Goal: Transaction & Acquisition: Purchase product/service

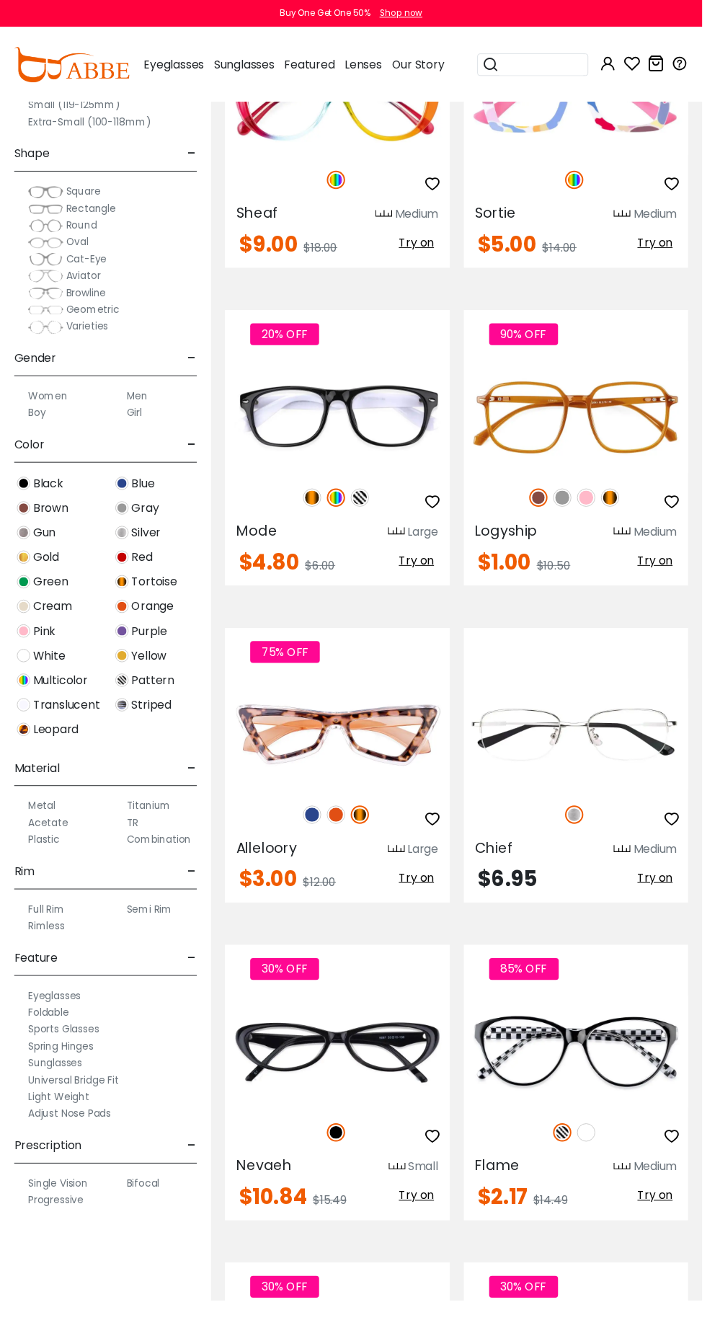
scroll to position [3927, 0]
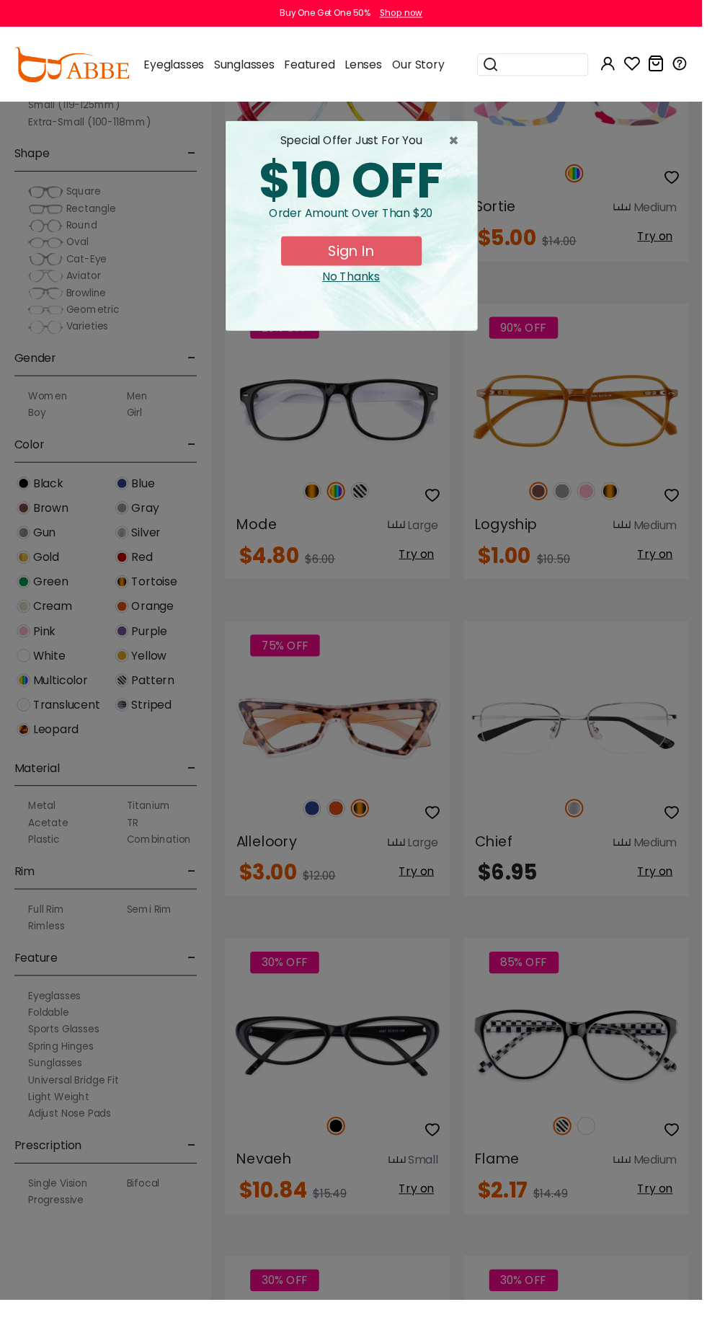
click at [392, 299] on div "special offer just for you $10 OFF Order amount over than $20 Sign In No Thanks" at bounding box center [360, 231] width 258 height 215
click at [379, 308] on div "special offer just for you $10 OFF Order amount over than $20 Sign In No Thanks" at bounding box center [360, 231] width 258 height 215
click at [384, 271] on button "Sign In" at bounding box center [360, 257] width 144 height 30
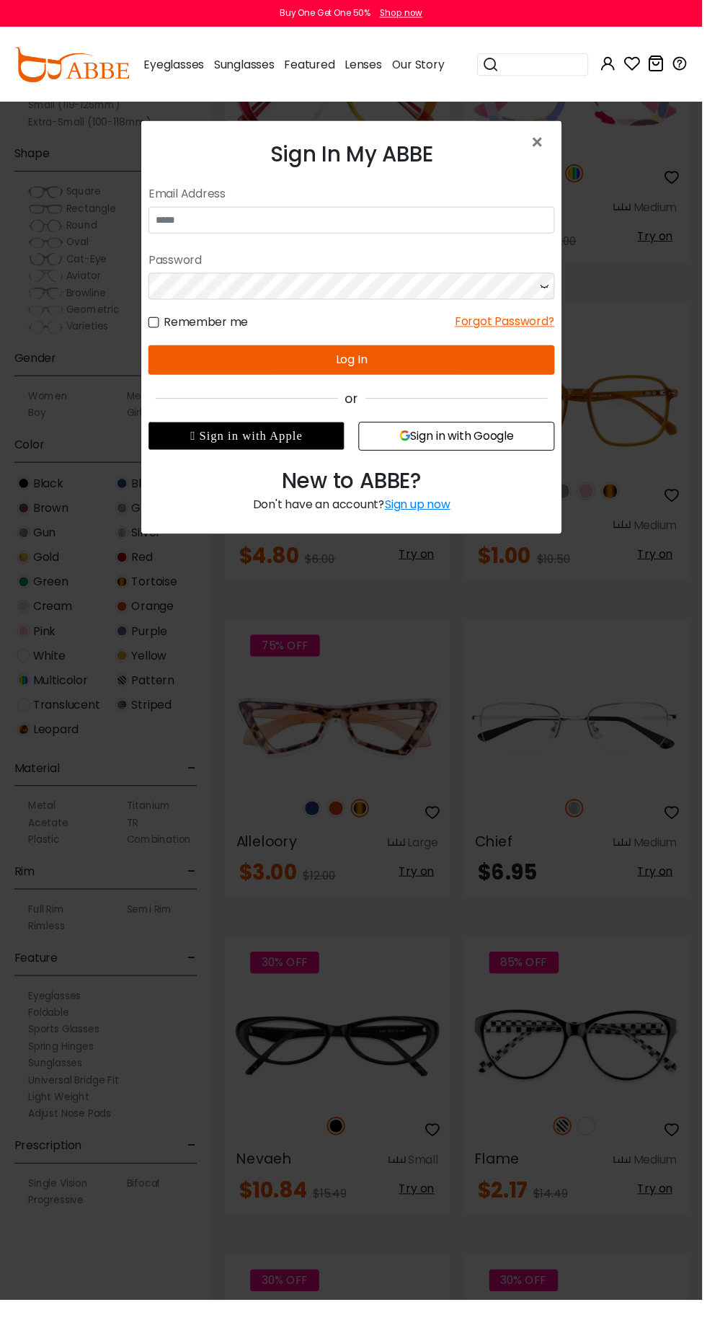
click at [365, 318] on div "Remember me Forgot Password?" at bounding box center [356, 320] width 417 height 32
click at [556, 138] on span "×" at bounding box center [554, 146] width 21 height 31
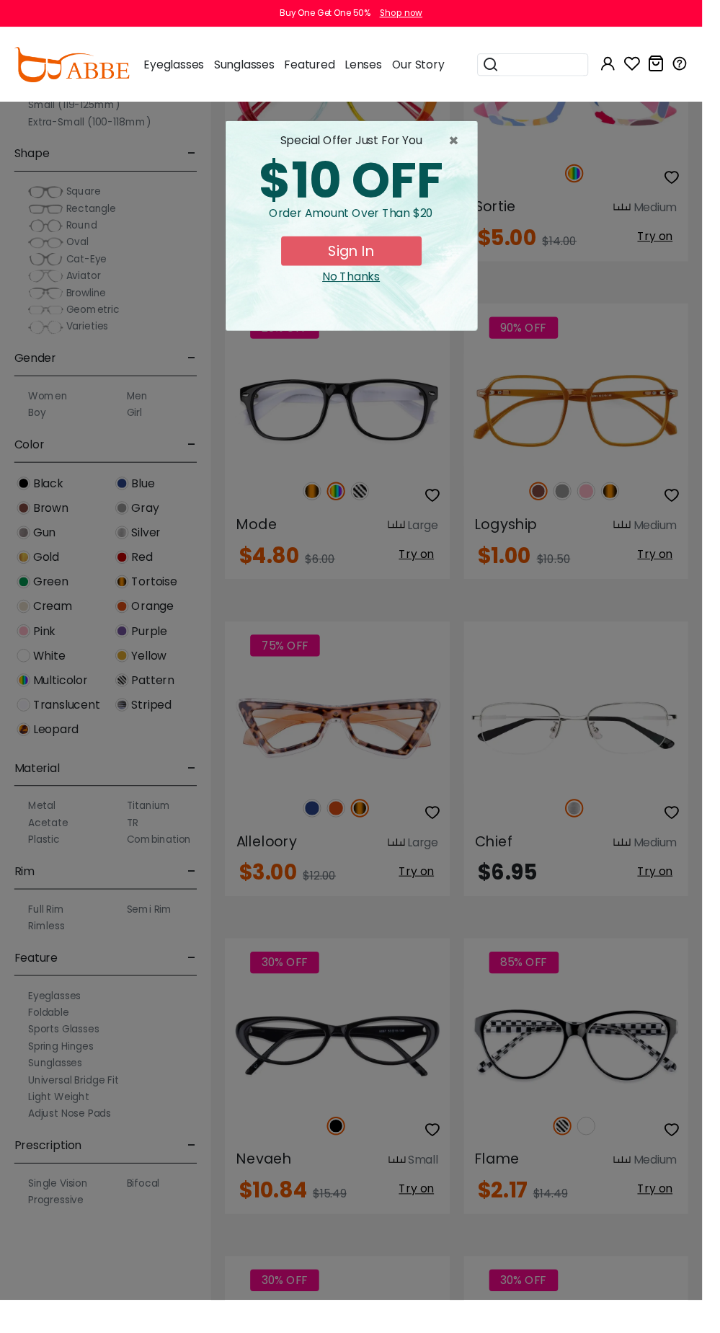
click at [394, 247] on button "Sign In" at bounding box center [360, 257] width 144 height 30
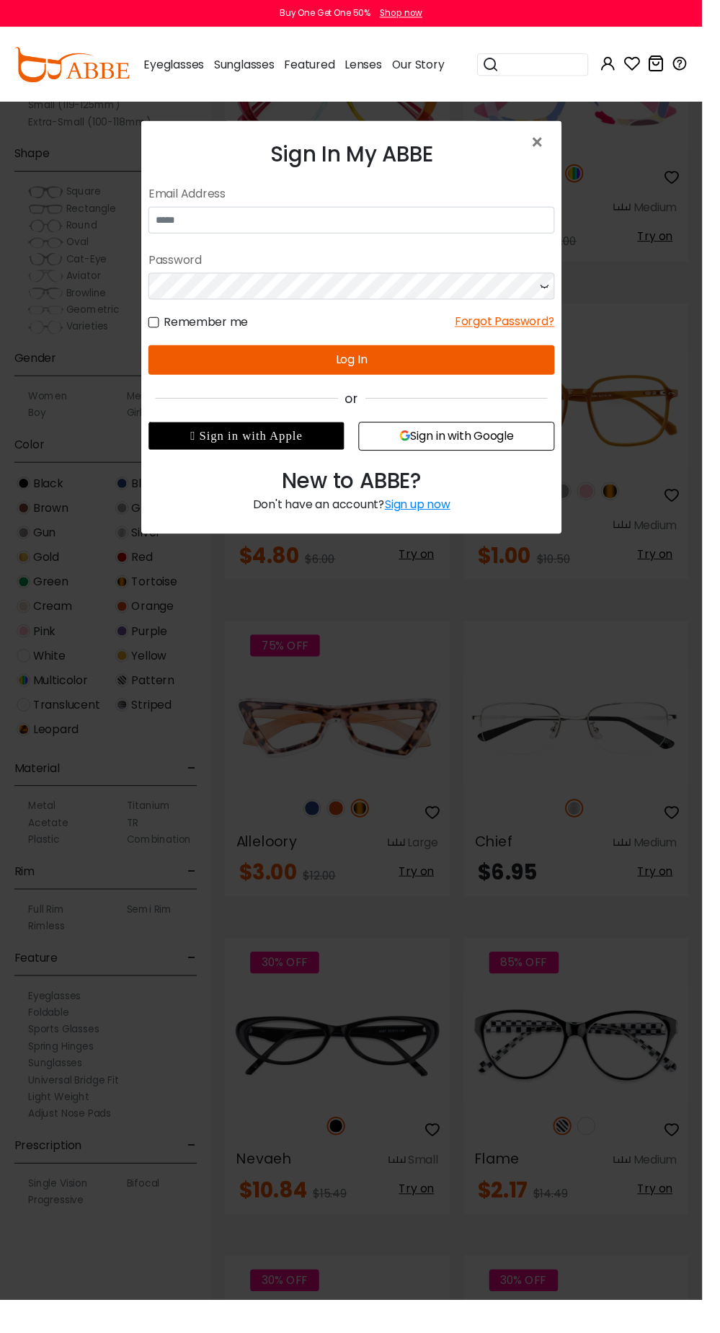
click at [508, 446] on button "Sign in with Google" at bounding box center [463, 445] width 201 height 30
click at [516, 456] on button "Sign in with Google" at bounding box center [463, 445] width 201 height 30
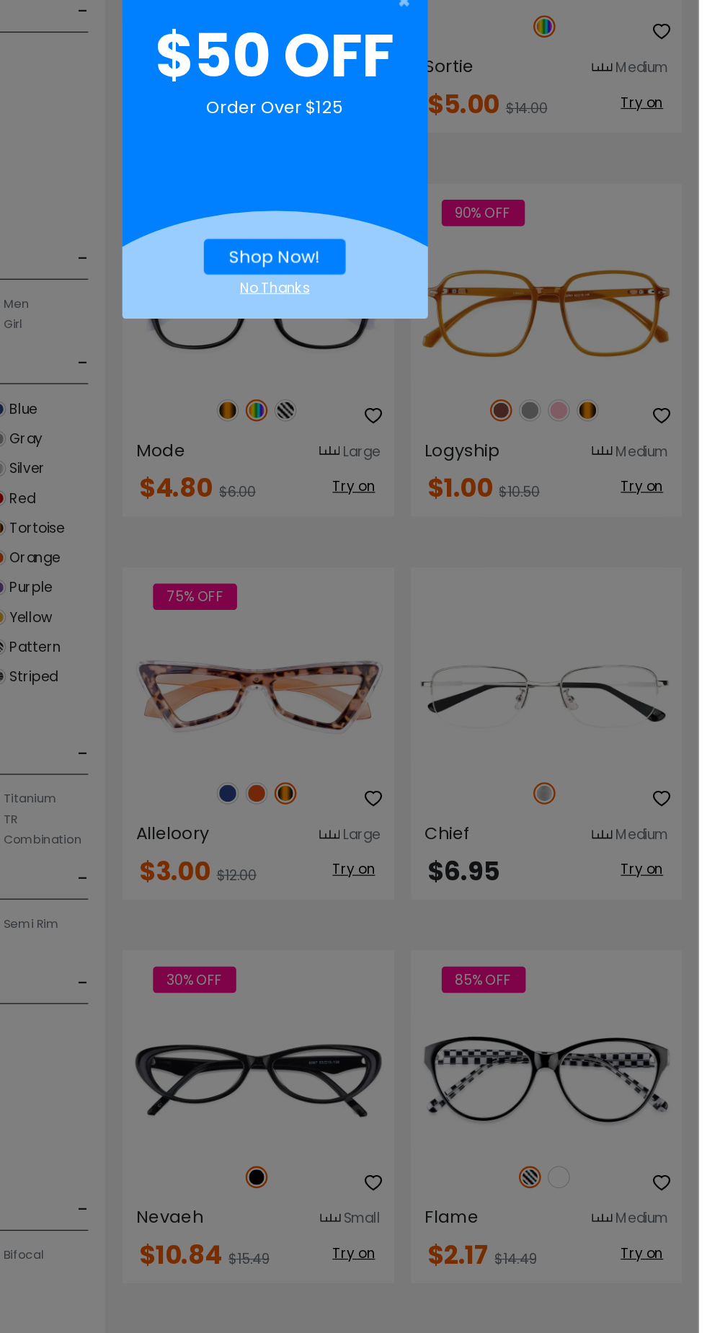
scroll to position [3934, 0]
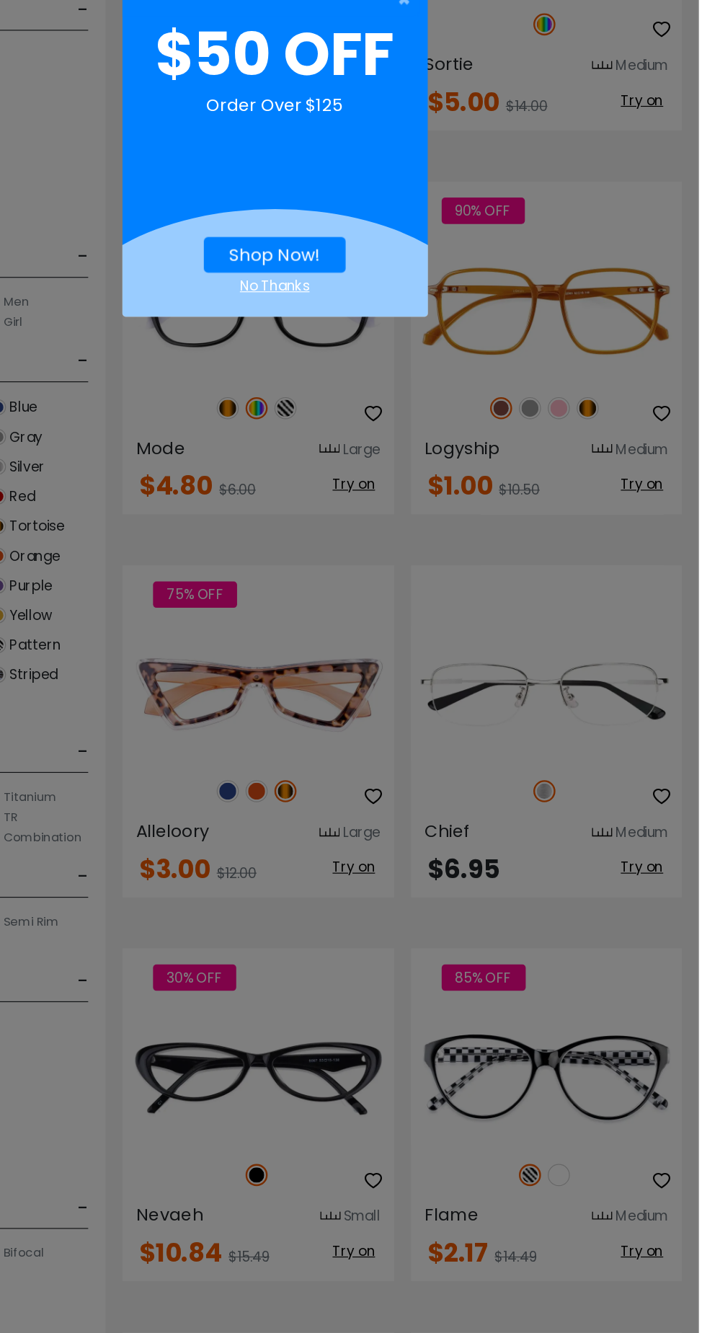
click at [391, 407] on div "$50 OFF Order Over $125 Shop Now! No Thanks" at bounding box center [361, 285] width 260 height 267
click at [381, 407] on div "$50 OFF Order Over $125 Shop Now! No Thanks" at bounding box center [361, 285] width 260 height 267
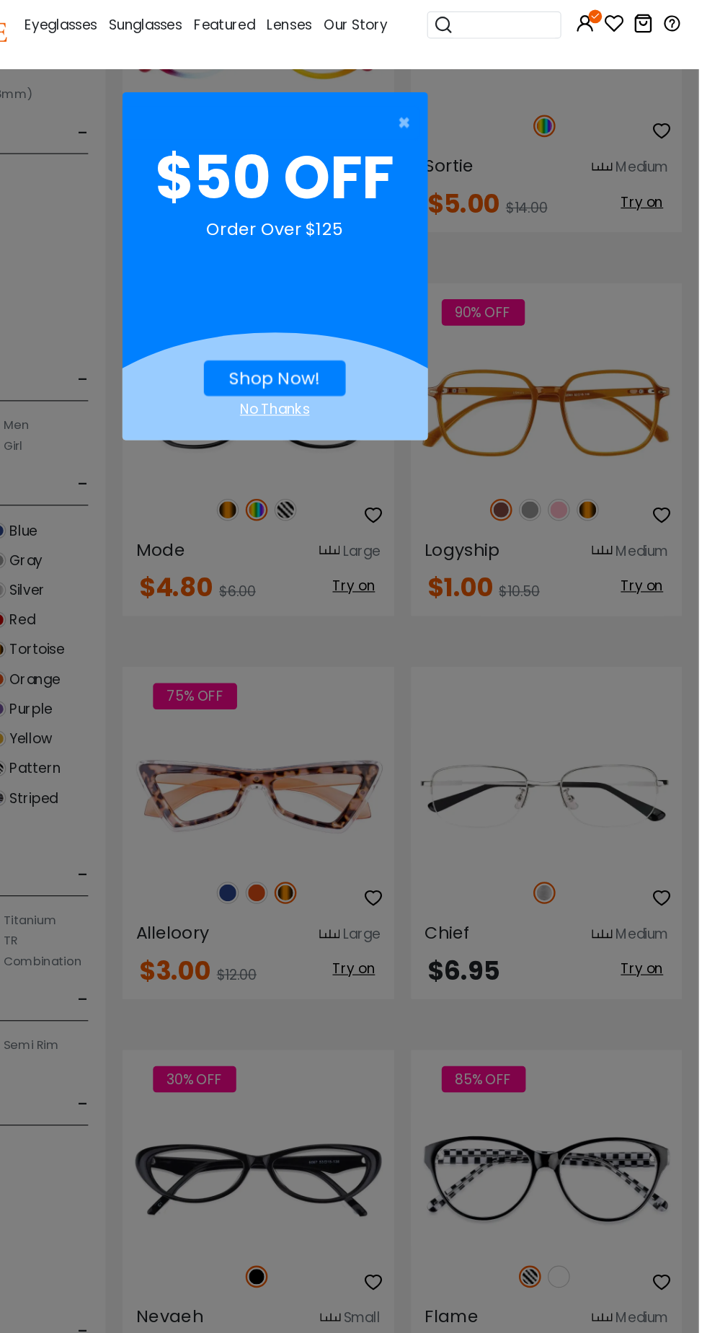
scroll to position [3953, 0]
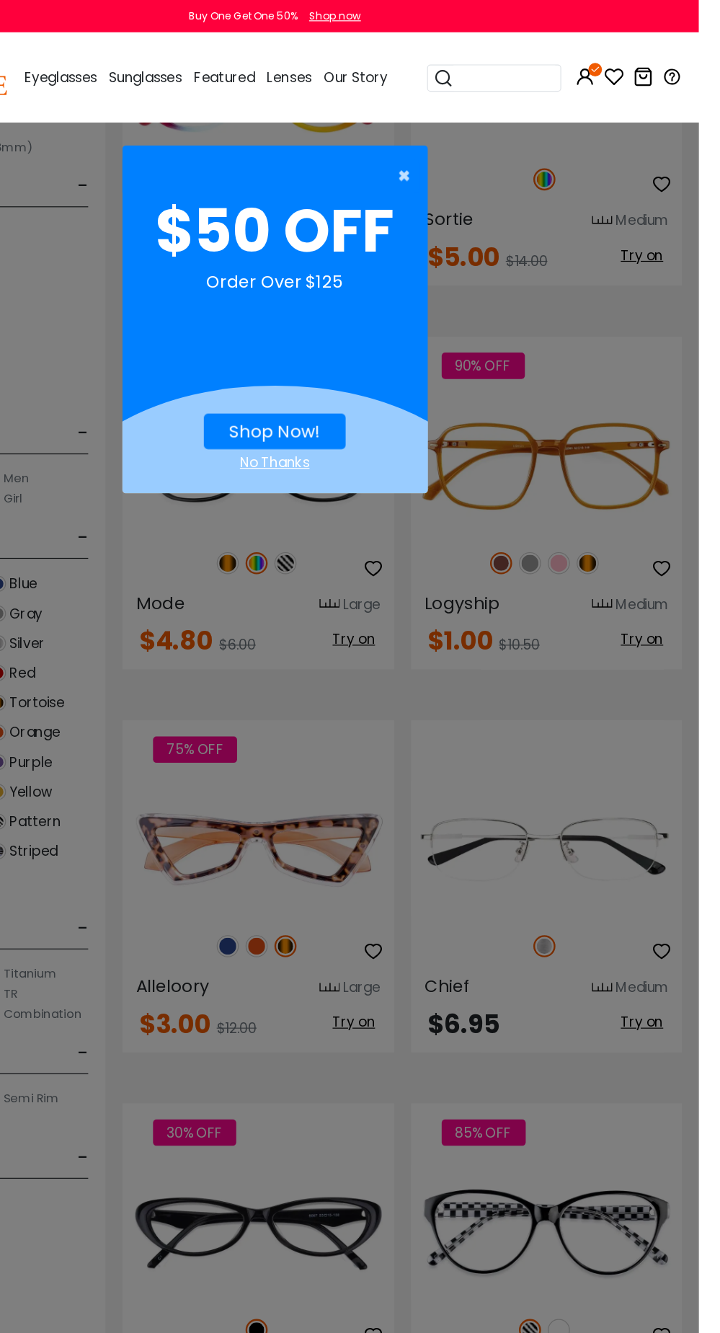
click at [483, 149] on span "×" at bounding box center [474, 149] width 18 height 29
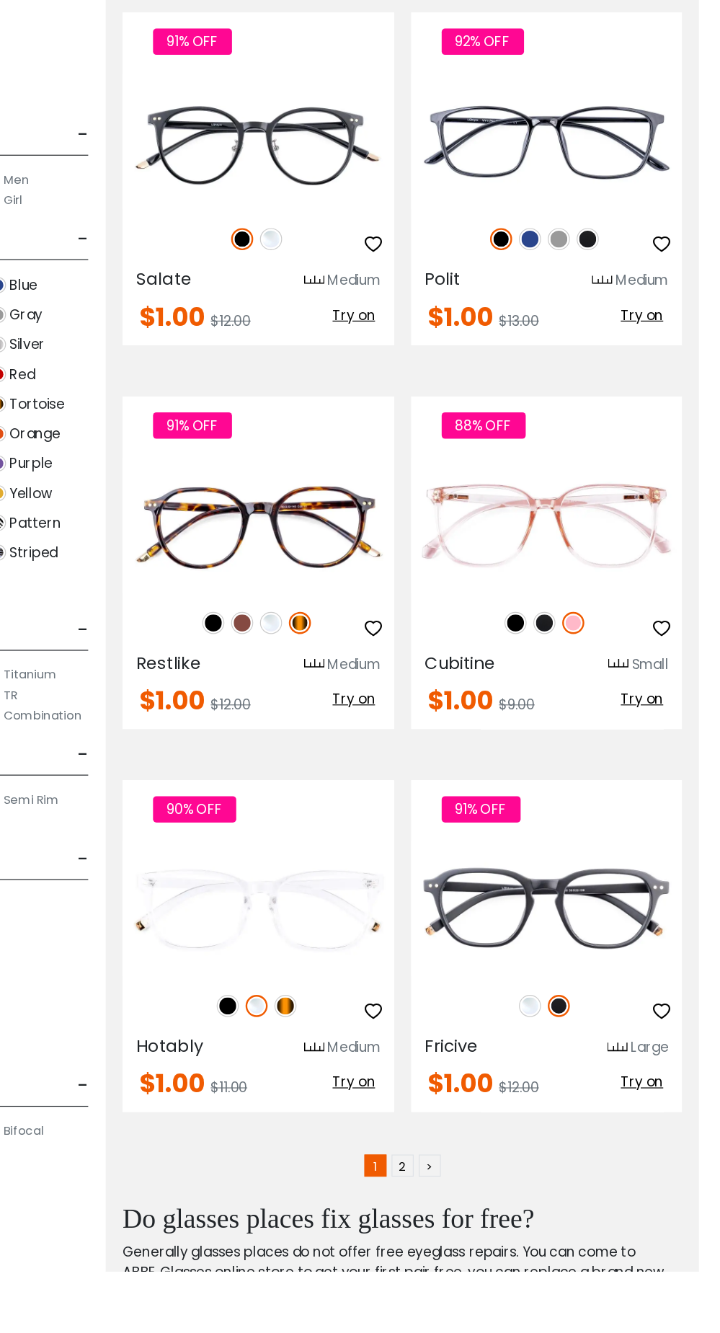
scroll to position [8918, 0]
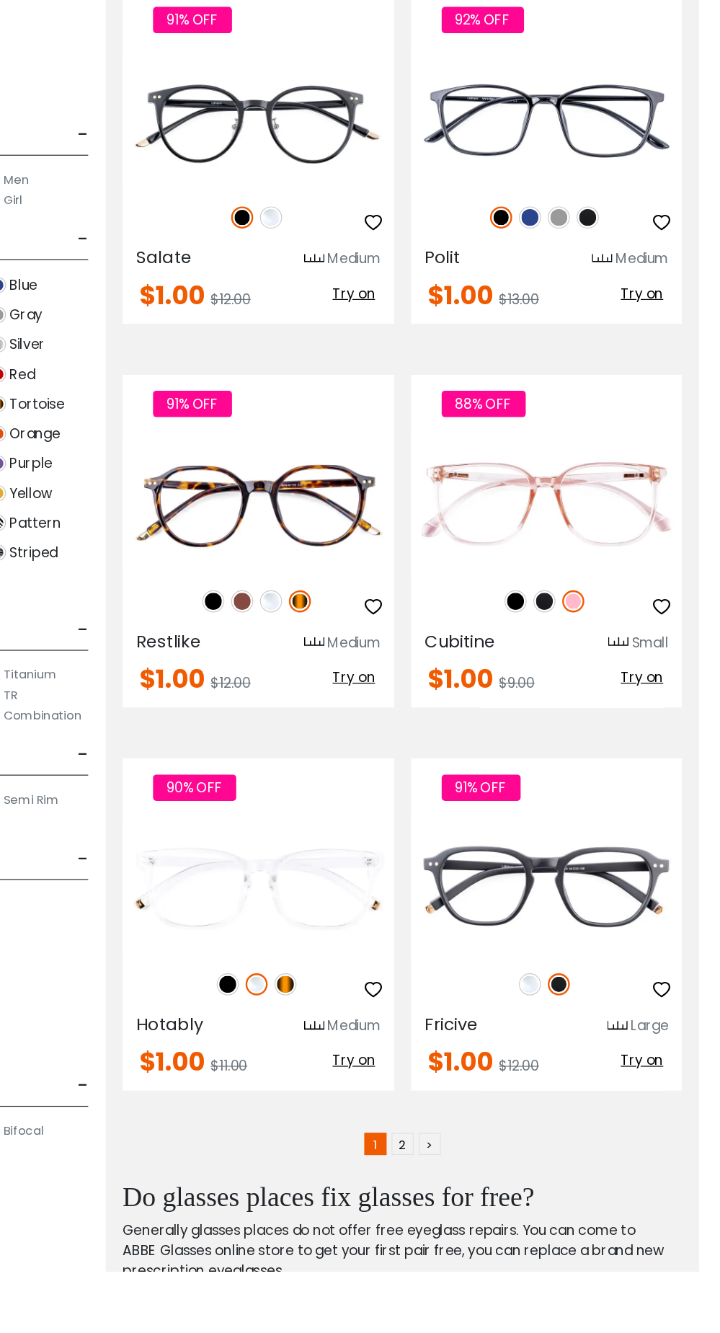
click at [490, 1216] on link ">" at bounding box center [491, 1225] width 19 height 19
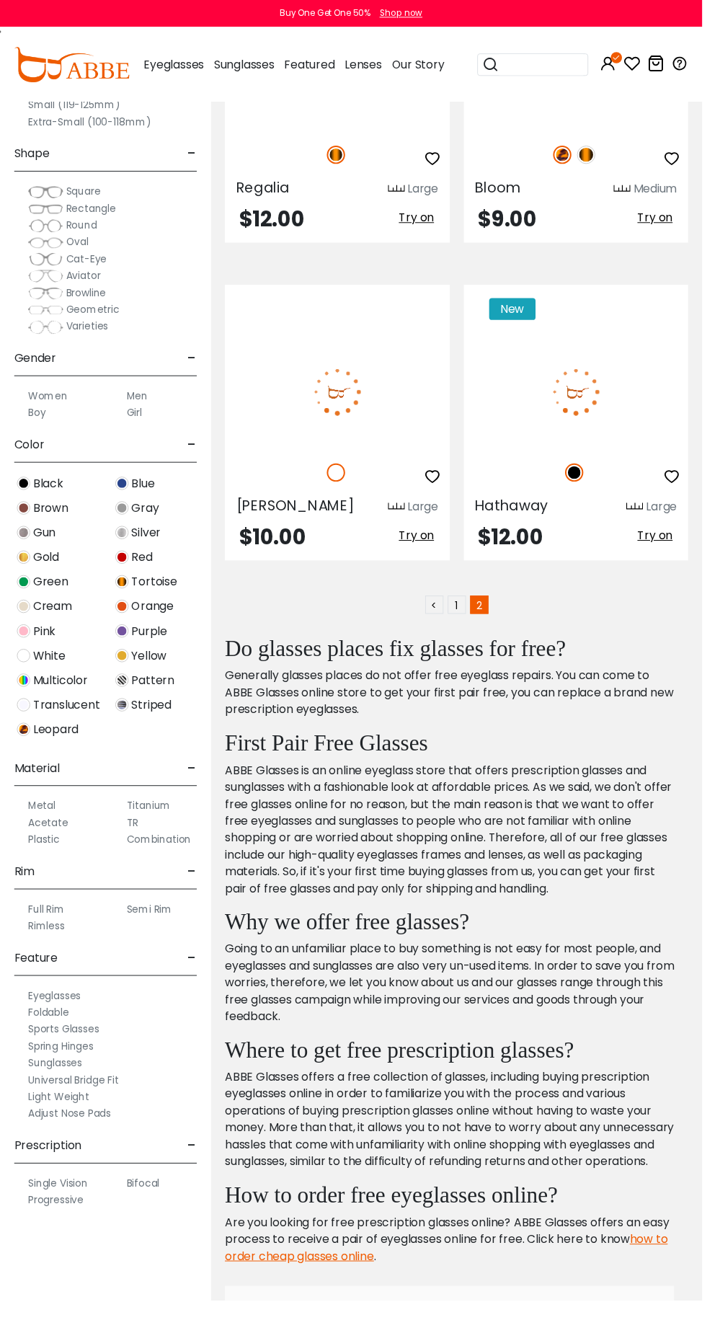
scroll to position [8133, 0]
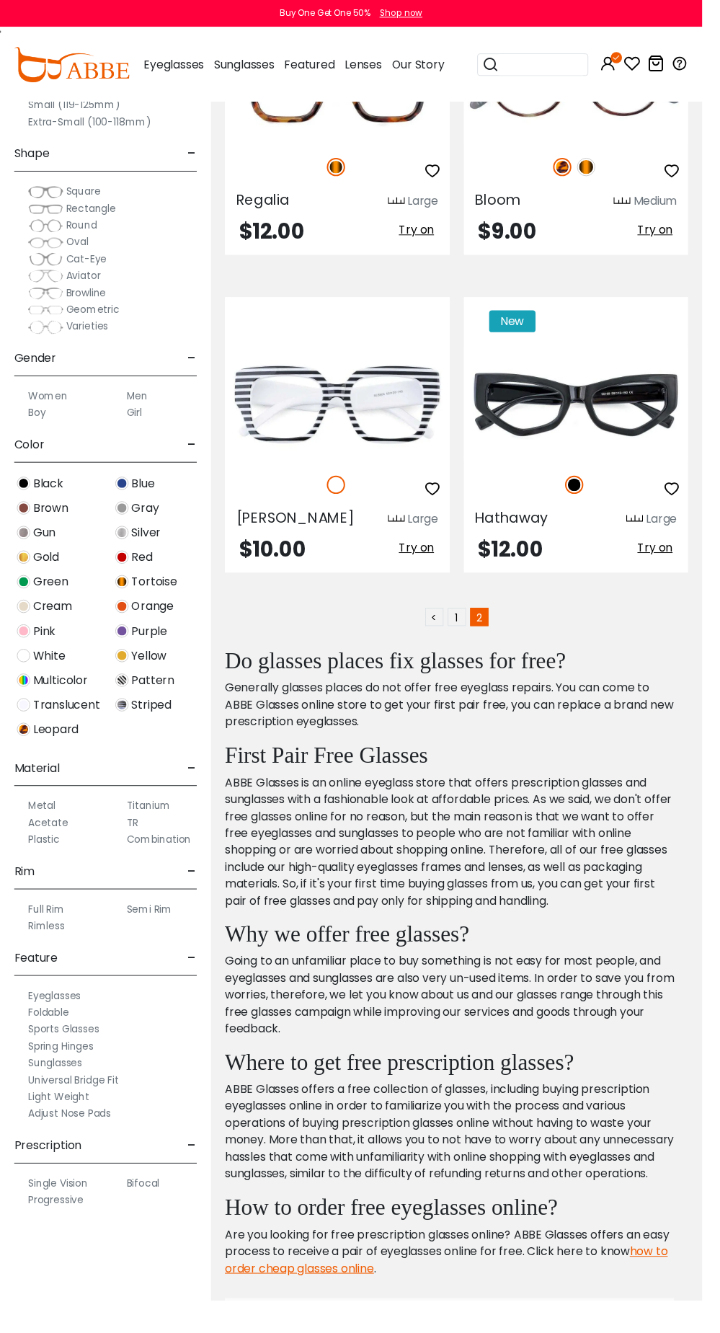
click at [469, 635] on link "1" at bounding box center [468, 633] width 19 height 19
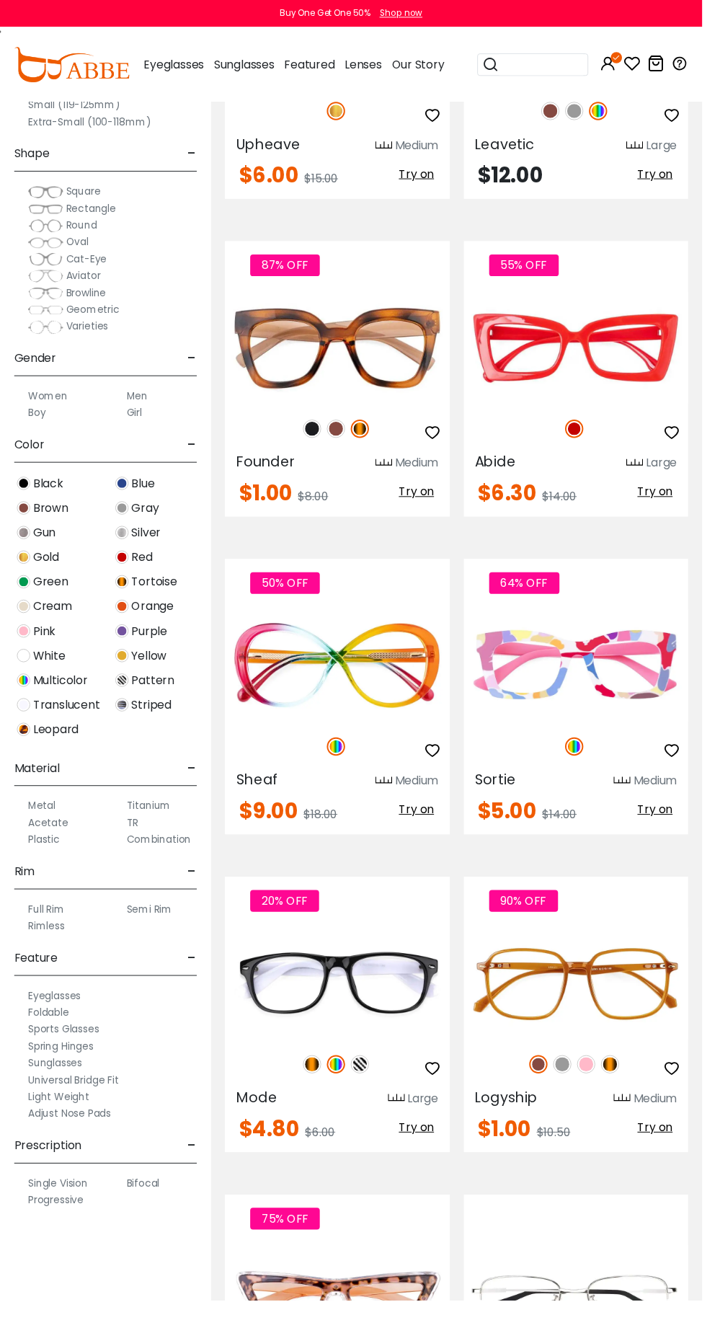
click at [0, 0] on img at bounding box center [0, 0] width 0 height 0
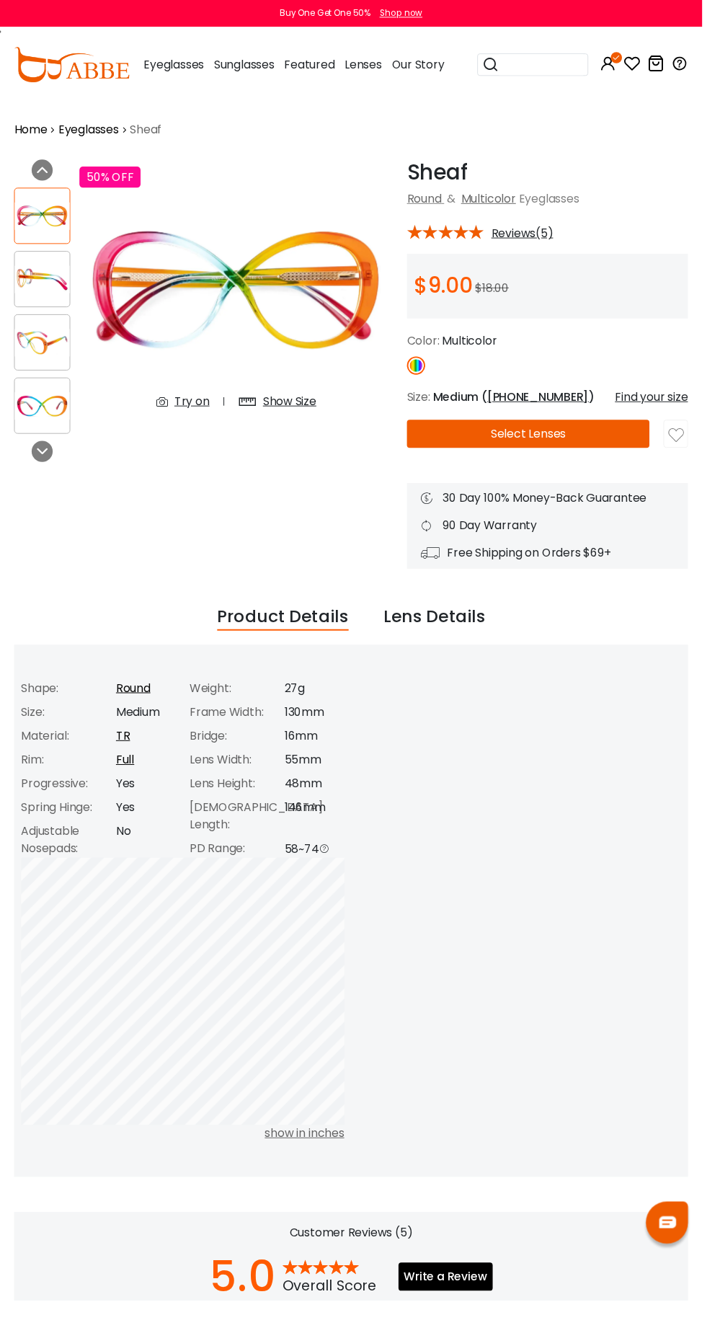
click at [132, 402] on img at bounding box center [242, 298] width 322 height 268
click at [191, 430] on img at bounding box center [242, 298] width 322 height 268
click at [218, 415] on div "Try on" at bounding box center [188, 411] width 84 height 17
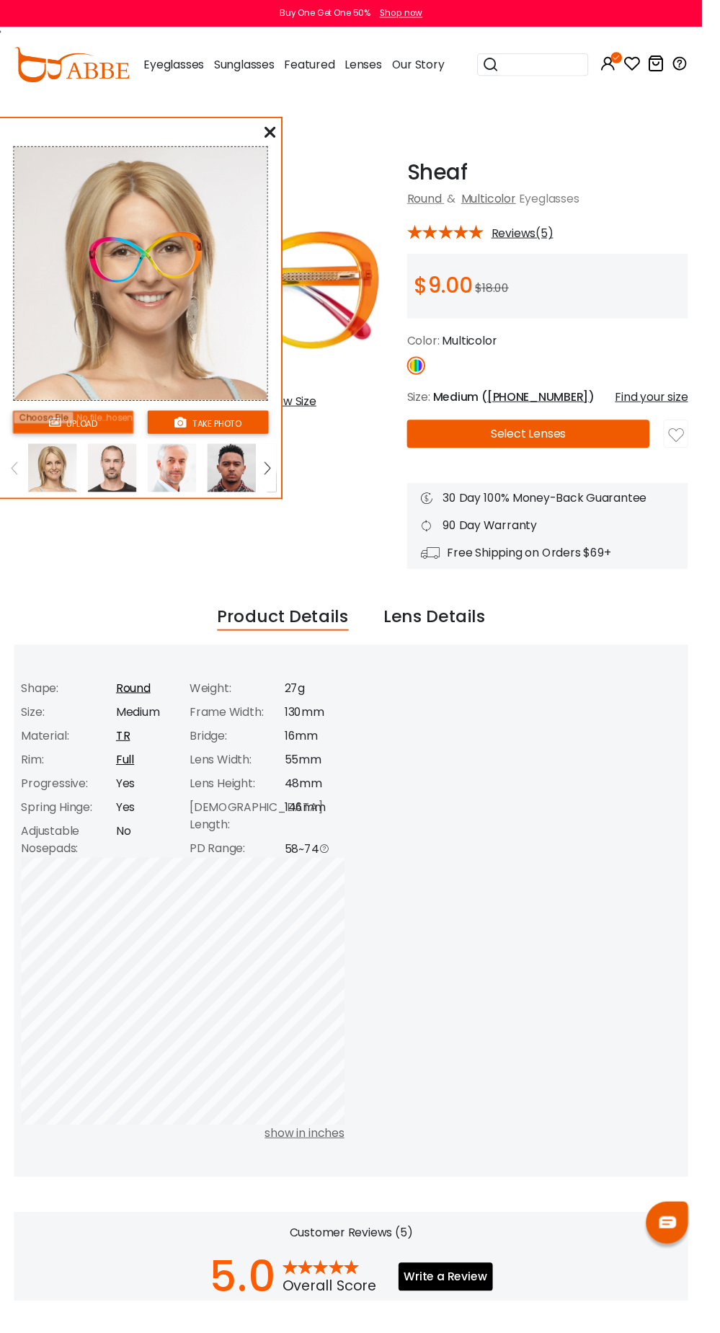
click at [186, 425] on img at bounding box center [242, 298] width 322 height 268
click at [68, 430] on input "file" at bounding box center [75, 433] width 124 height 24
click at [94, 438] on input "file" at bounding box center [75, 433] width 124 height 24
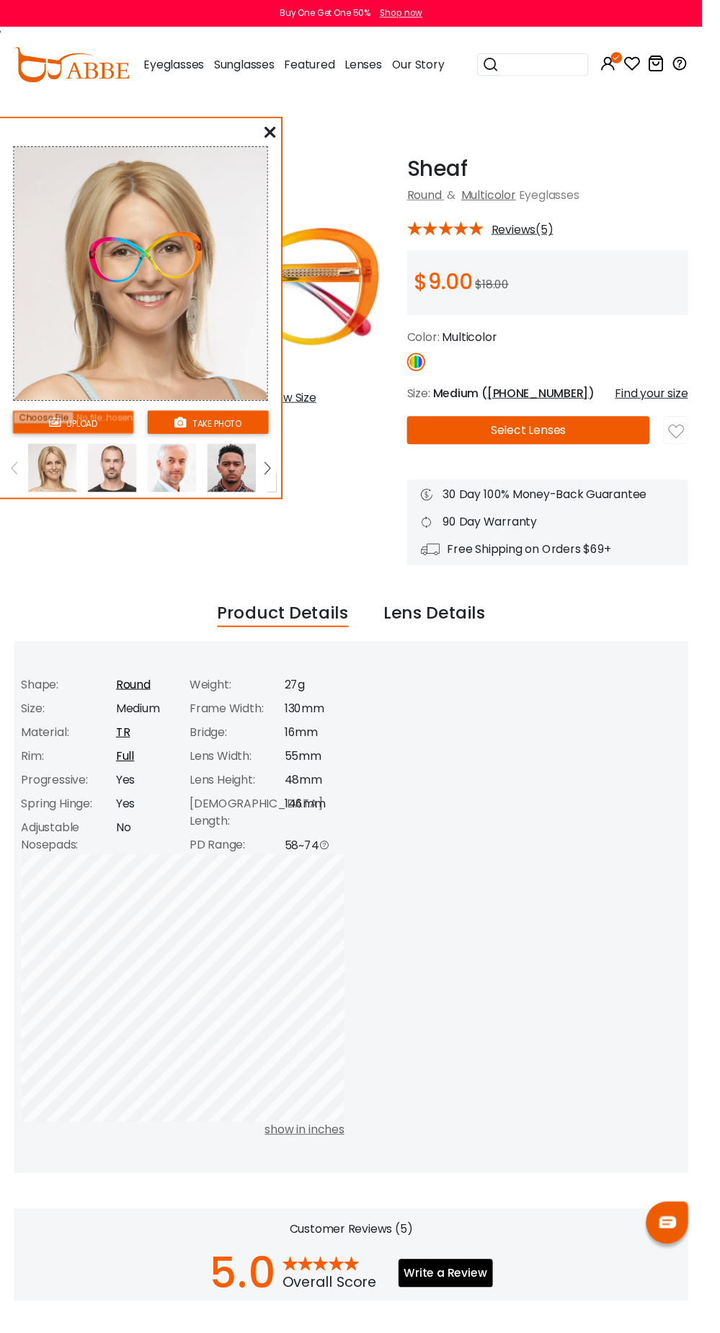
scroll to position [4, 0]
click at [208, 438] on button "take photo" at bounding box center [213, 433] width 124 height 24
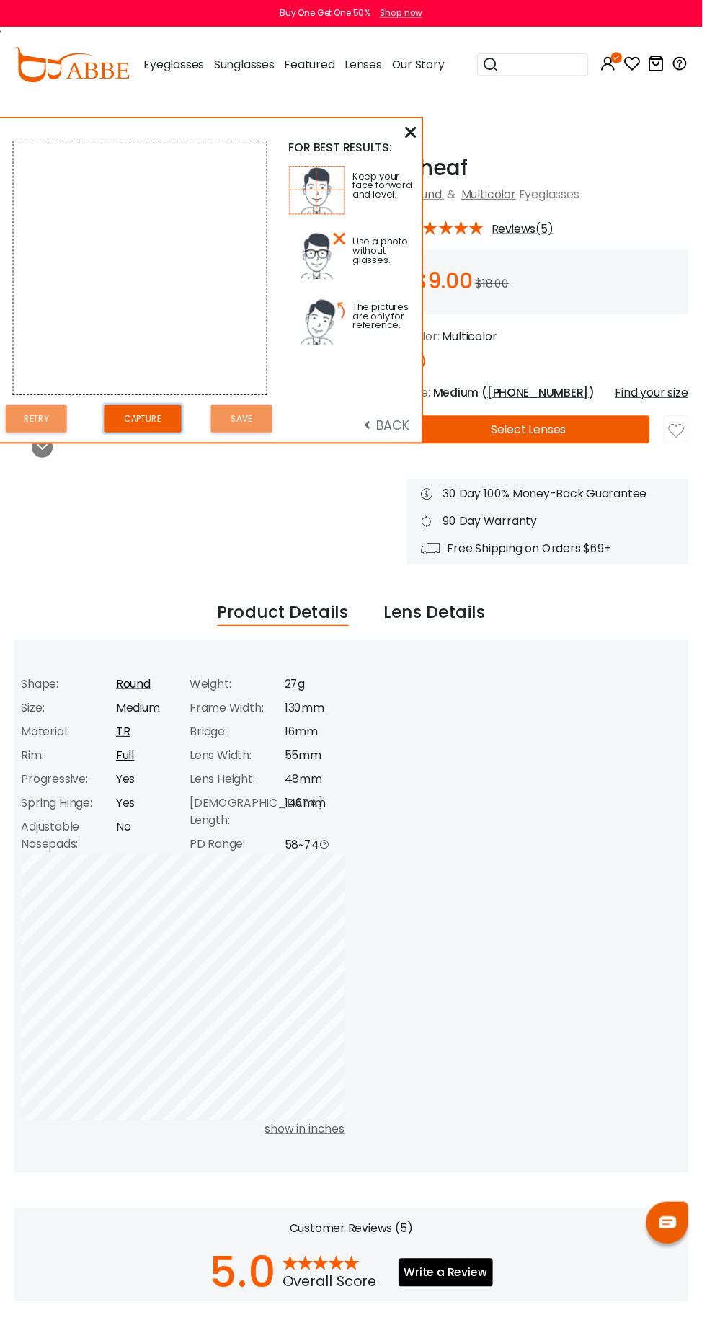
click at [162, 433] on button "Capture" at bounding box center [146, 429] width 79 height 28
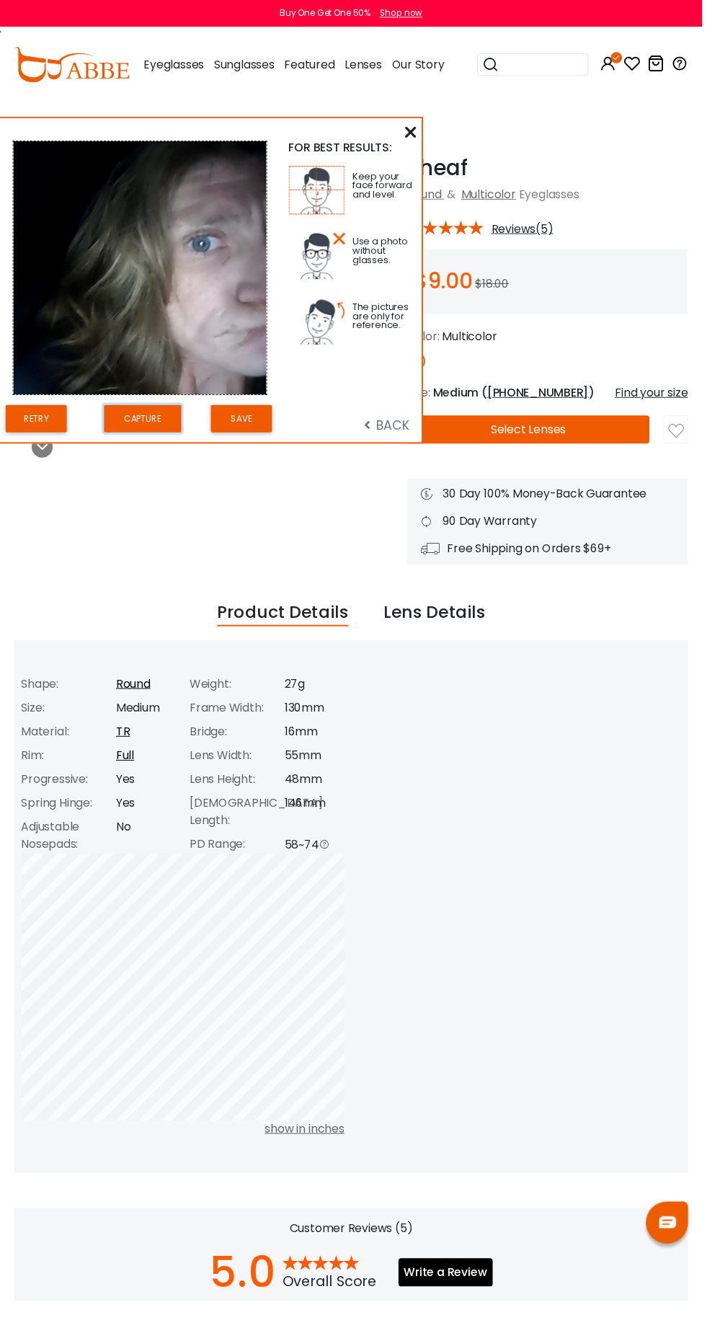
scroll to position [0, 0]
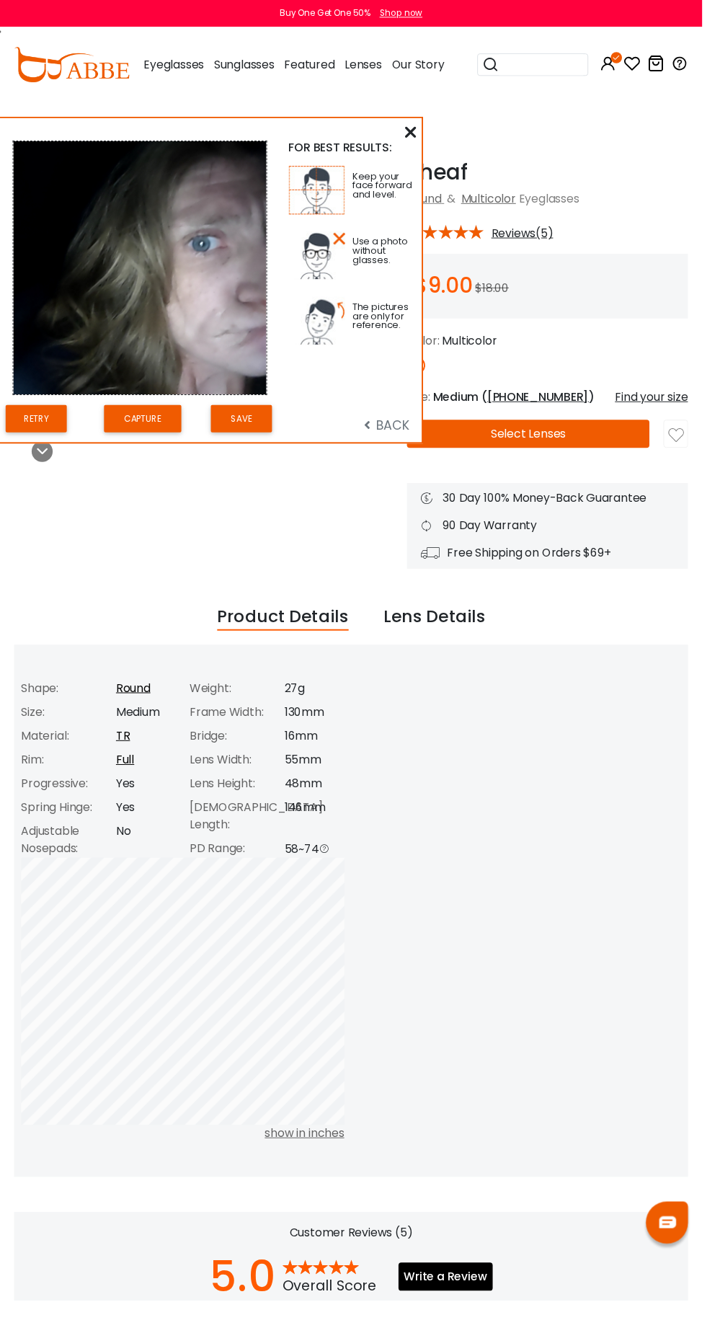
click at [48, 464] on icon at bounding box center [43, 463] width 12 height 12
click at [43, 467] on icon at bounding box center [43, 463] width 12 height 12
click at [432, 437] on div "FOR BEST RESULTS: Keep your face forward and level. Use a photo without glasses…" at bounding box center [216, 287] width 433 height 332
click at [247, 433] on button "Save" at bounding box center [247, 429] width 63 height 28
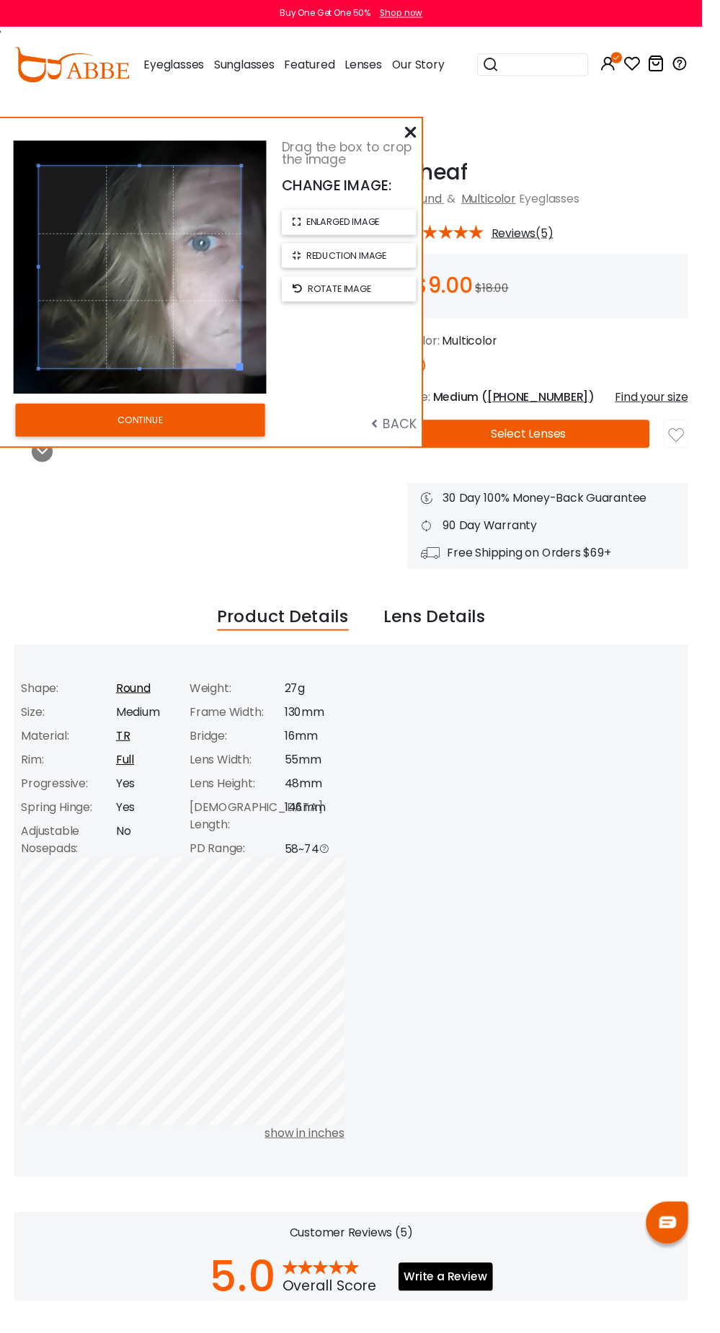
click at [407, 442] on span "BACK" at bounding box center [404, 434] width 46 height 18
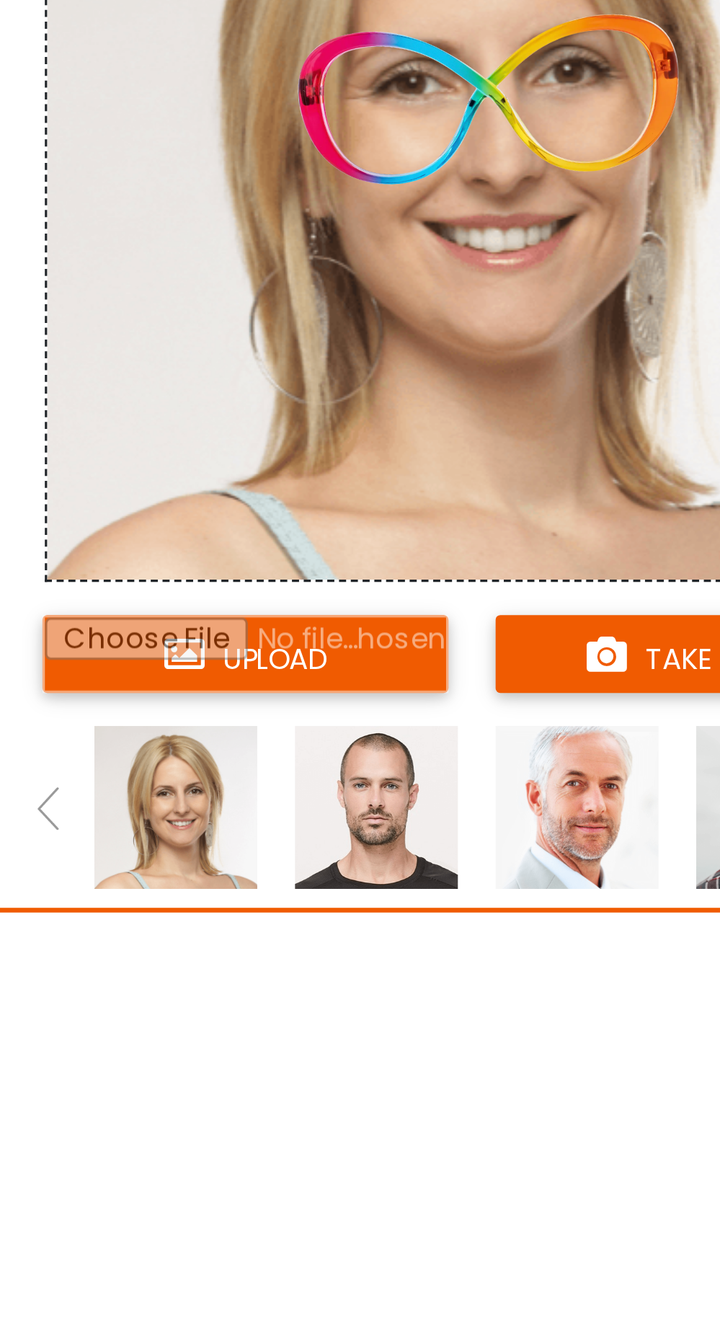
click at [29, 369] on img at bounding box center [144, 281] width 260 height 260
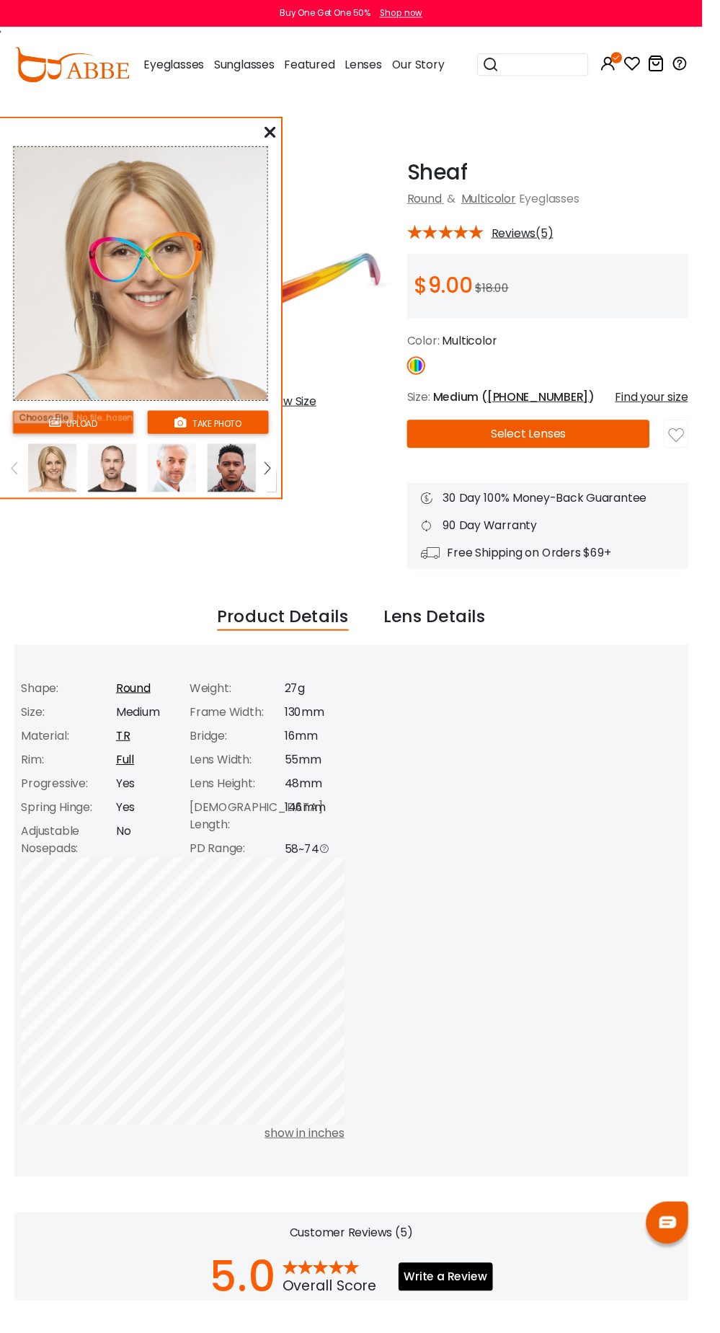
click at [286, 702] on div "Product Details Shape: Round Size: Medium Material: TR Rim: Full Progressive: Y…" at bounding box center [359, 933] width 691 height 473
click at [122, 430] on input "file" at bounding box center [75, 433] width 124 height 24
click at [100, 445] on input "file" at bounding box center [75, 433] width 124 height 24
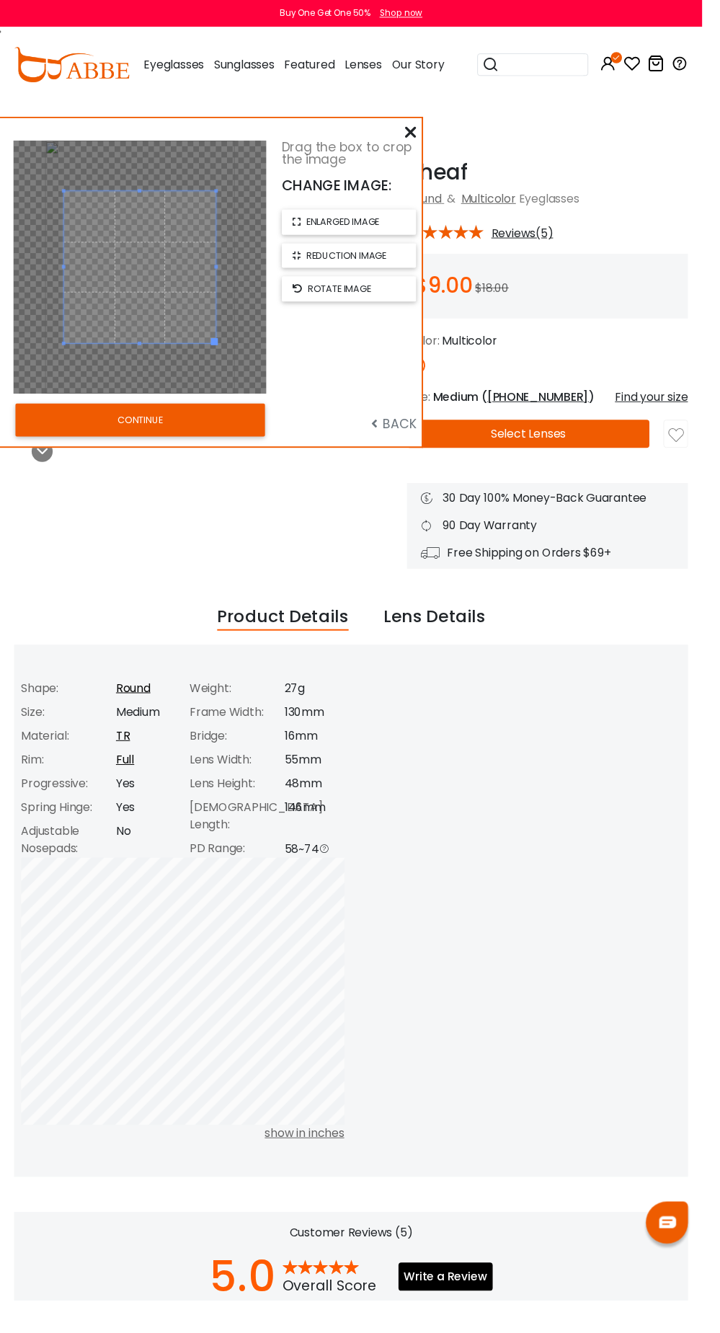
scroll to position [1380, 0]
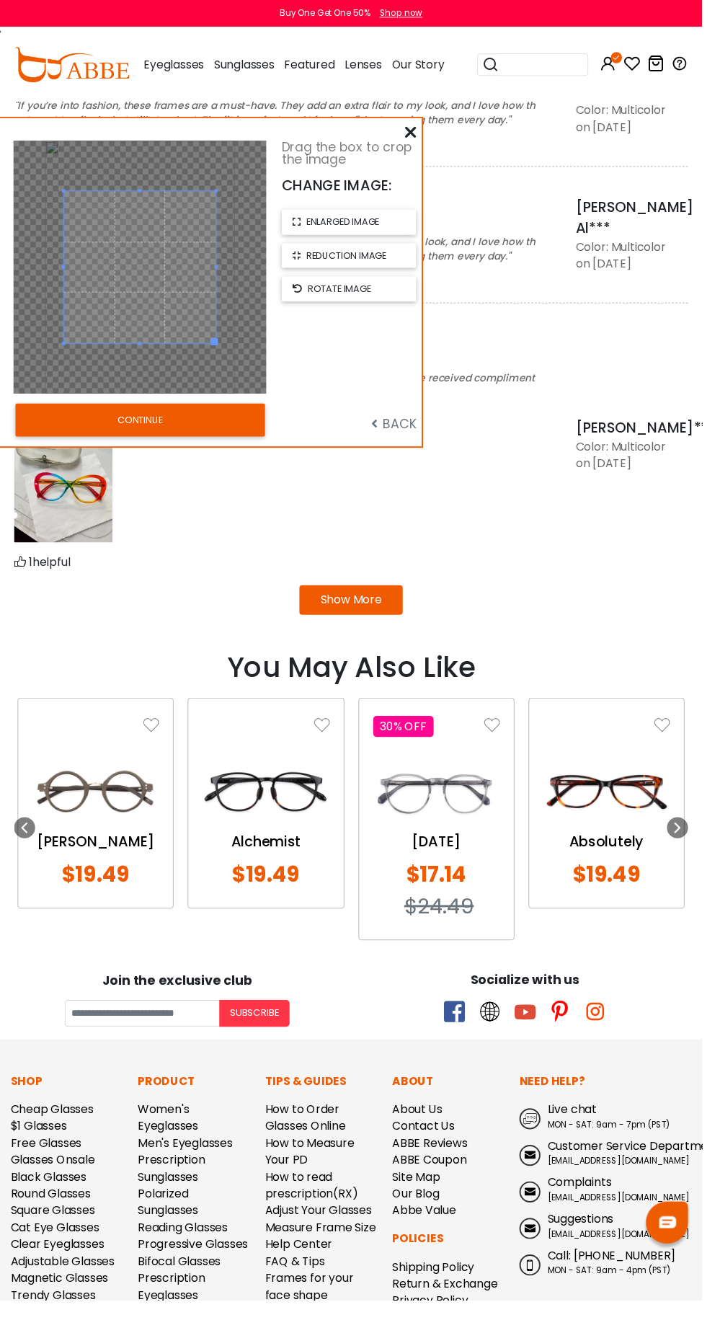
click at [204, 447] on button "CONTINUE" at bounding box center [144, 430] width 256 height 33
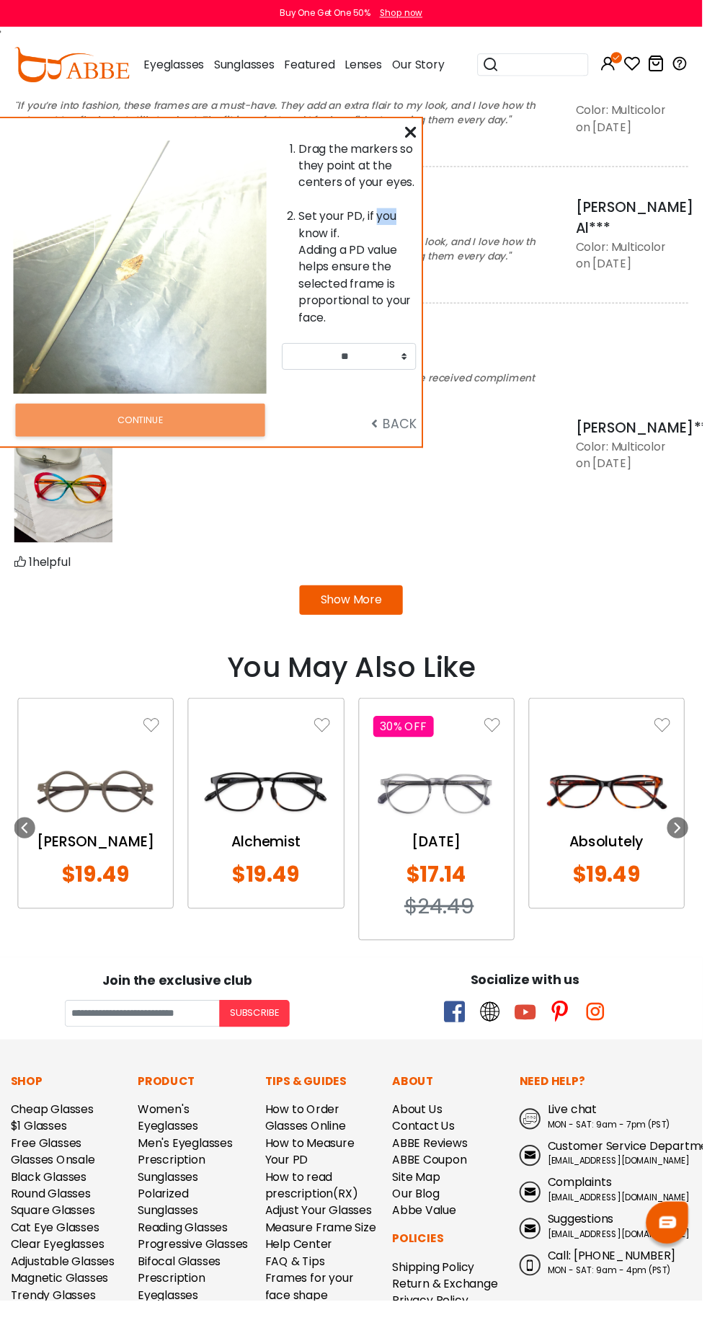
click at [432, 141] on div "Drag the markers so they point at the centers of your eyes. Set your PD, if you…" at bounding box center [216, 289] width 433 height 336
click at [414, 429] on span "BACK" at bounding box center [404, 434] width 46 height 18
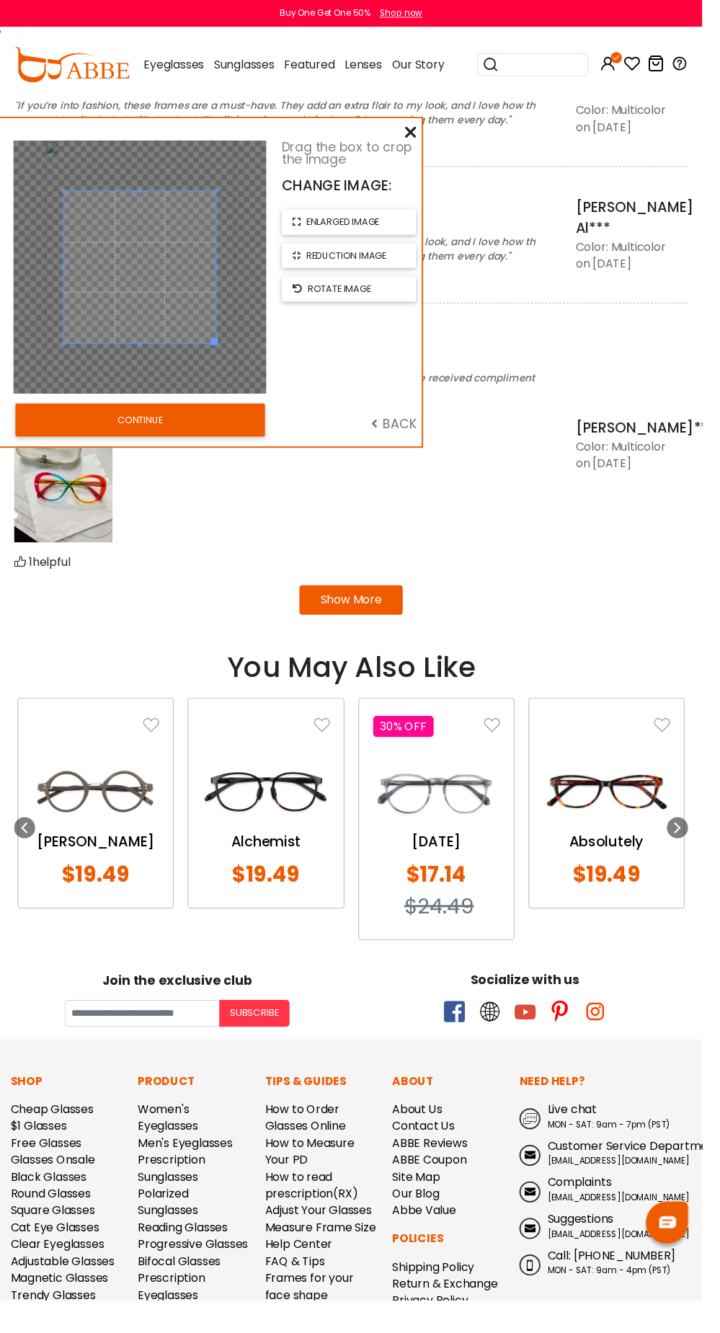
click at [412, 404] on div "Drag the box to crop the image CHANGE IMAGE: enlarged image reduction image rot…" at bounding box center [361, 274] width 145 height 260
click at [410, 438] on span "BACK" at bounding box center [404, 434] width 46 height 18
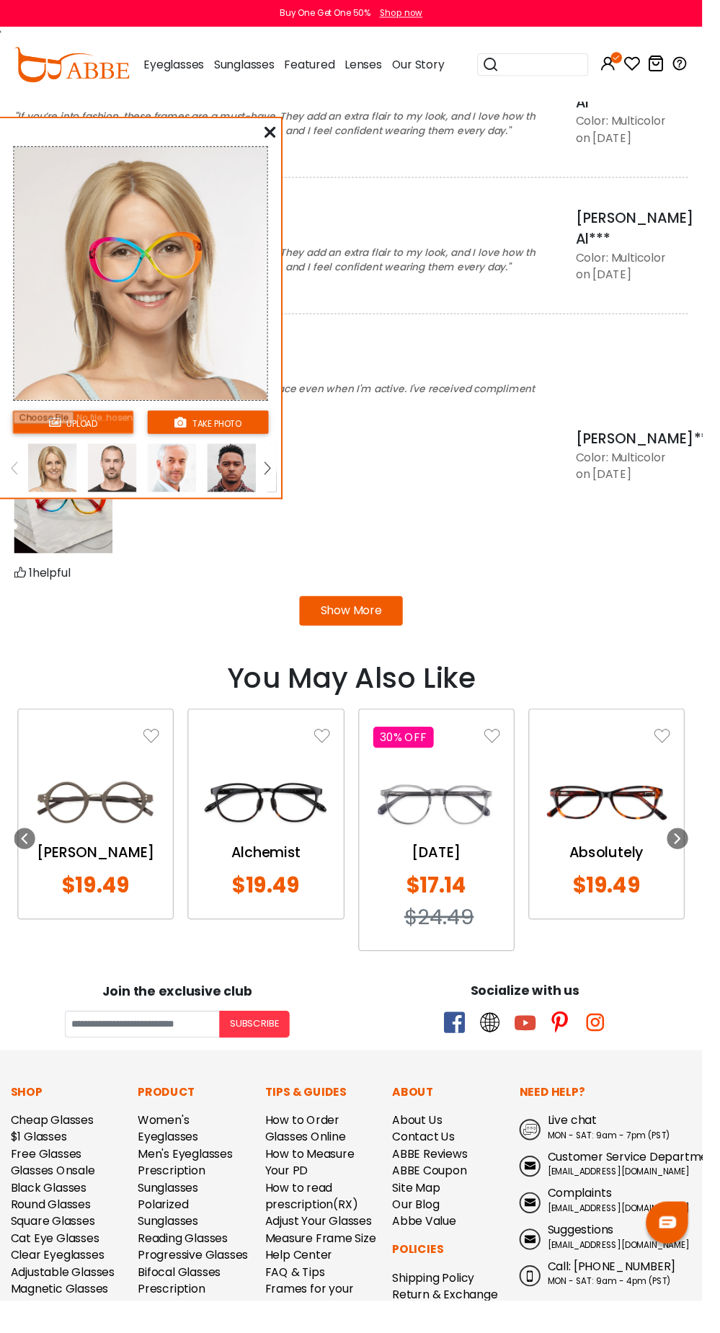
scroll to position [1367, 0]
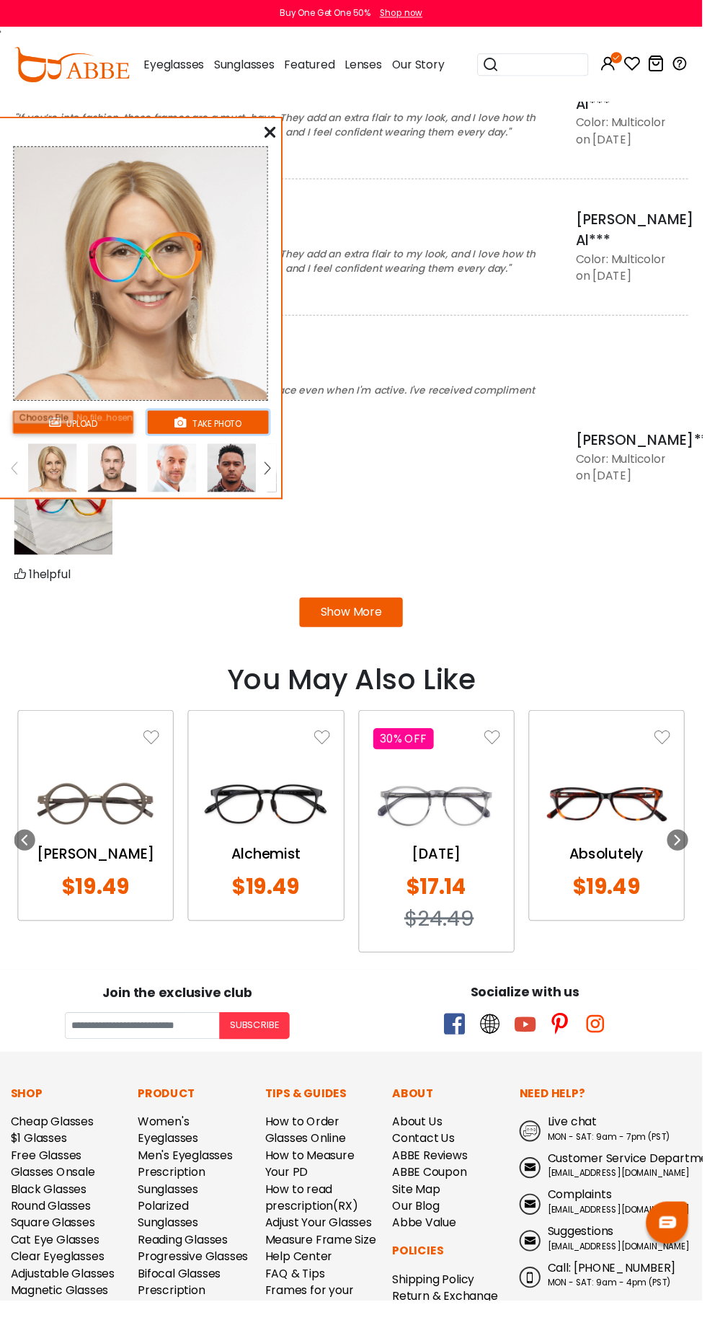
click at [249, 445] on button "take photo" at bounding box center [213, 433] width 124 height 24
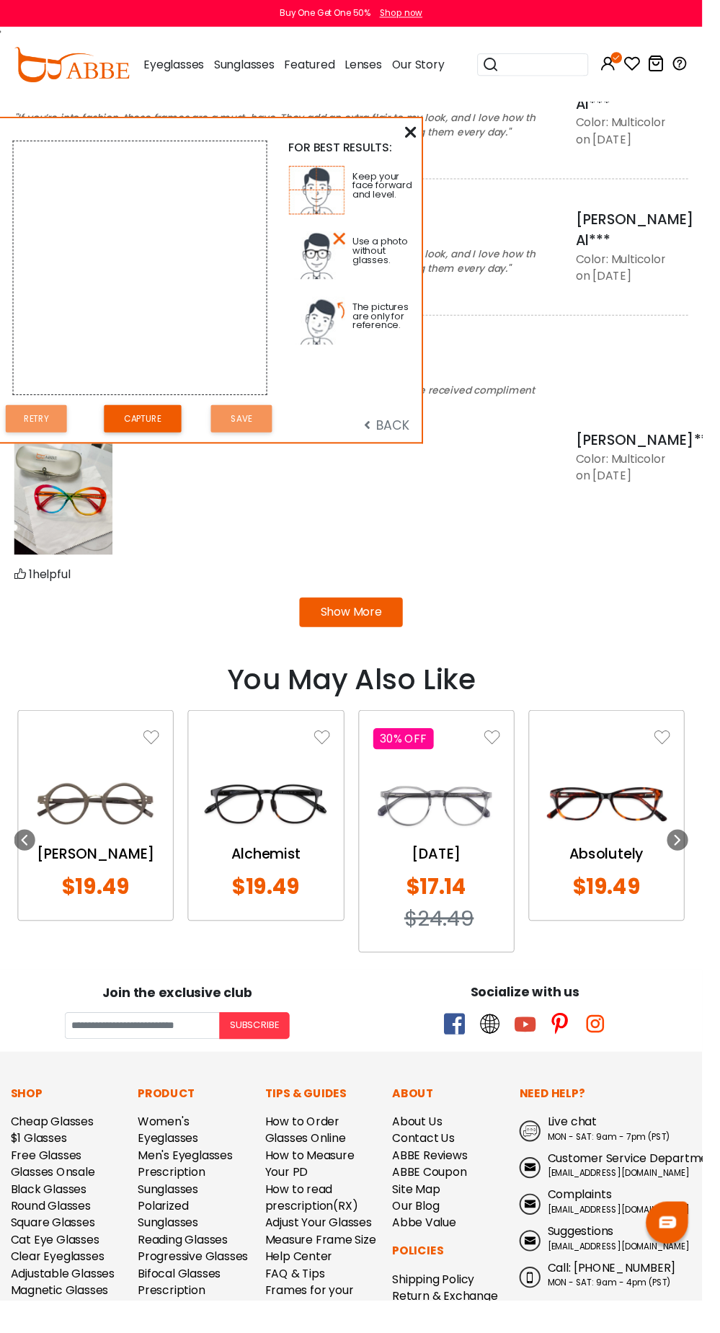
click at [413, 434] on span "BACK" at bounding box center [396, 436] width 46 height 18
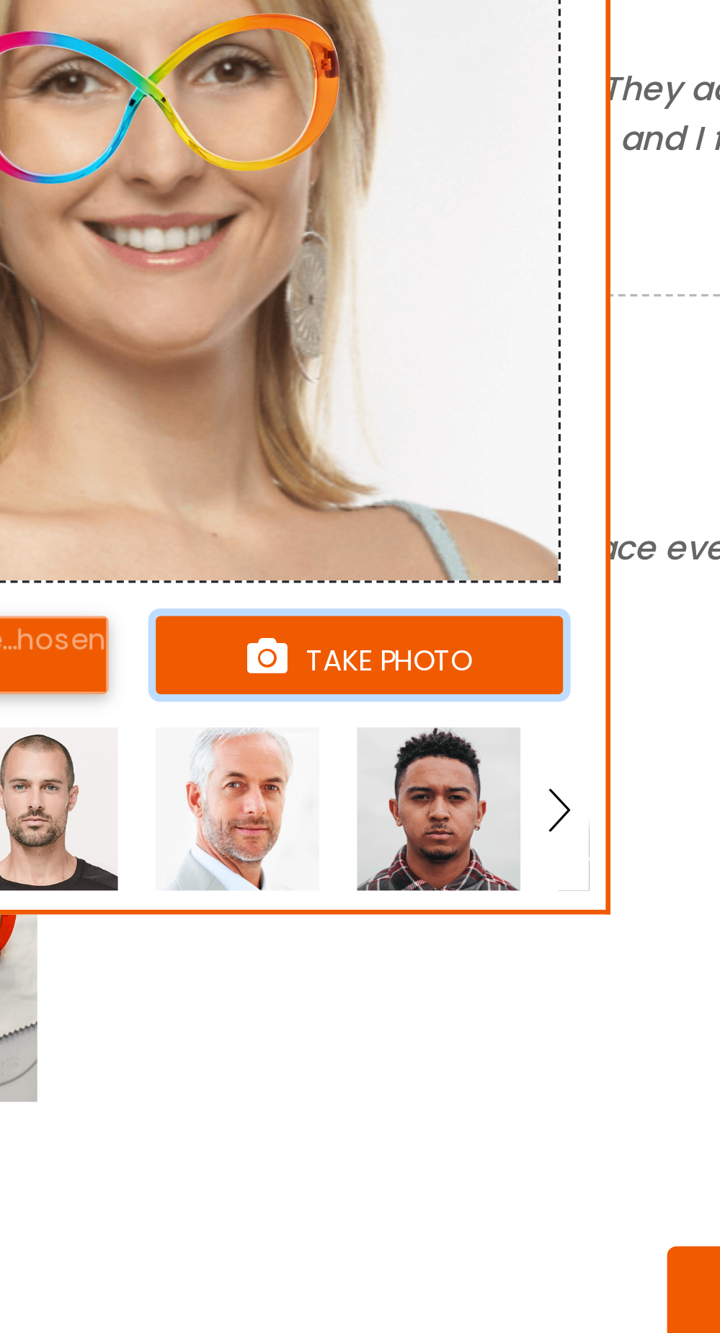
click at [221, 429] on button "take photo" at bounding box center [213, 433] width 124 height 24
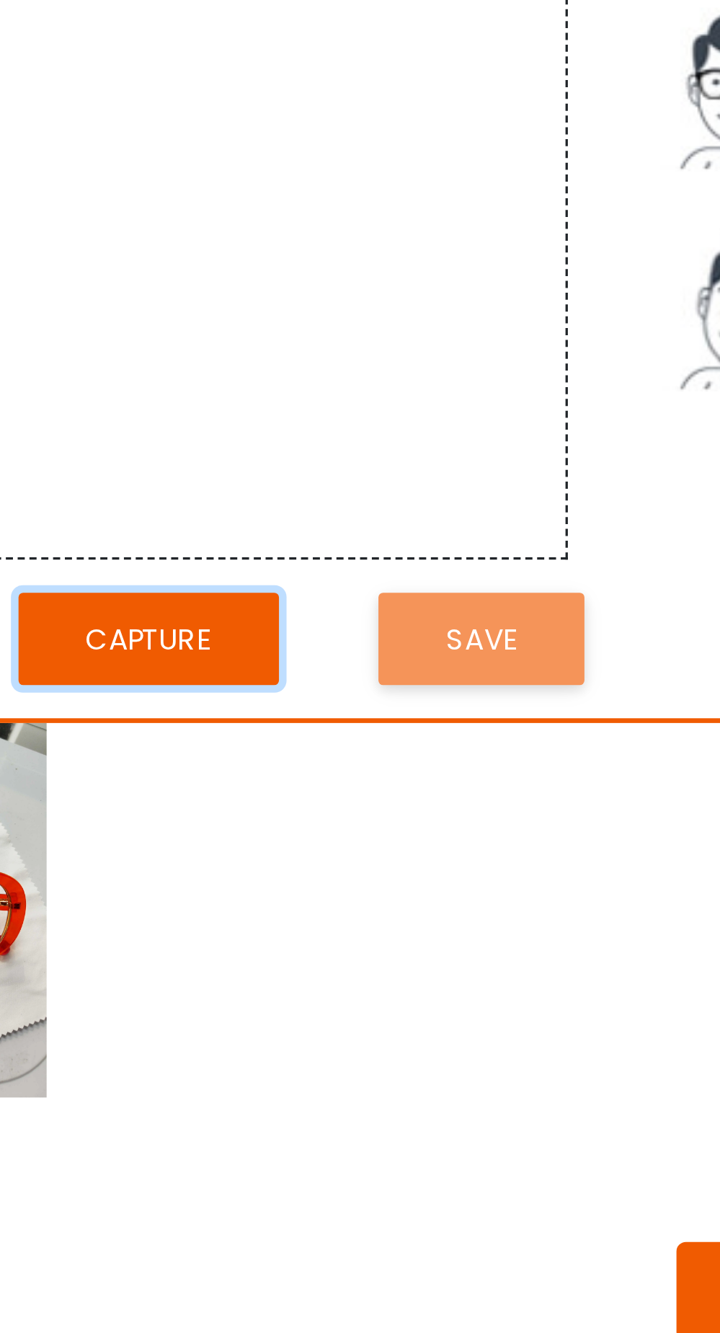
click at [164, 434] on button "Capture" at bounding box center [146, 429] width 79 height 28
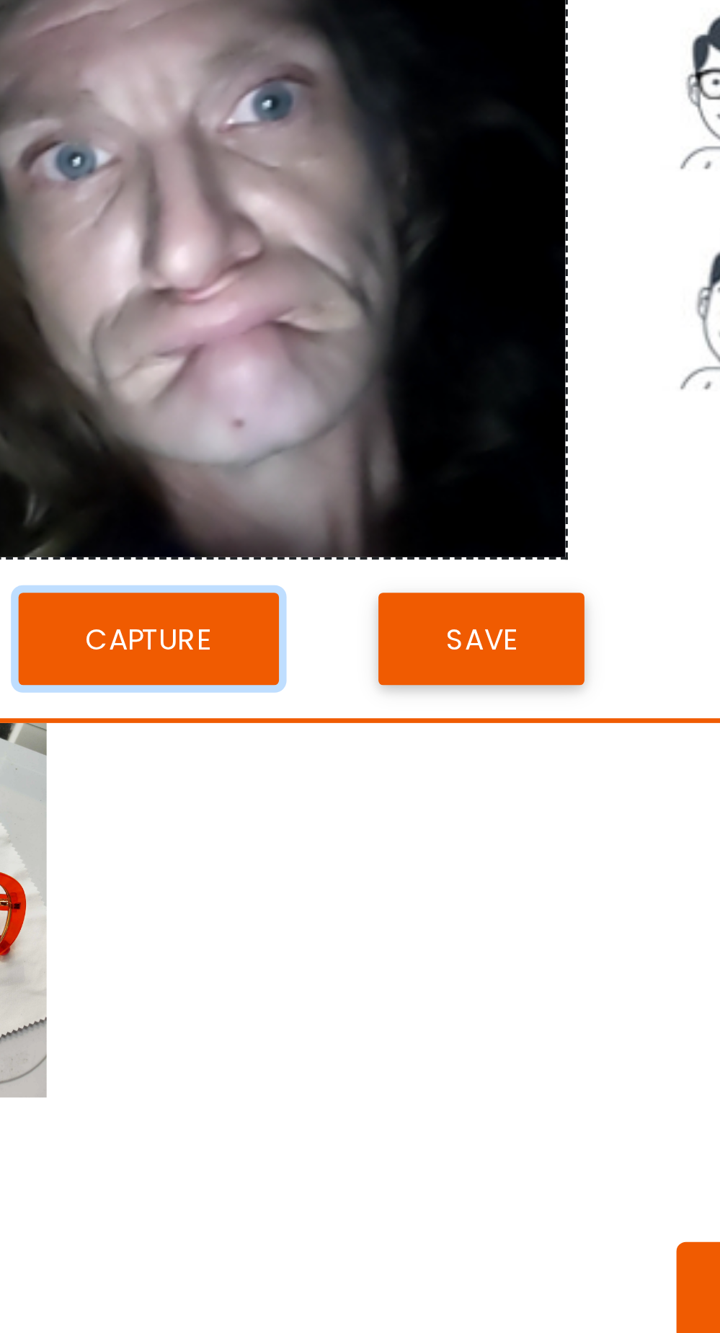
click at [153, 433] on button "Capture" at bounding box center [146, 429] width 79 height 28
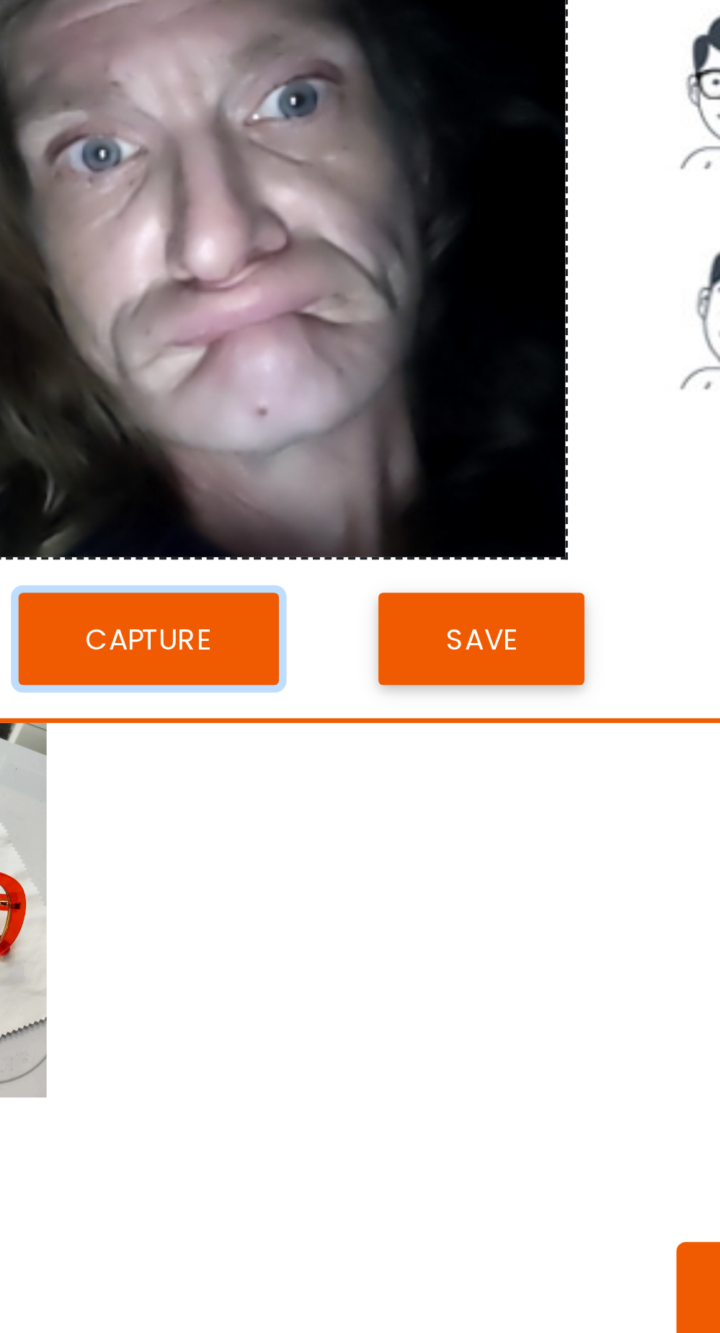
click at [150, 438] on button "Capture" at bounding box center [146, 429] width 79 height 28
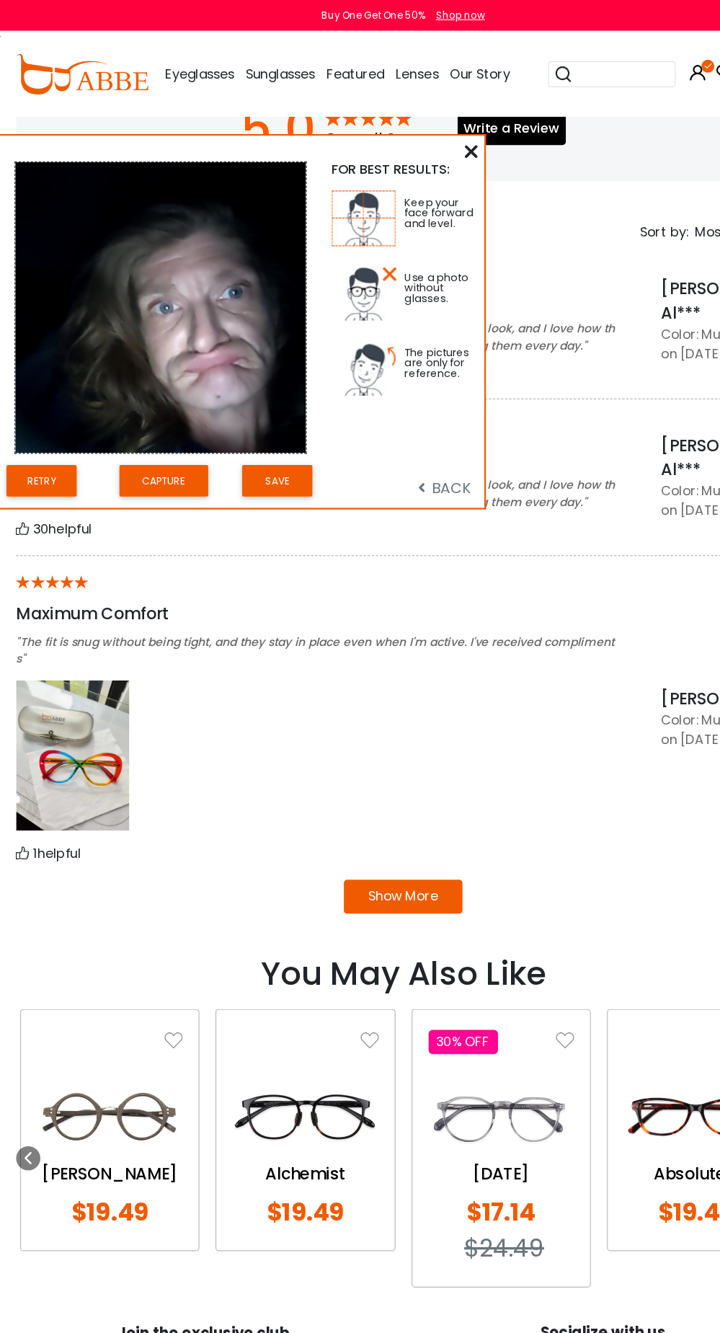
scroll to position [1106, 0]
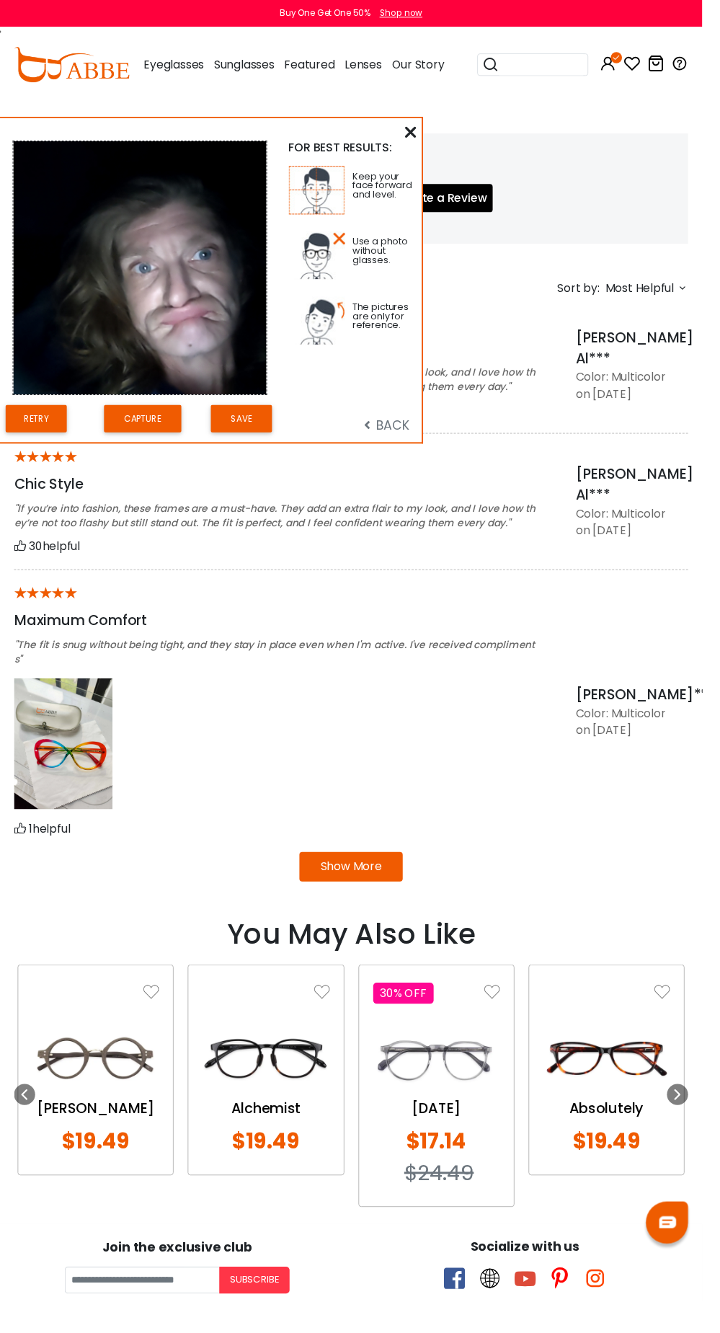
click at [467, 874] on div "Show More" at bounding box center [359, 889] width 691 height 30
click at [170, 432] on button "Capture" at bounding box center [146, 429] width 79 height 28
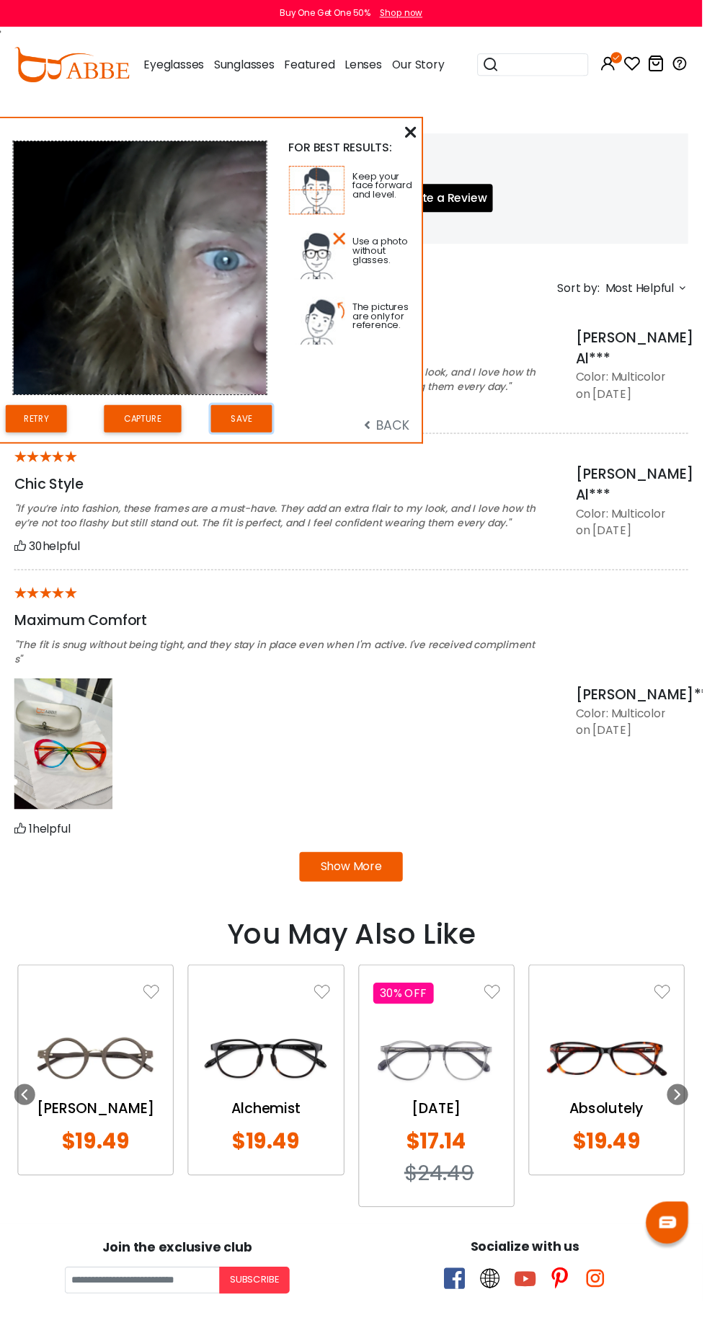
click at [271, 435] on button "Save" at bounding box center [247, 429] width 63 height 28
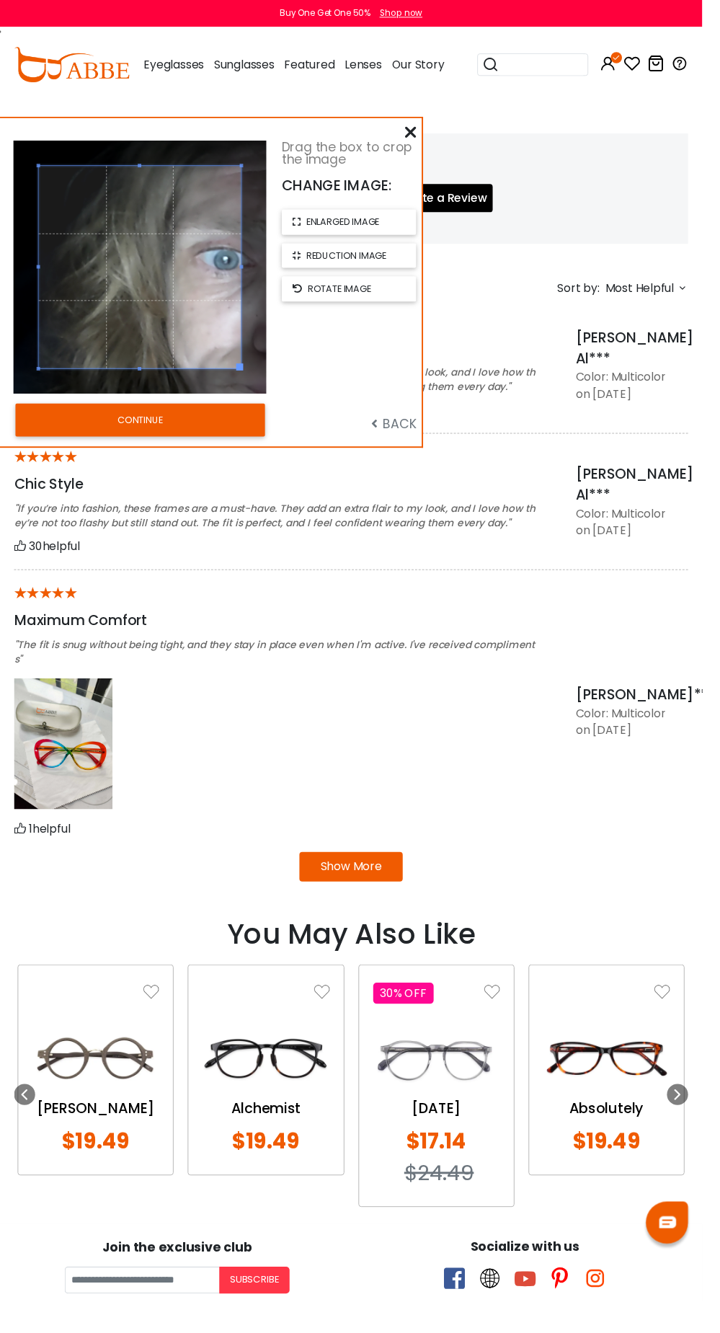
click at [270, 431] on button "CONTINUE" at bounding box center [144, 430] width 256 height 33
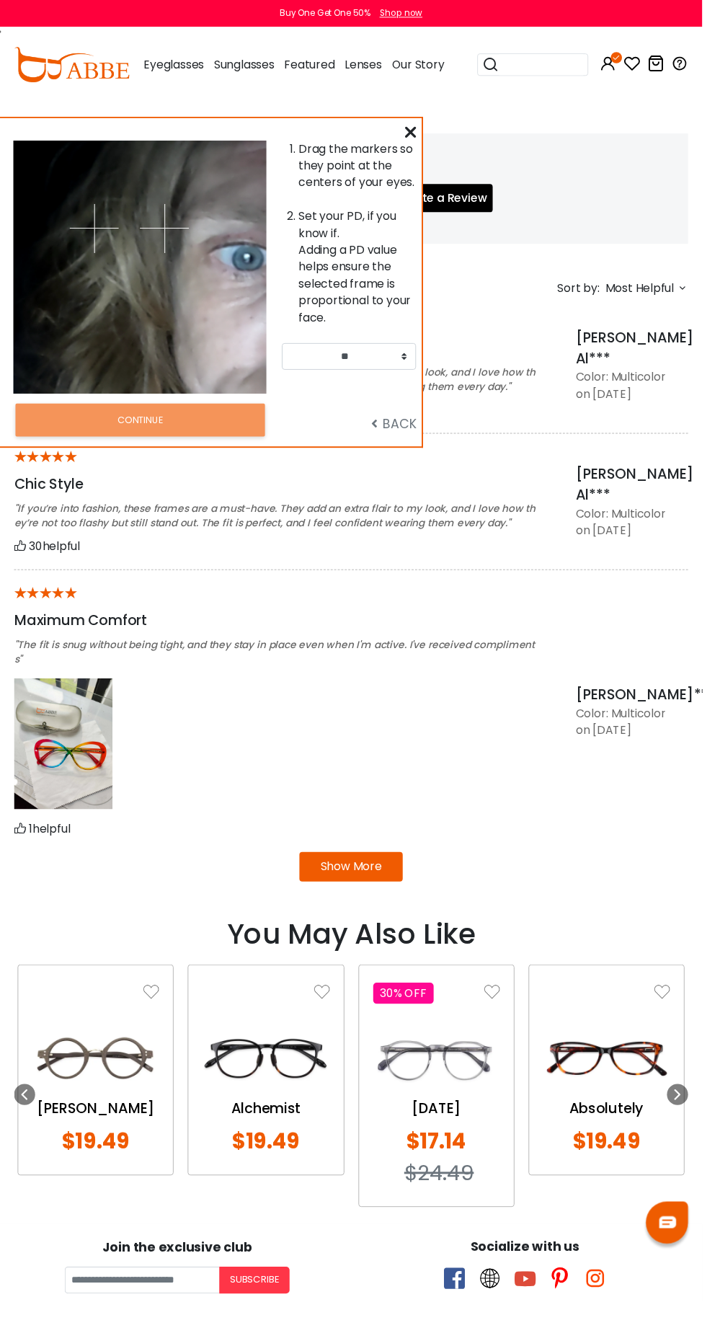
click at [415, 439] on span "BACK" at bounding box center [404, 434] width 46 height 18
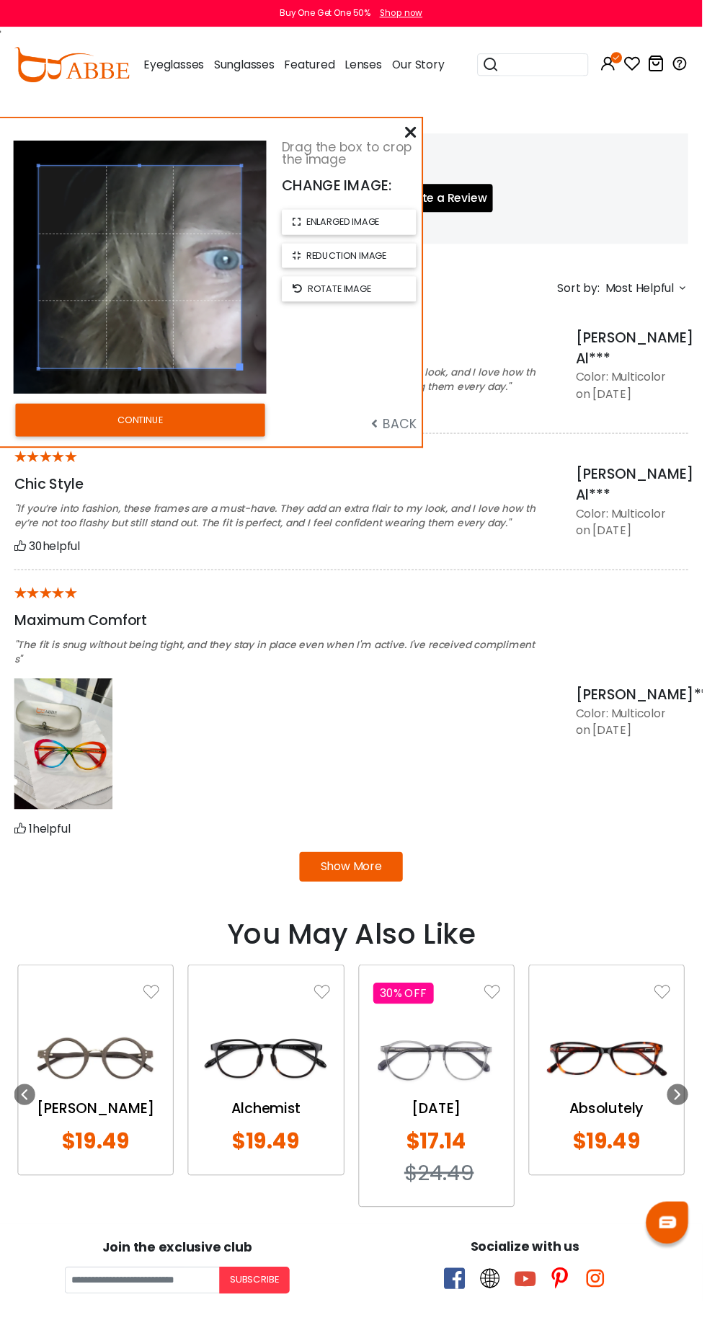
click at [407, 438] on span "BACK" at bounding box center [404, 434] width 46 height 18
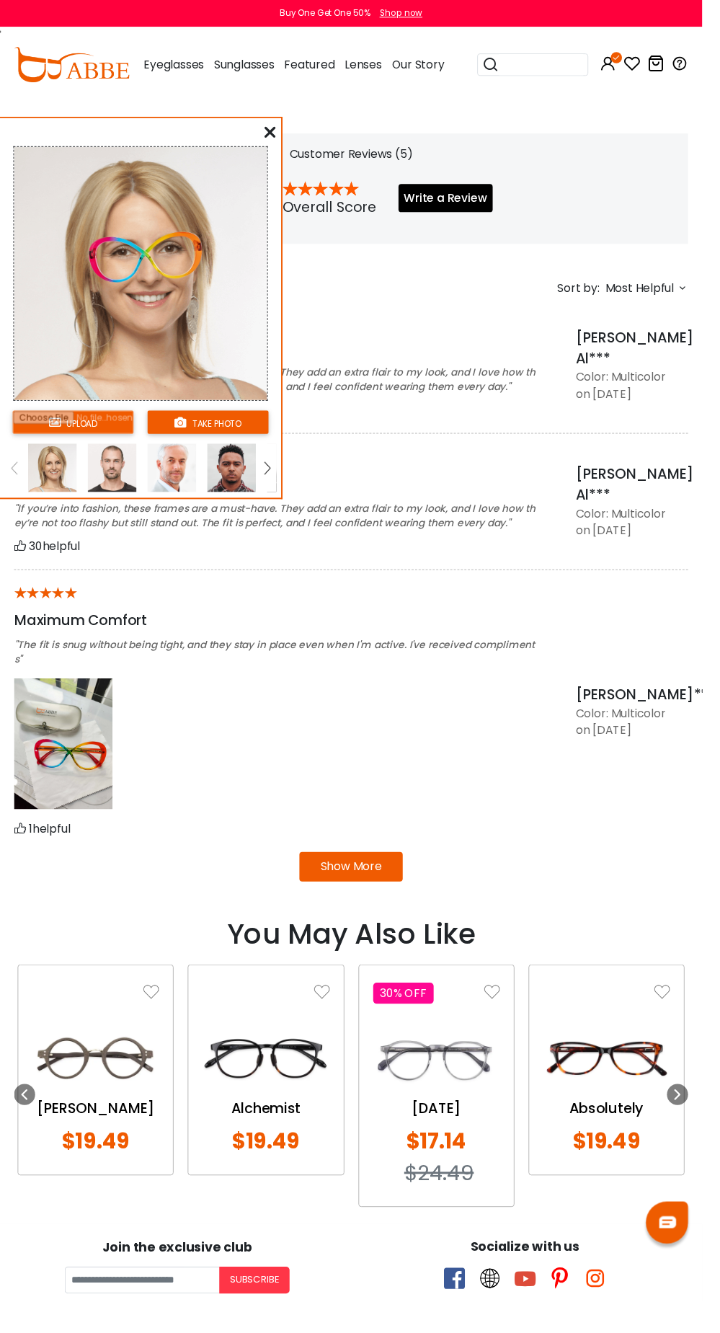
click at [95, 441] on input "file" at bounding box center [75, 433] width 124 height 24
click at [268, 438] on button "take photo" at bounding box center [213, 433] width 124 height 24
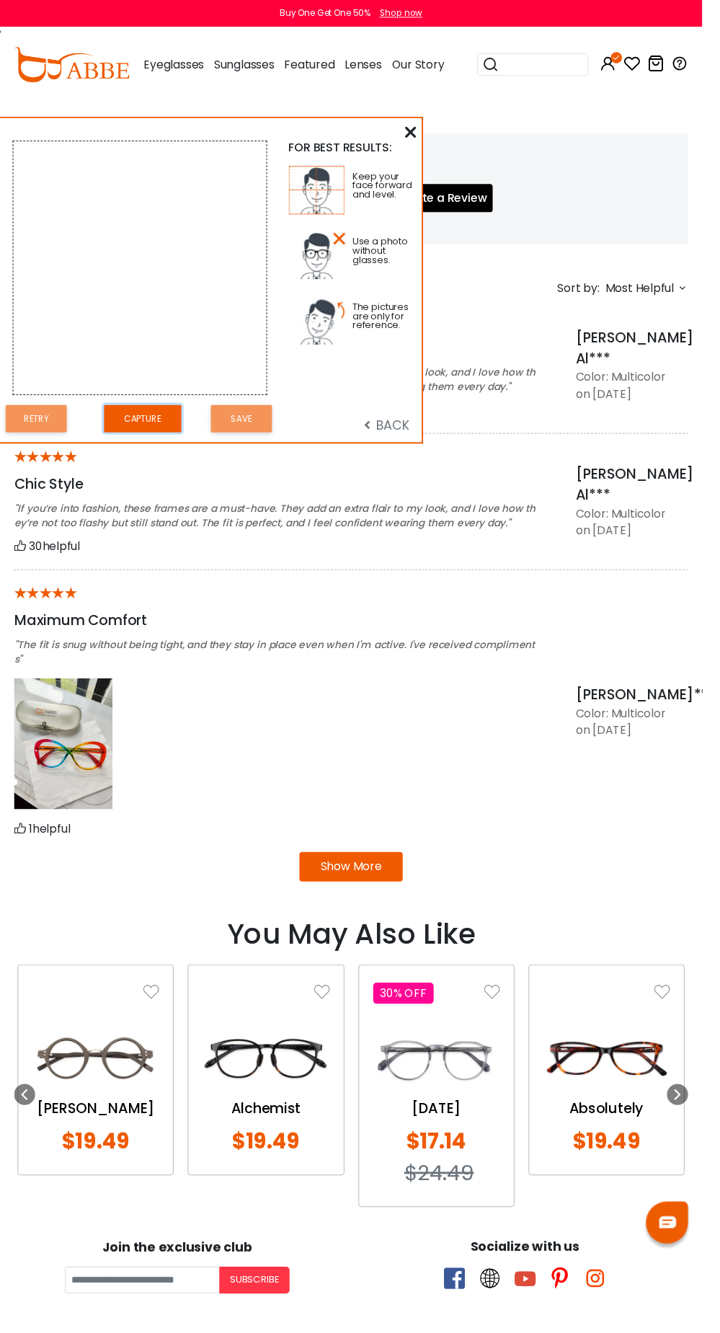
click at [153, 443] on button "Capture" at bounding box center [146, 429] width 79 height 28
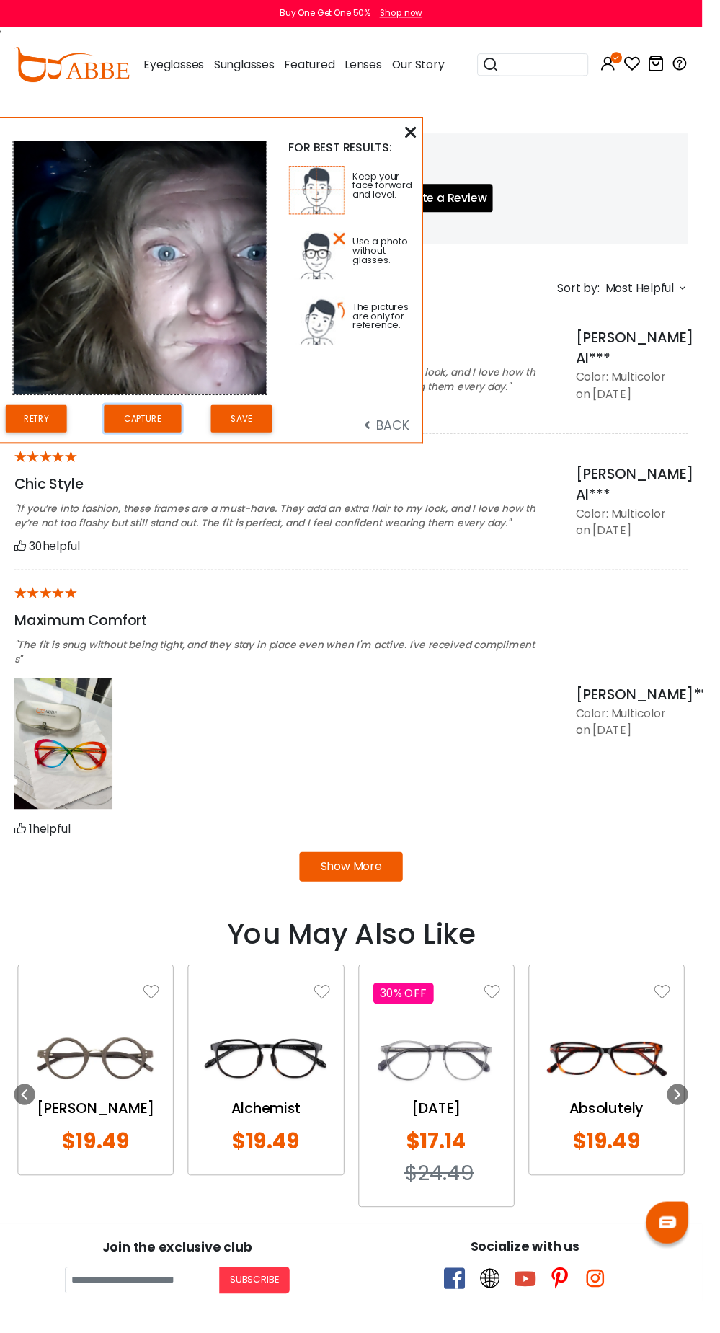
click at [165, 443] on button "Capture" at bounding box center [146, 429] width 79 height 28
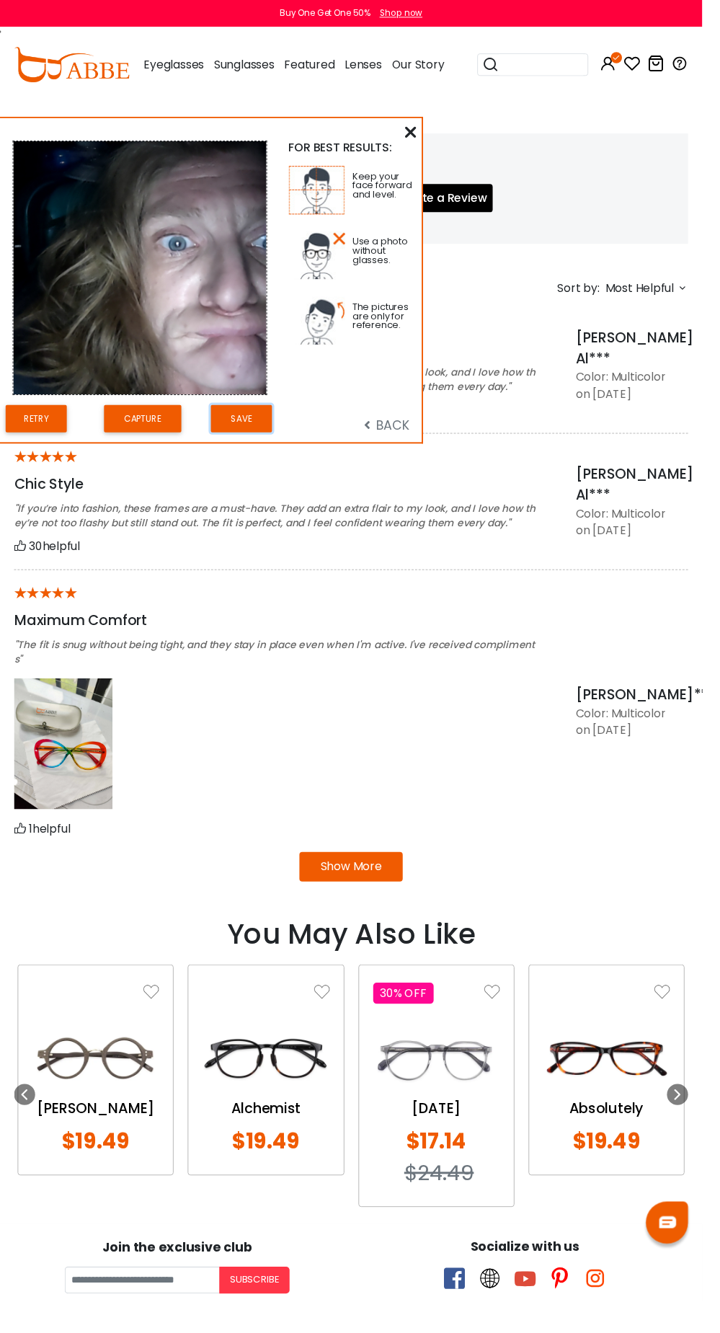
click at [244, 443] on button "Save" at bounding box center [247, 429] width 63 height 28
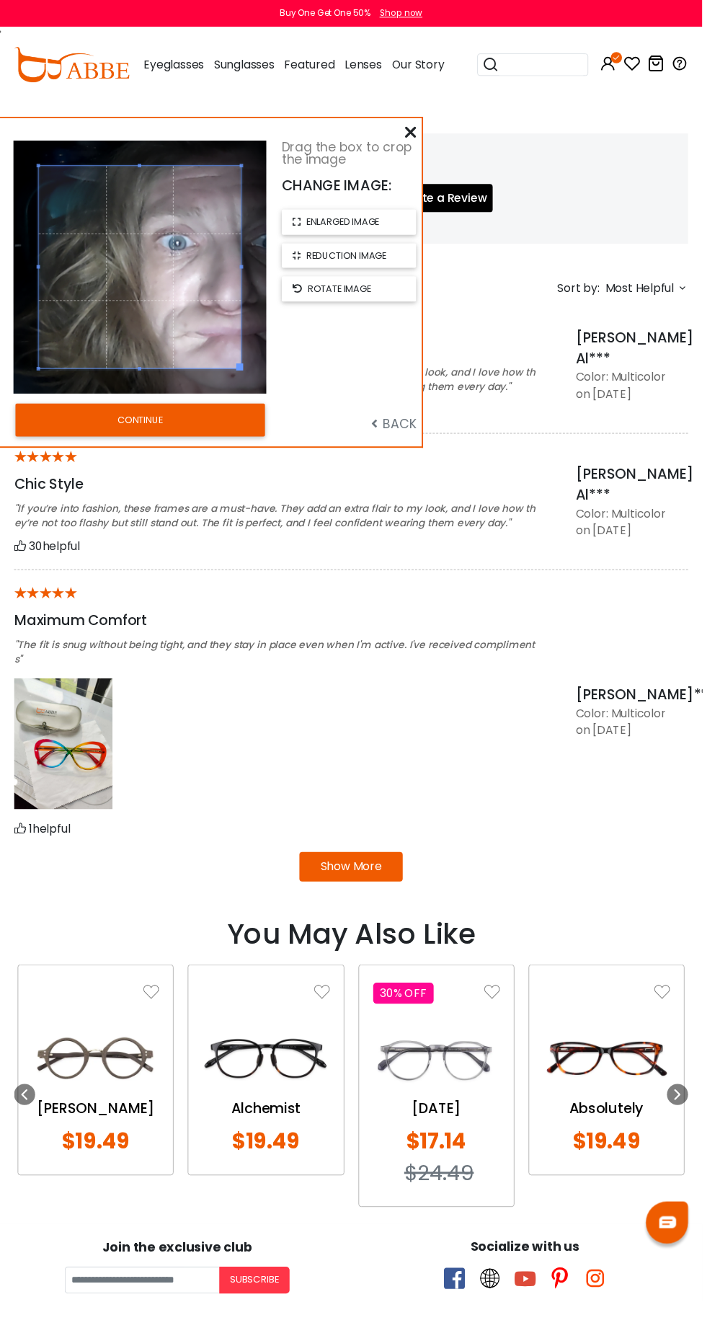
click at [158, 447] on button "CONTINUE" at bounding box center [144, 430] width 256 height 33
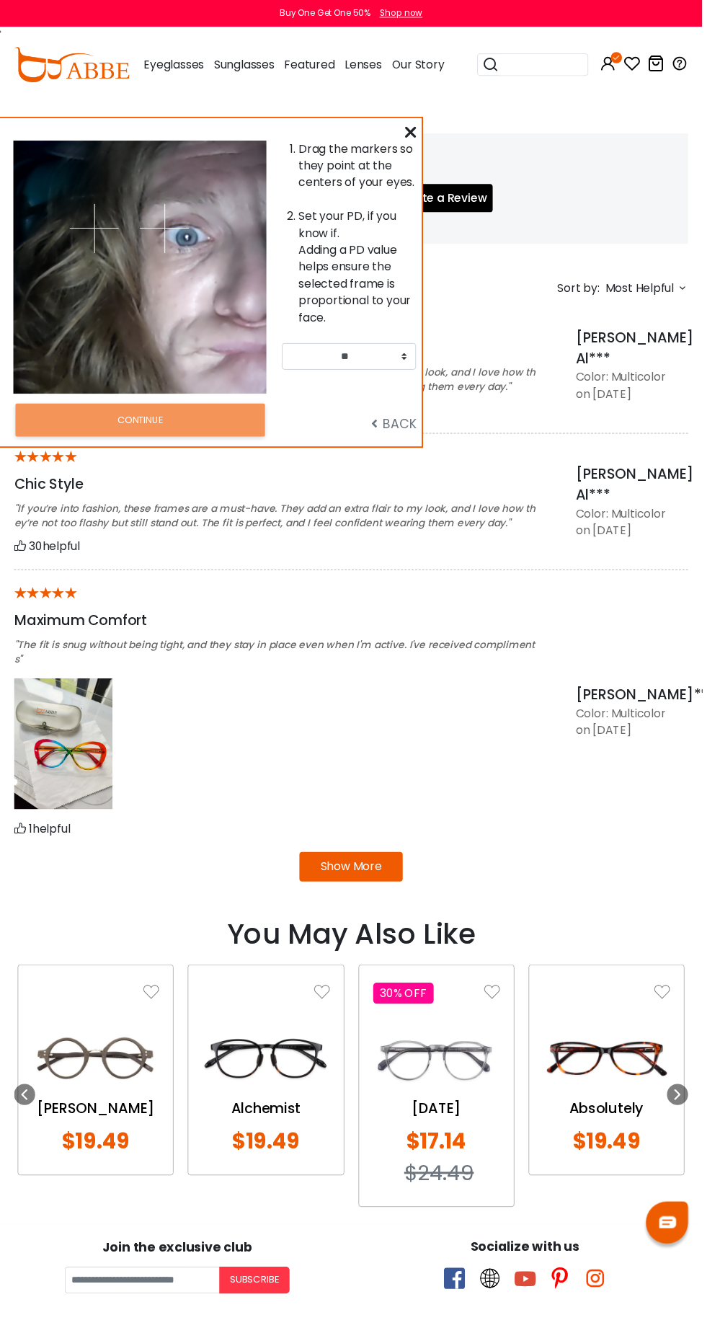
click at [412, 430] on span "BACK" at bounding box center [404, 434] width 46 height 18
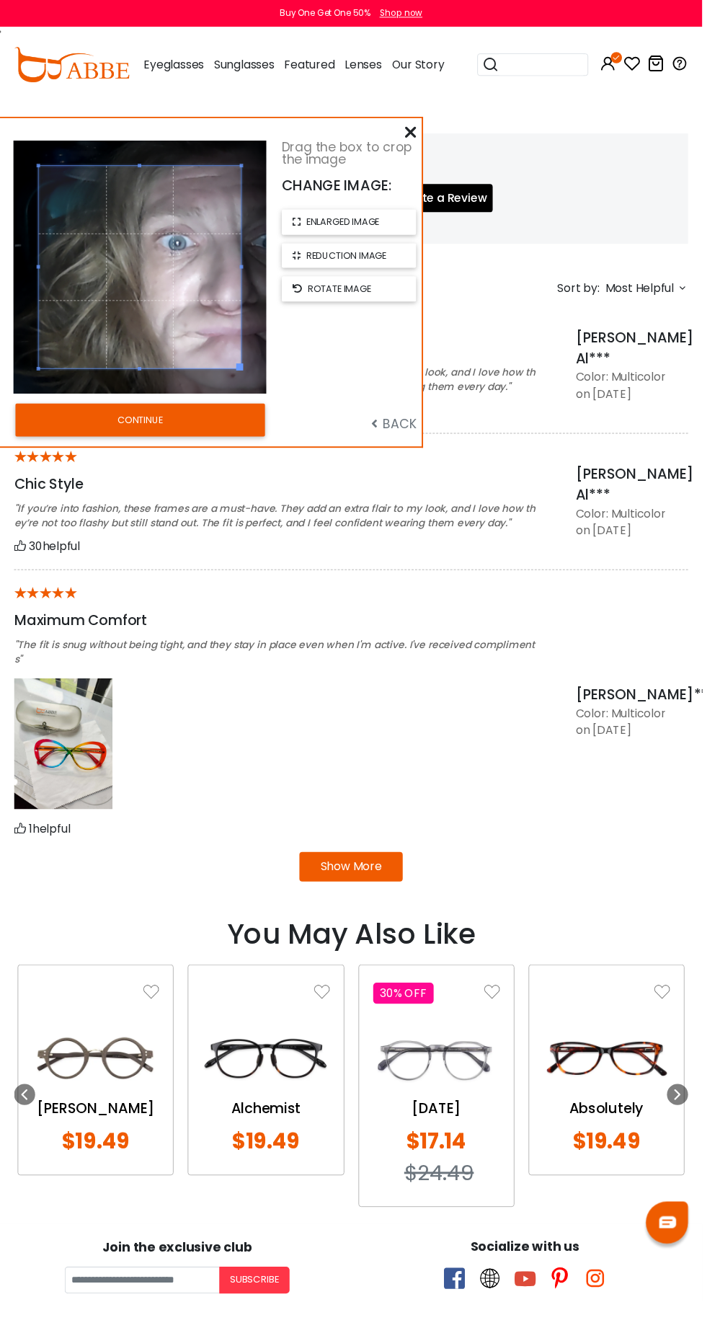
scroll to position [1128, 0]
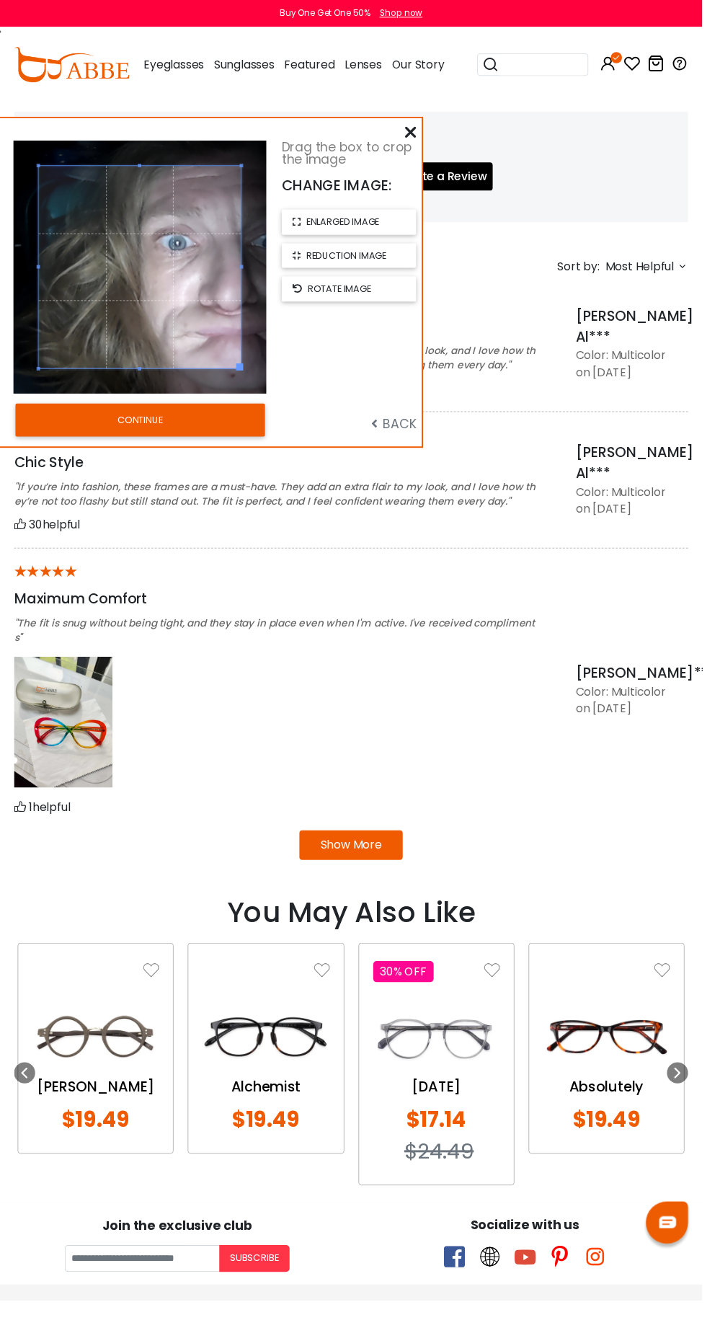
click at [412, 433] on span "BACK" at bounding box center [404, 434] width 46 height 18
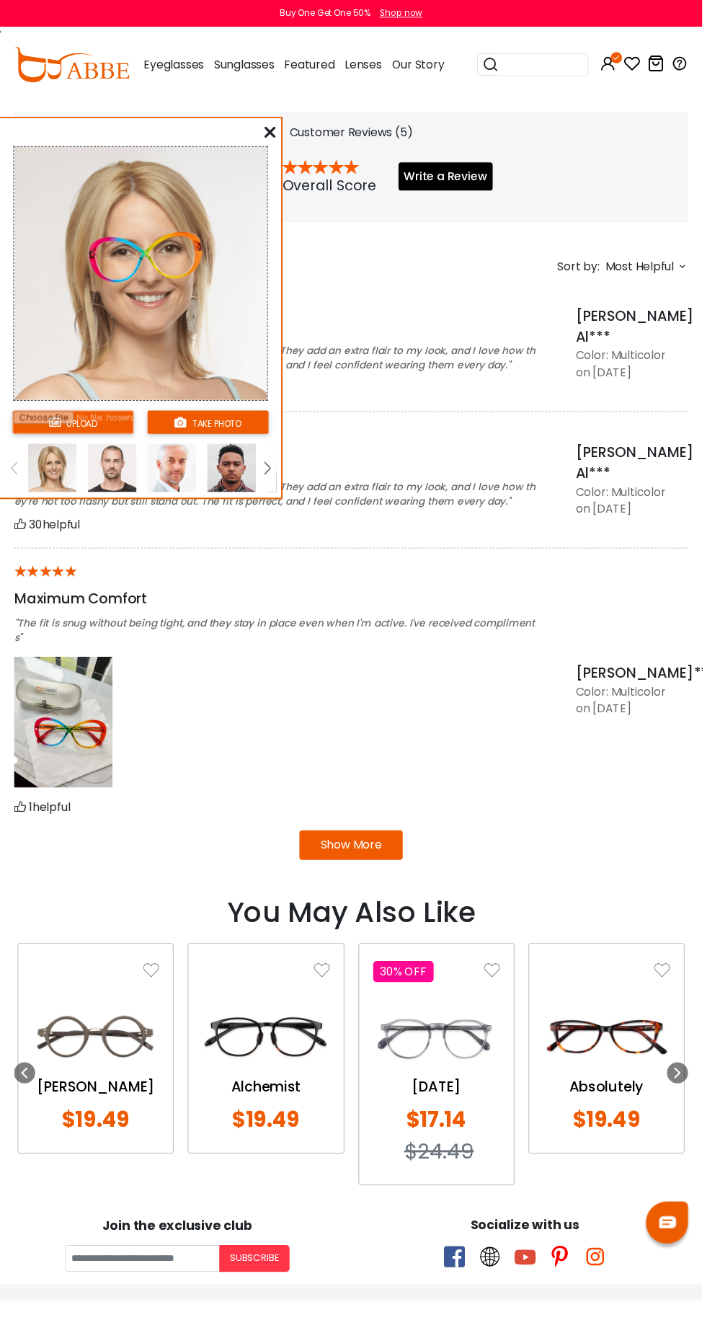
click at [425, 577] on div "*" at bounding box center [284, 586] width 540 height 19
click at [249, 443] on button "take photo" at bounding box center [213, 433] width 124 height 24
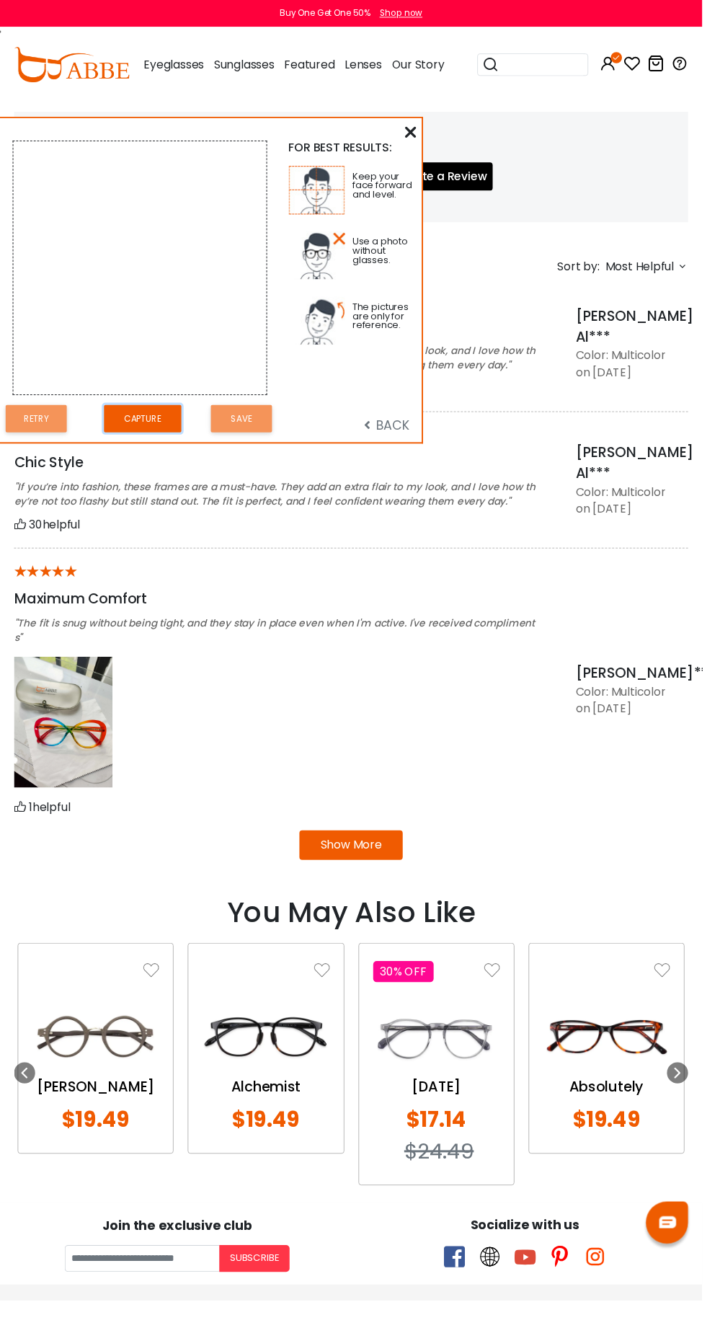
click at [162, 443] on button "Capture" at bounding box center [146, 429] width 79 height 28
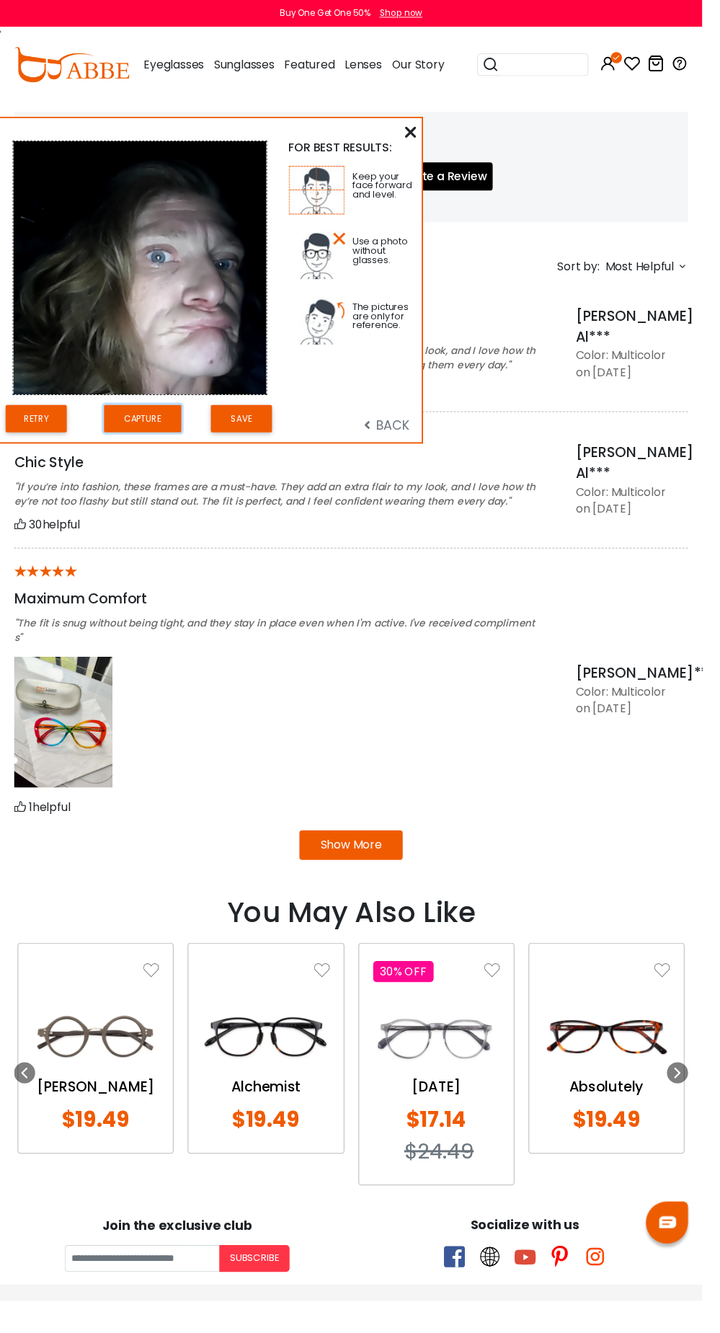
click at [177, 432] on button "Capture" at bounding box center [146, 429] width 79 height 28
click at [270, 423] on button "Save" at bounding box center [247, 429] width 63 height 28
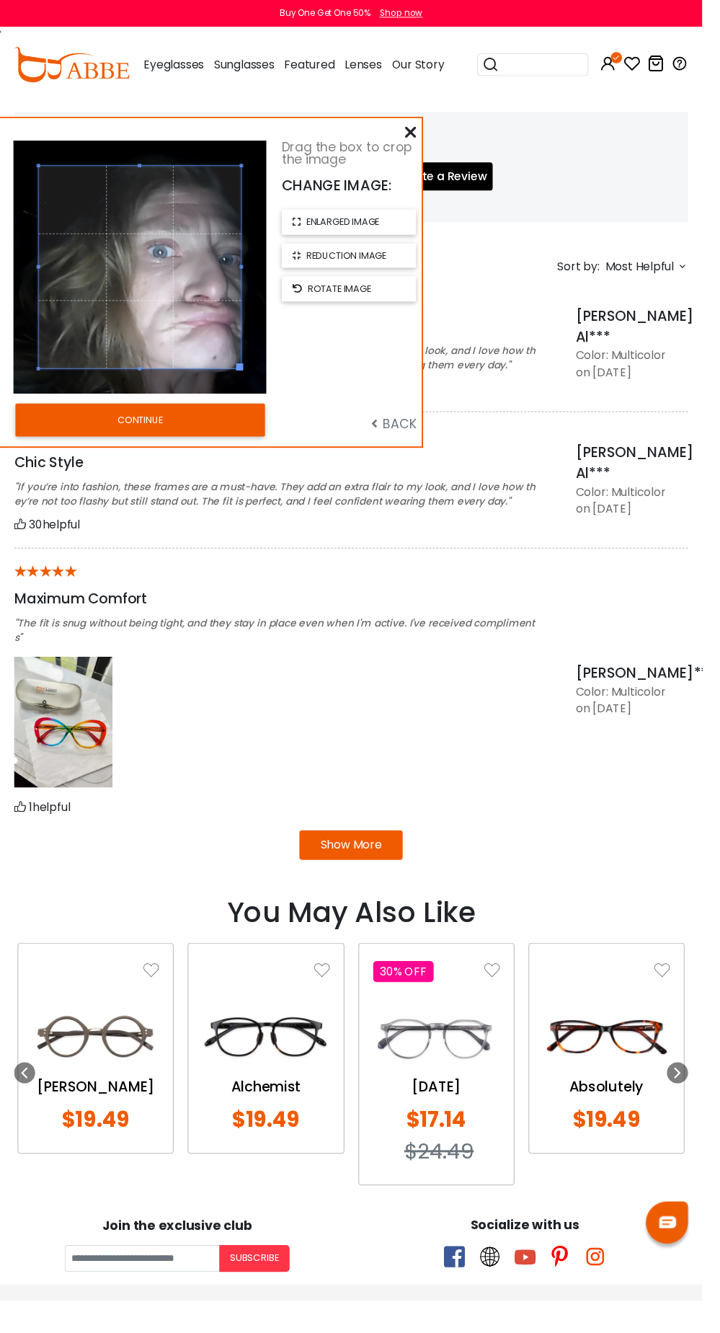
scroll to position [1131, 0]
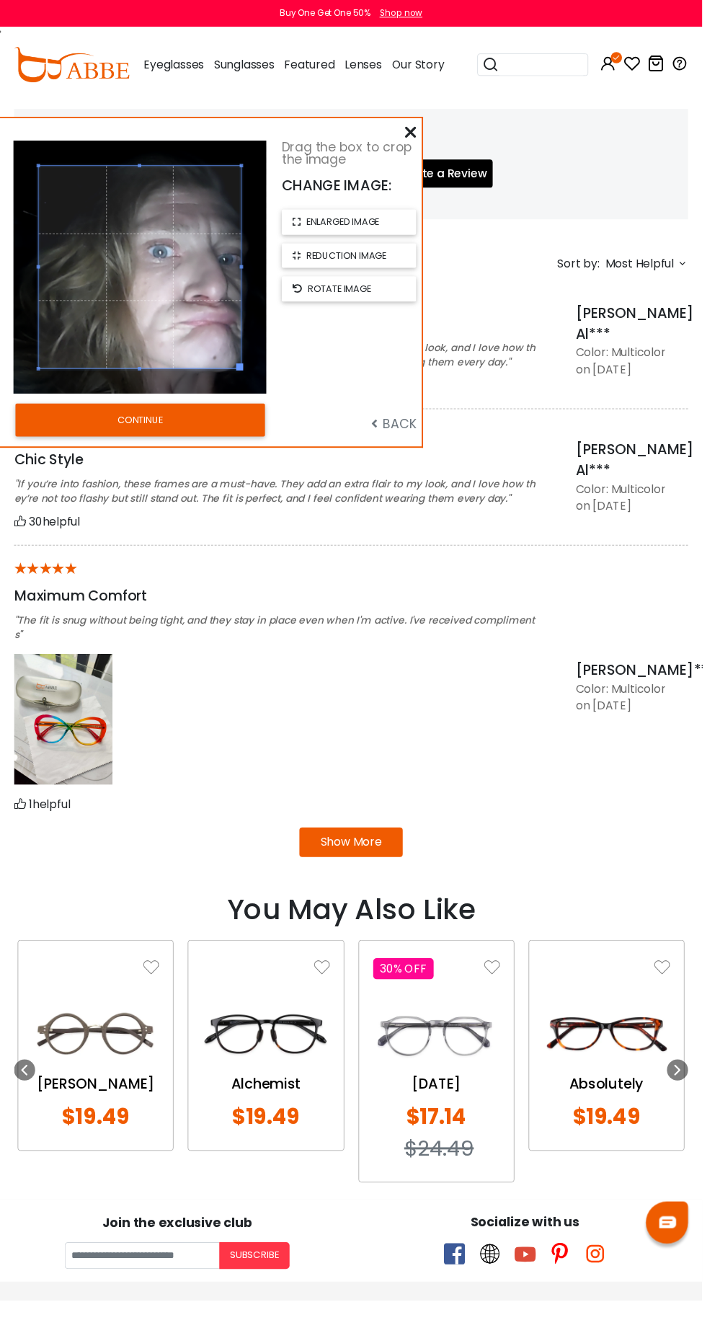
click at [255, 433] on button "CONTINUE" at bounding box center [144, 430] width 256 height 33
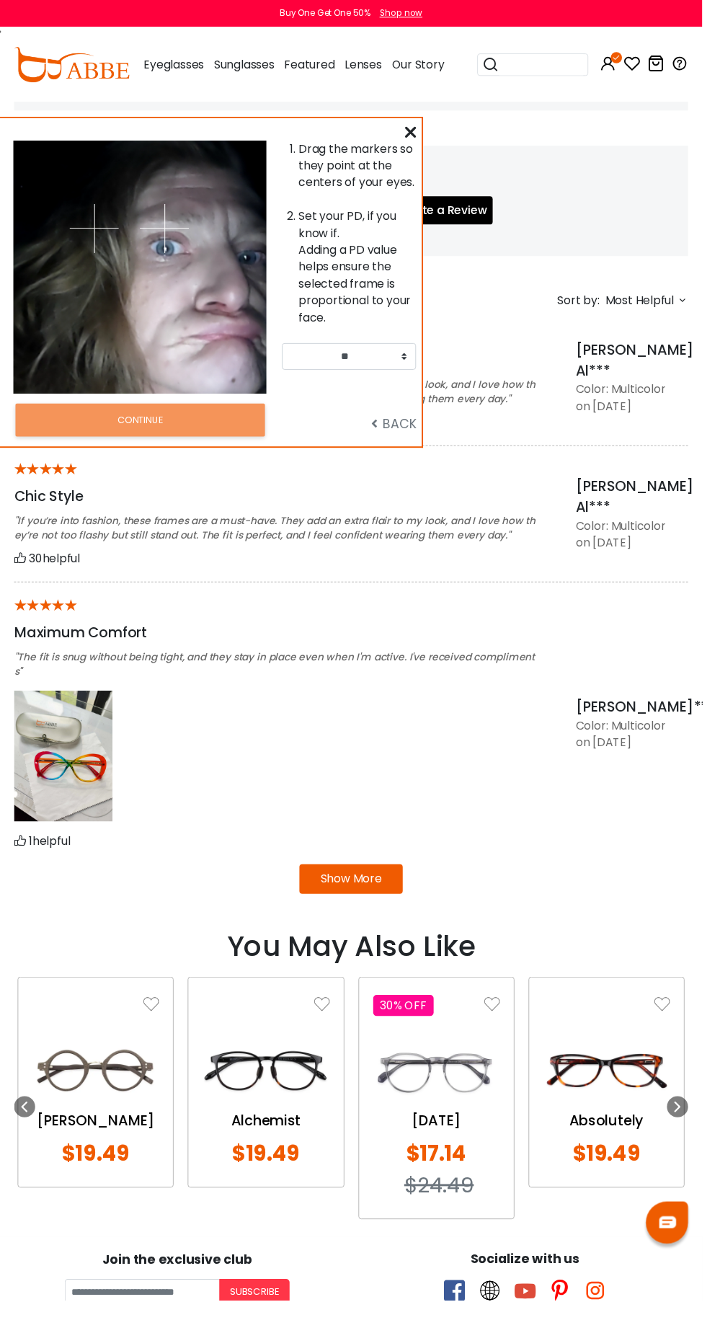
scroll to position [1106, 0]
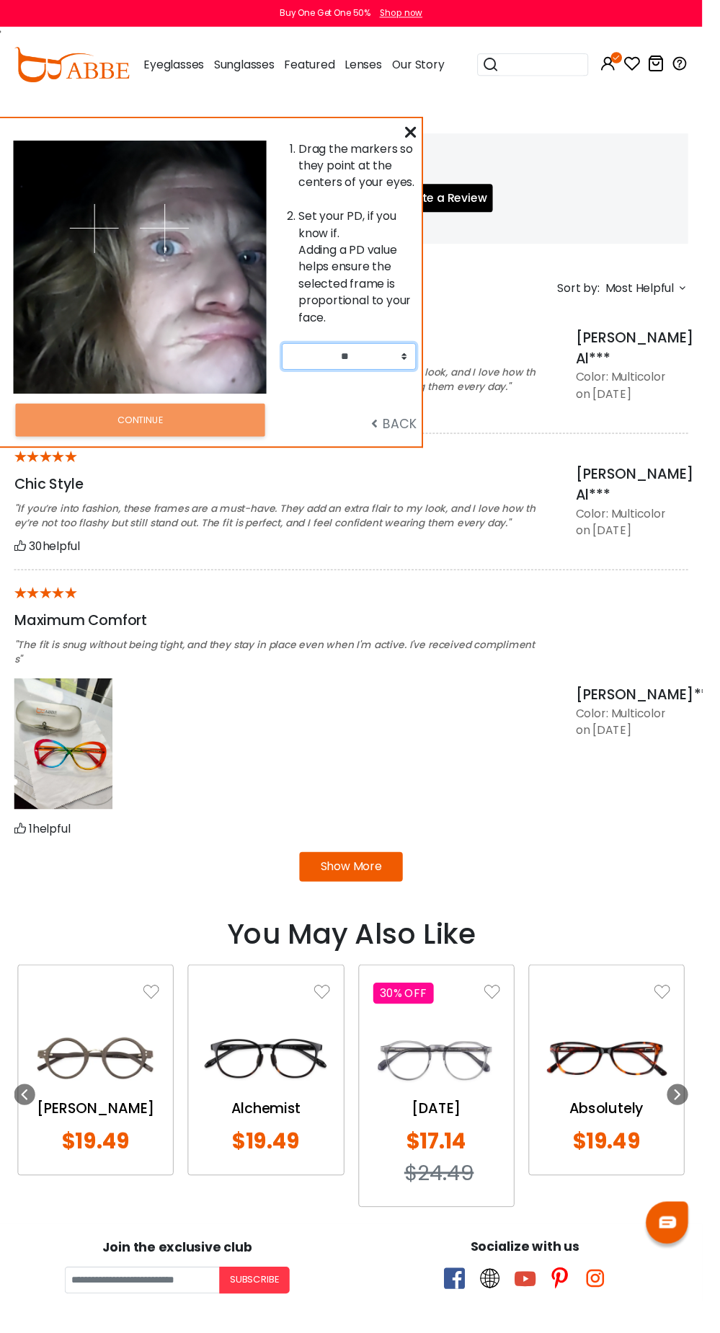
click at [419, 365] on select "** ** ** ** ** ** ** ** ** ** ** ** ** ** ** ** ** ** ** ** ** ** ** ** ** ** *…" at bounding box center [358, 365] width 138 height 27
click at [360, 375] on select "** ** ** ** ** ** ** ** ** ** ** ** ** ** ** ** ** ** ** ** ** ** ** ** ** ** *…" at bounding box center [358, 365] width 138 height 27
click at [413, 369] on select "** ** ** ** ** ** ** ** ** ** ** ** ** ** ** ** ** ** ** ** ** ** ** ** ** ** *…" at bounding box center [358, 365] width 138 height 27
select select "**"
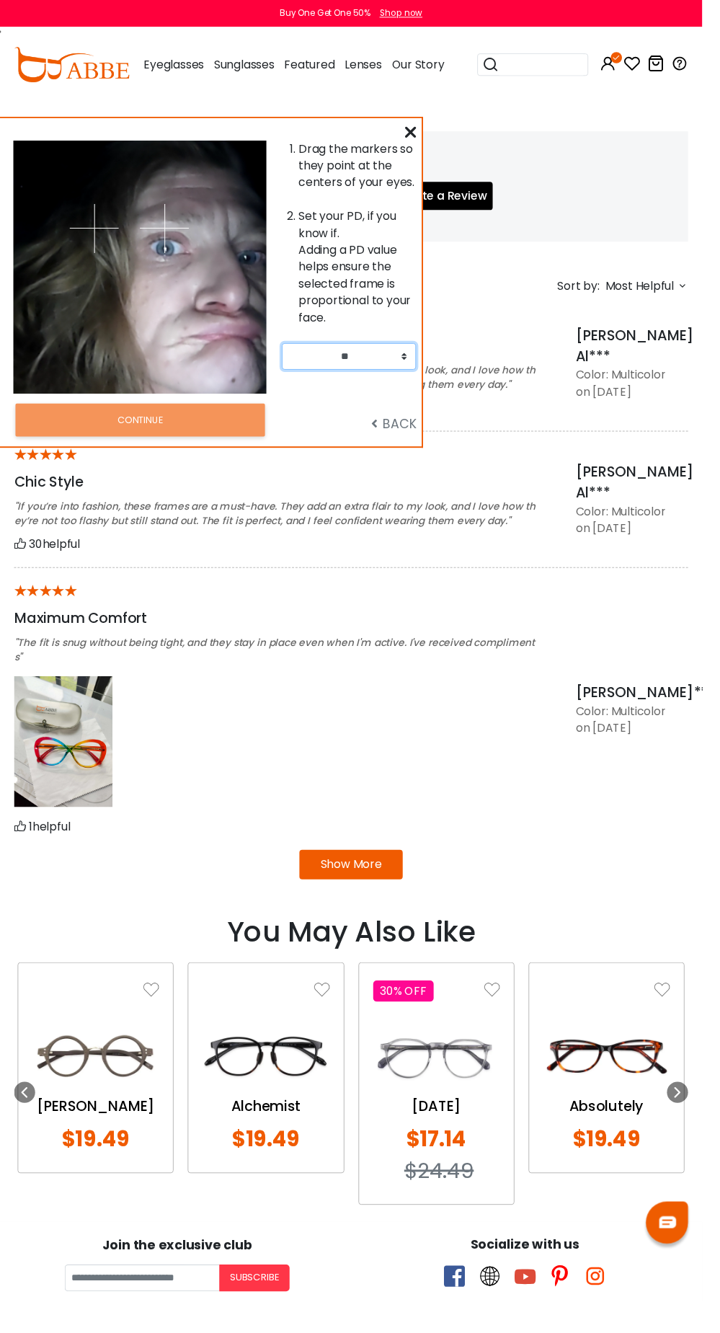
scroll to position [1110, 0]
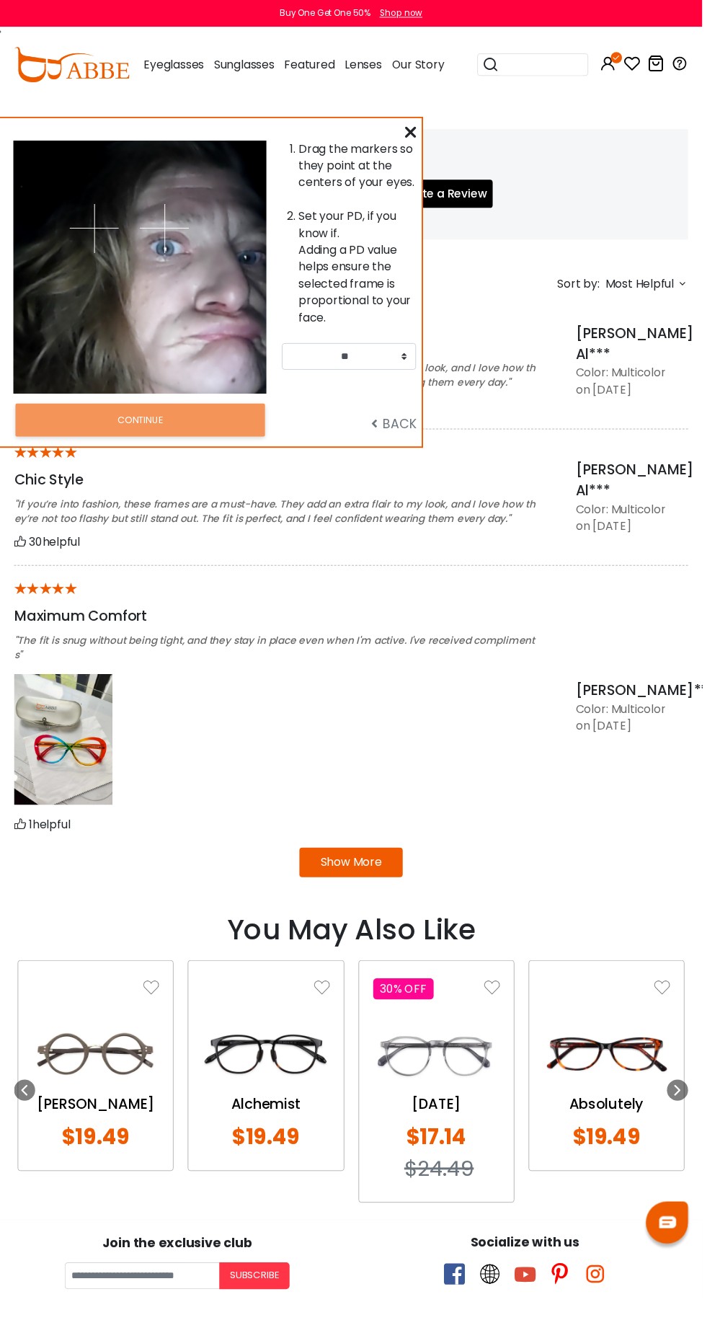
click at [678, 514] on div "Color: Multicolor" at bounding box center [648, 522] width 115 height 17
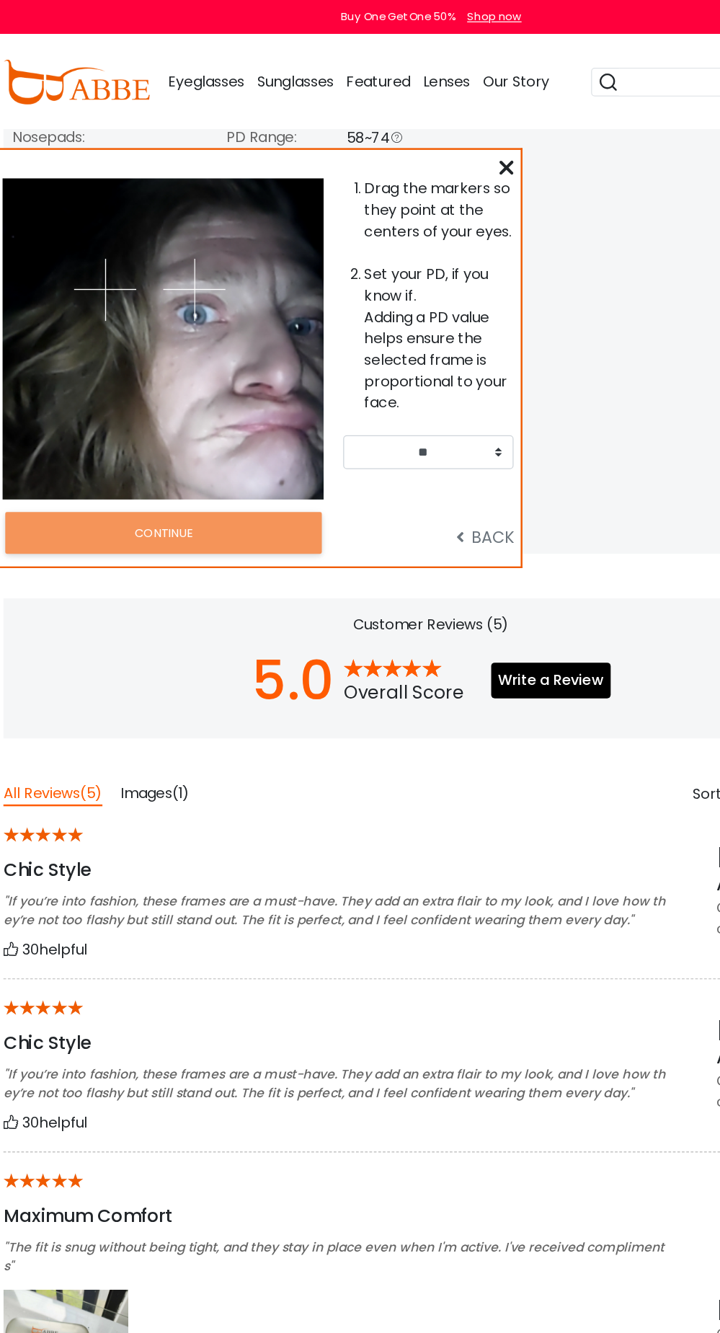
click at [360, 120] on div "show in inches show in mm" at bounding box center [187, 265] width 346 height 291
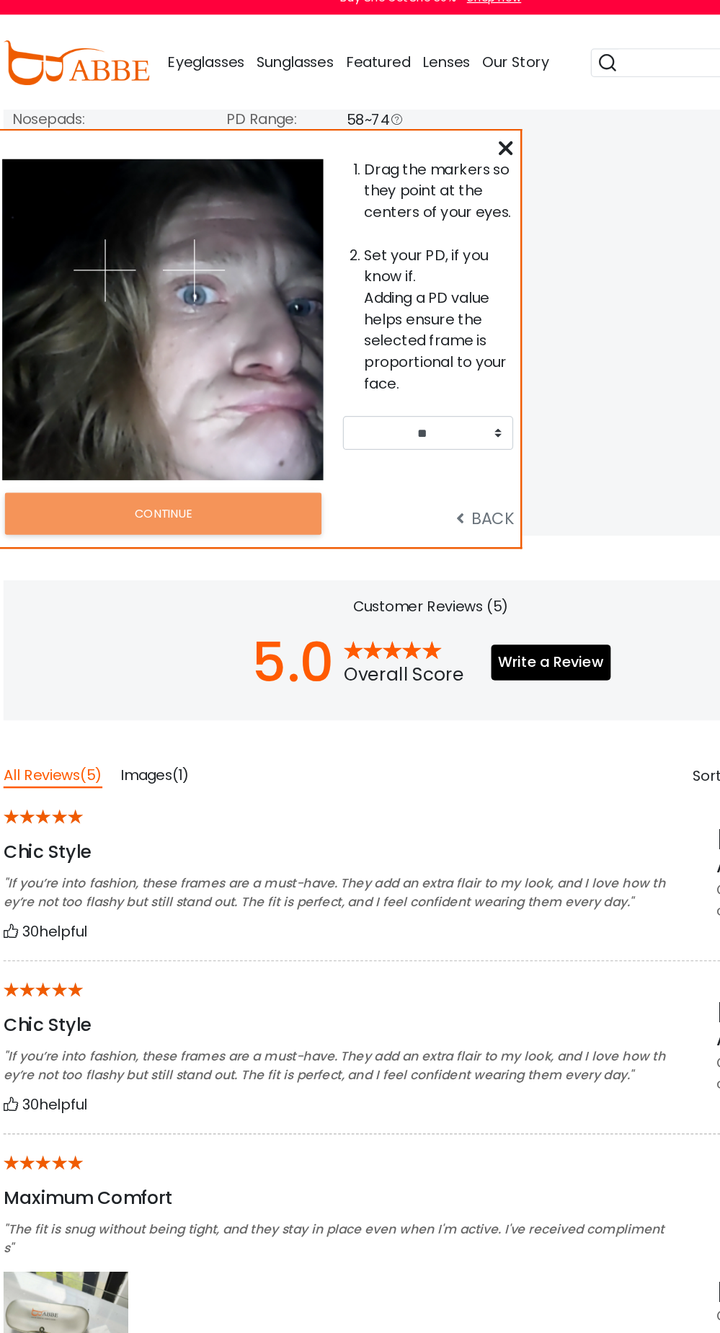
click at [433, 135] on div "****** upload take photo FOR BEST RESULTS: Keep your face forward and level. Us…" at bounding box center [217, 289] width 434 height 339
click at [421, 138] on icon at bounding box center [421, 136] width 12 height 12
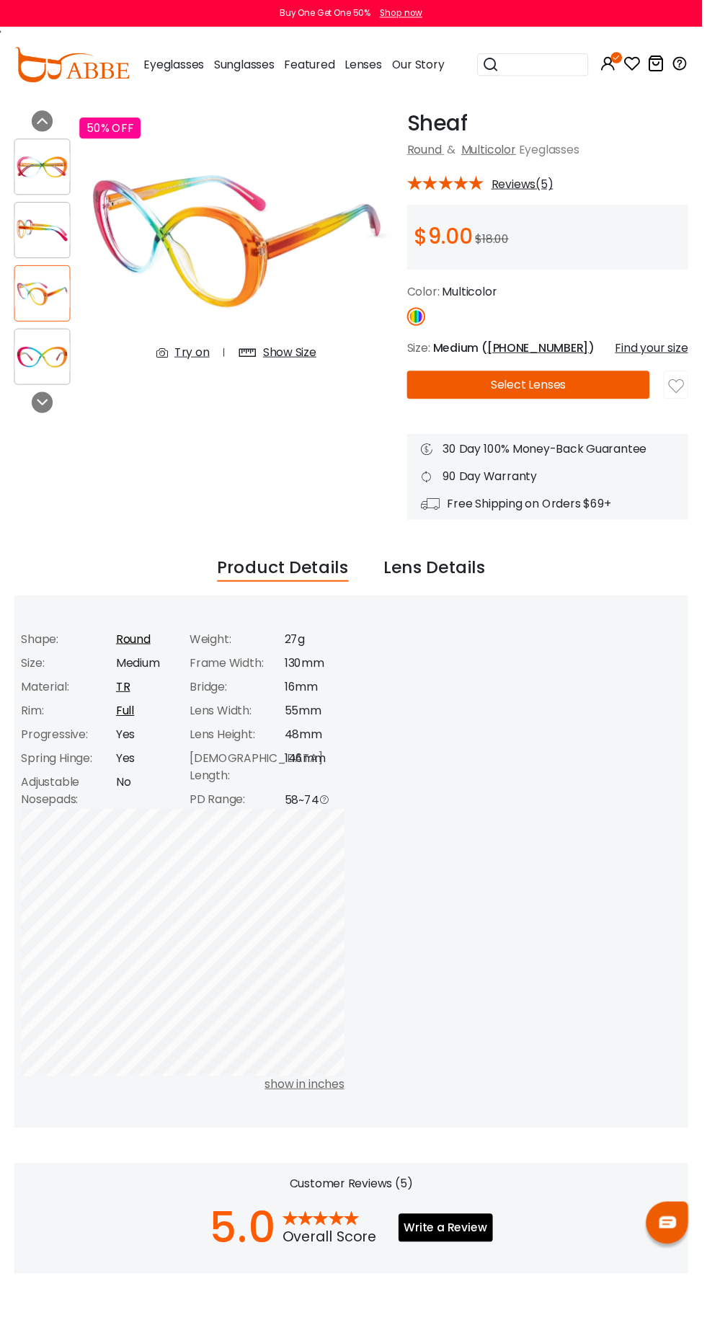
scroll to position [0, 0]
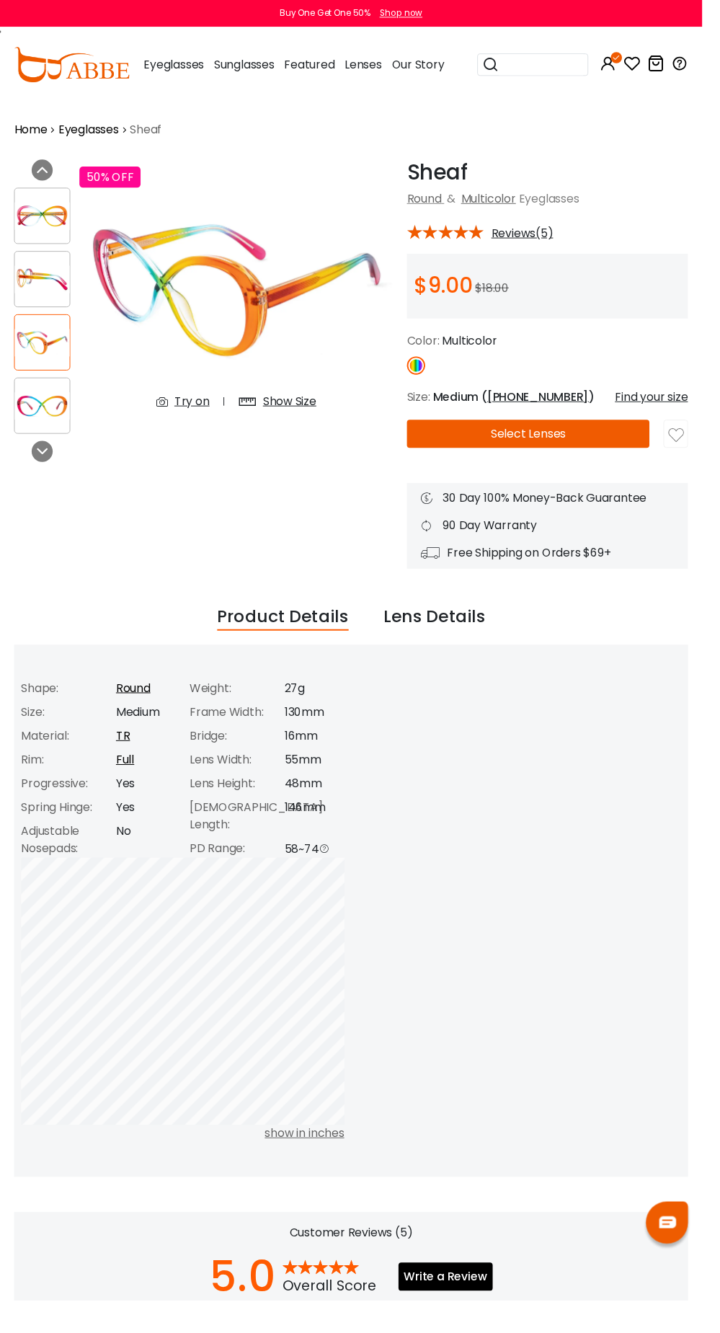
click at [524, 452] on button "Select Lenses" at bounding box center [541, 444] width 249 height 29
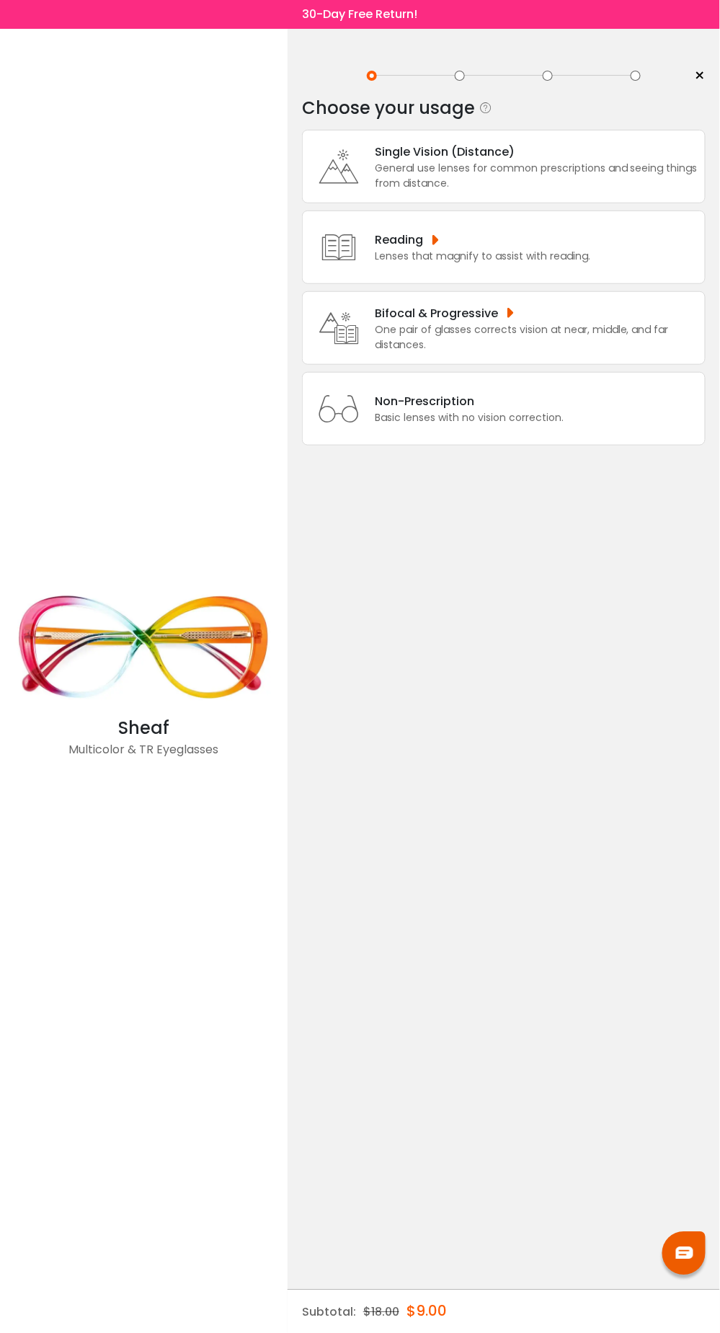
click at [603, 162] on div "General use lenses for common prescriptions and seeing things from distance." at bounding box center [536, 176] width 323 height 30
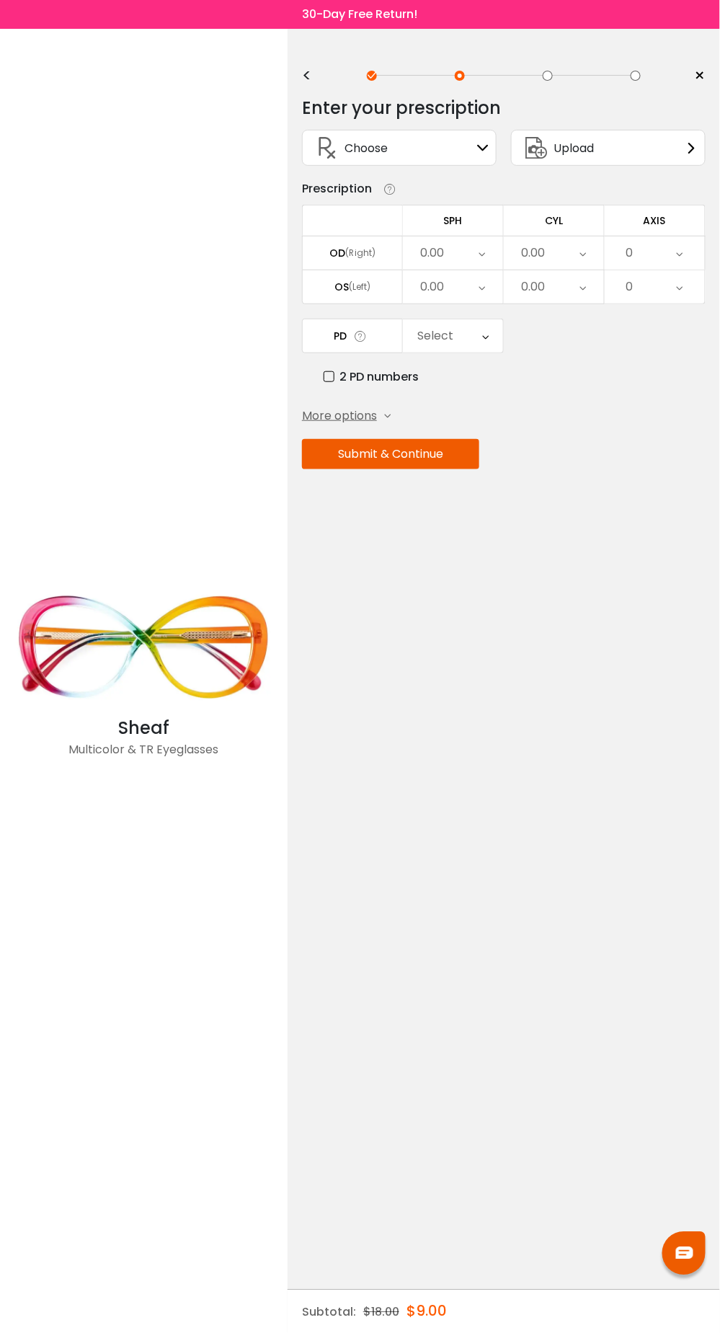
click at [692, 147] on icon at bounding box center [692, 148] width 12 height 12
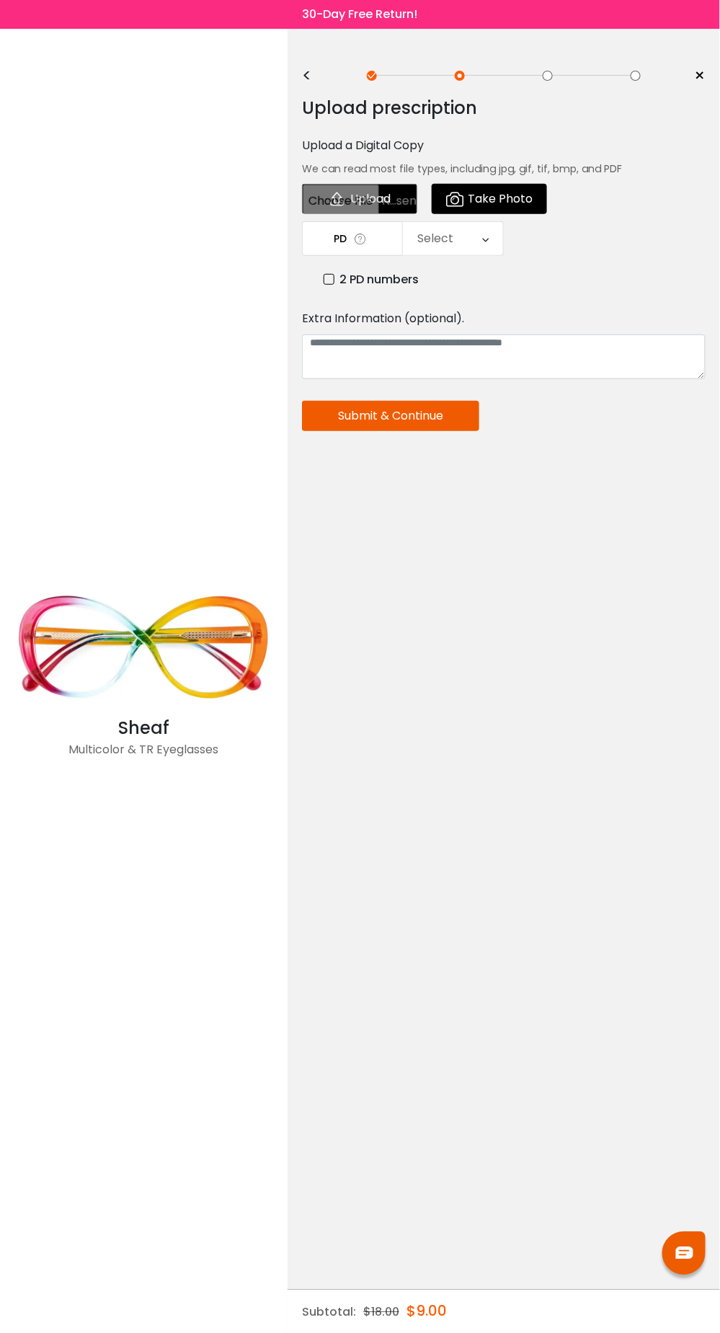
click at [366, 208] on input "file" at bounding box center [359, 199] width 115 height 30
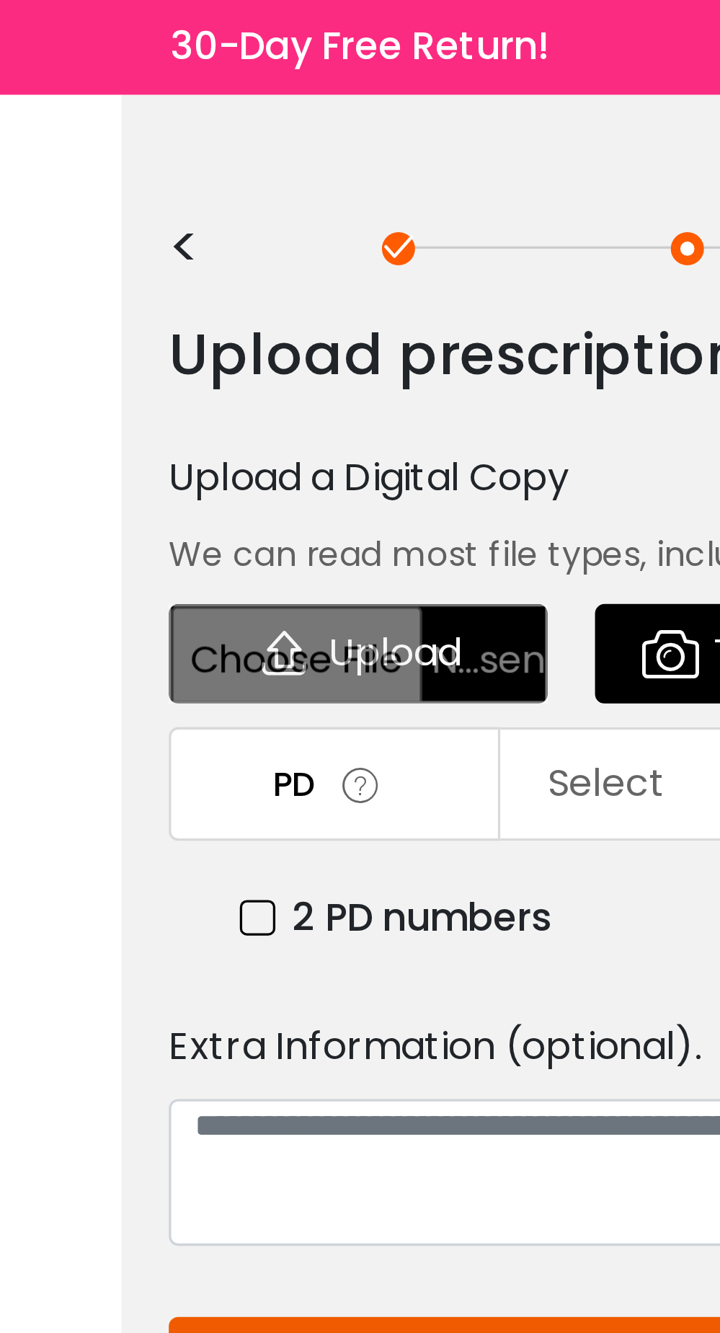
click at [356, 65] on div "< ×" at bounding box center [504, 76] width 404 height 22
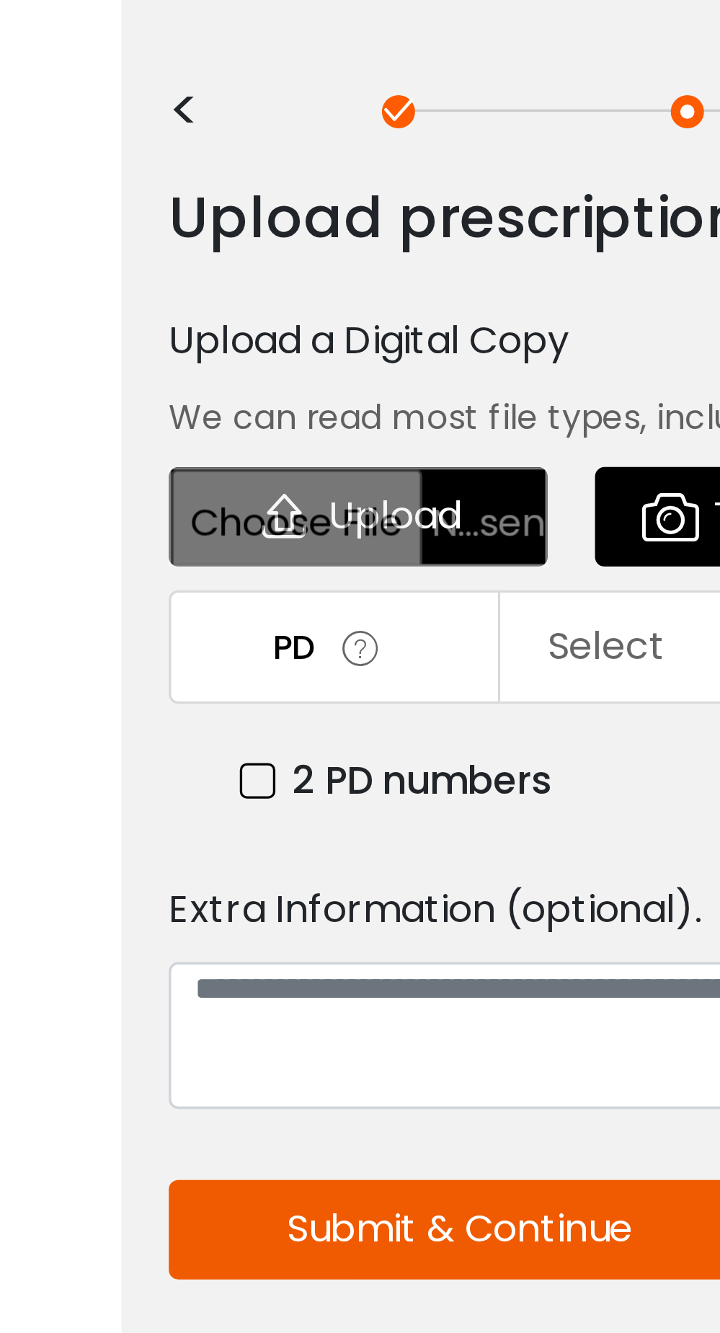
click at [380, 200] on input "file" at bounding box center [359, 199] width 115 height 30
type input "**********"
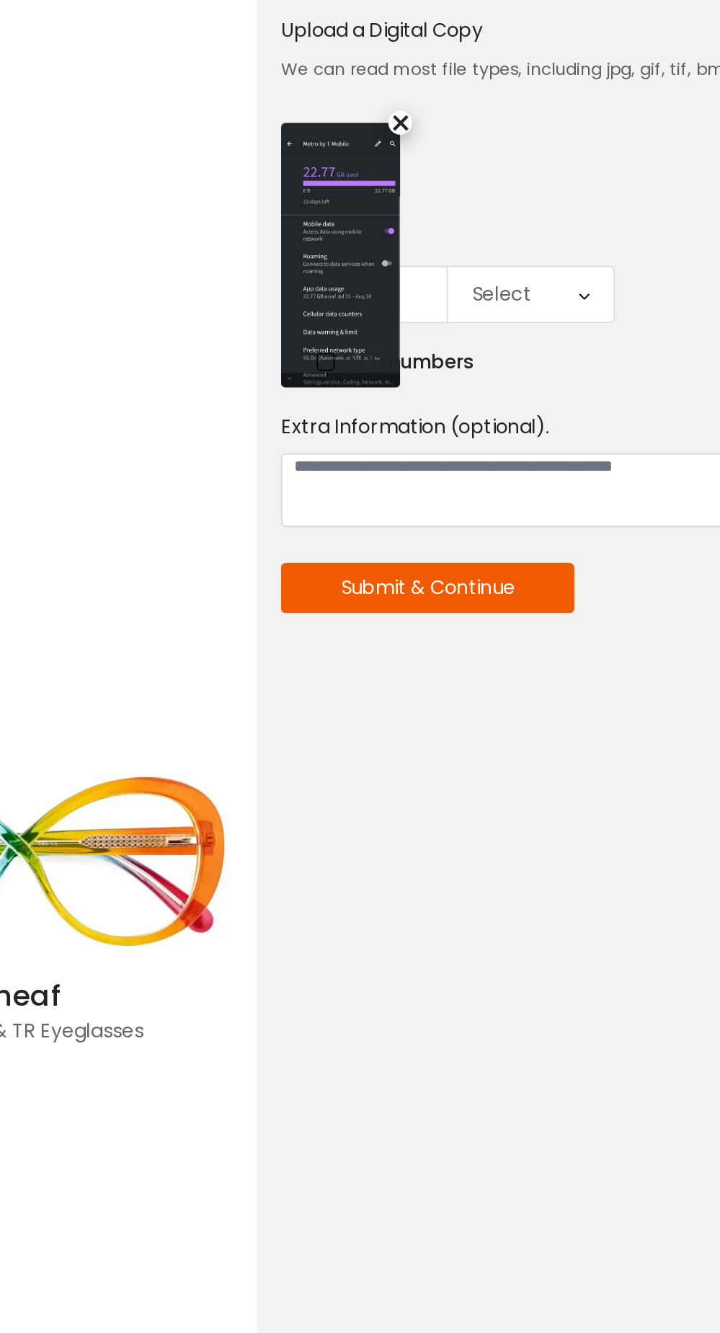
click at [380, 200] on div "×" at bounding box center [374, 201] width 14 height 14
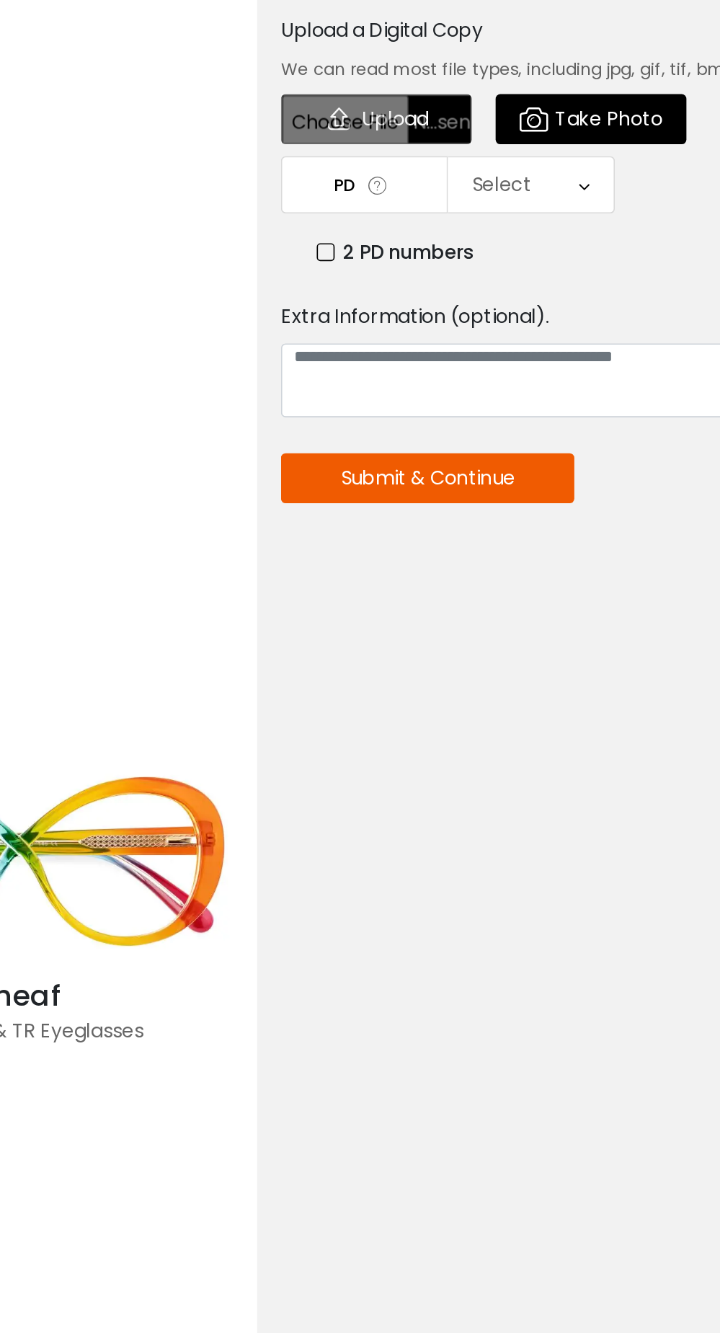
click at [359, 215] on div "Upload prescription Upload a Digital Copy We can read most file types, includin…" at bounding box center [504, 324] width 404 height 474
click at [355, 208] on input "file" at bounding box center [359, 199] width 115 height 30
type input "**********"
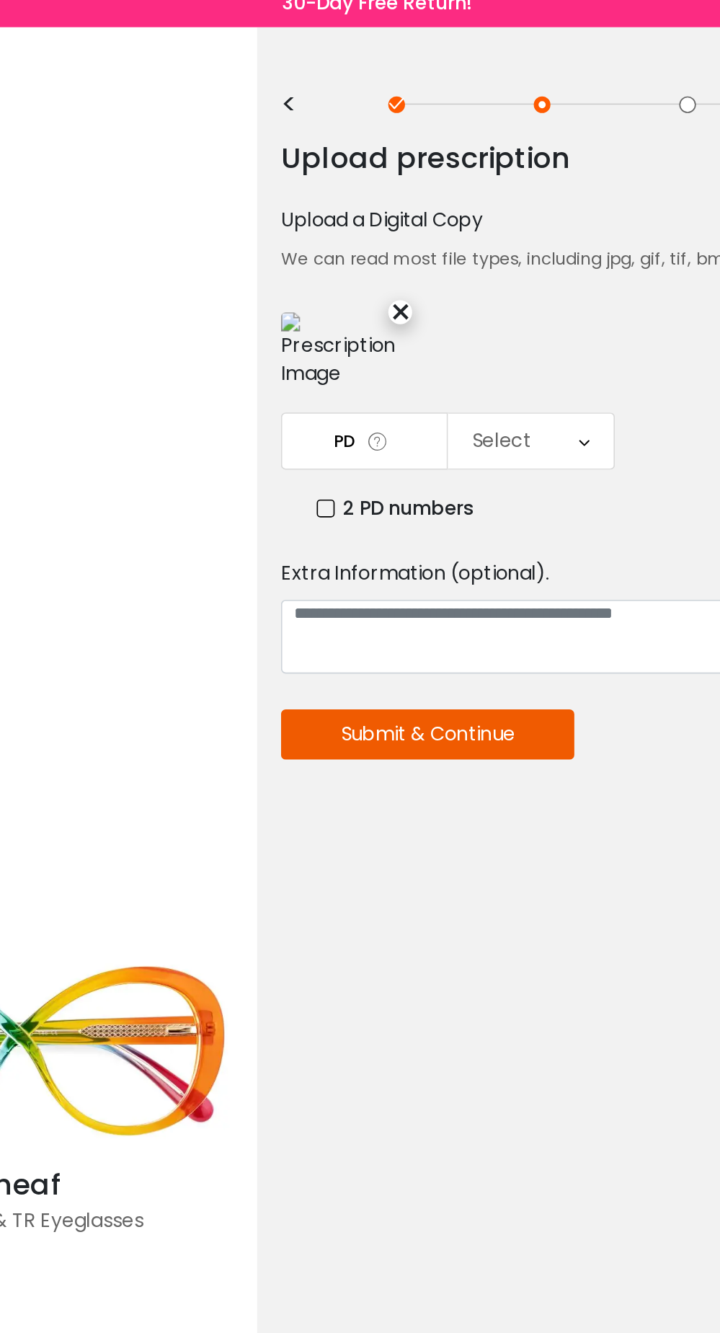
click at [462, 275] on div "Select" at bounding box center [453, 278] width 100 height 33
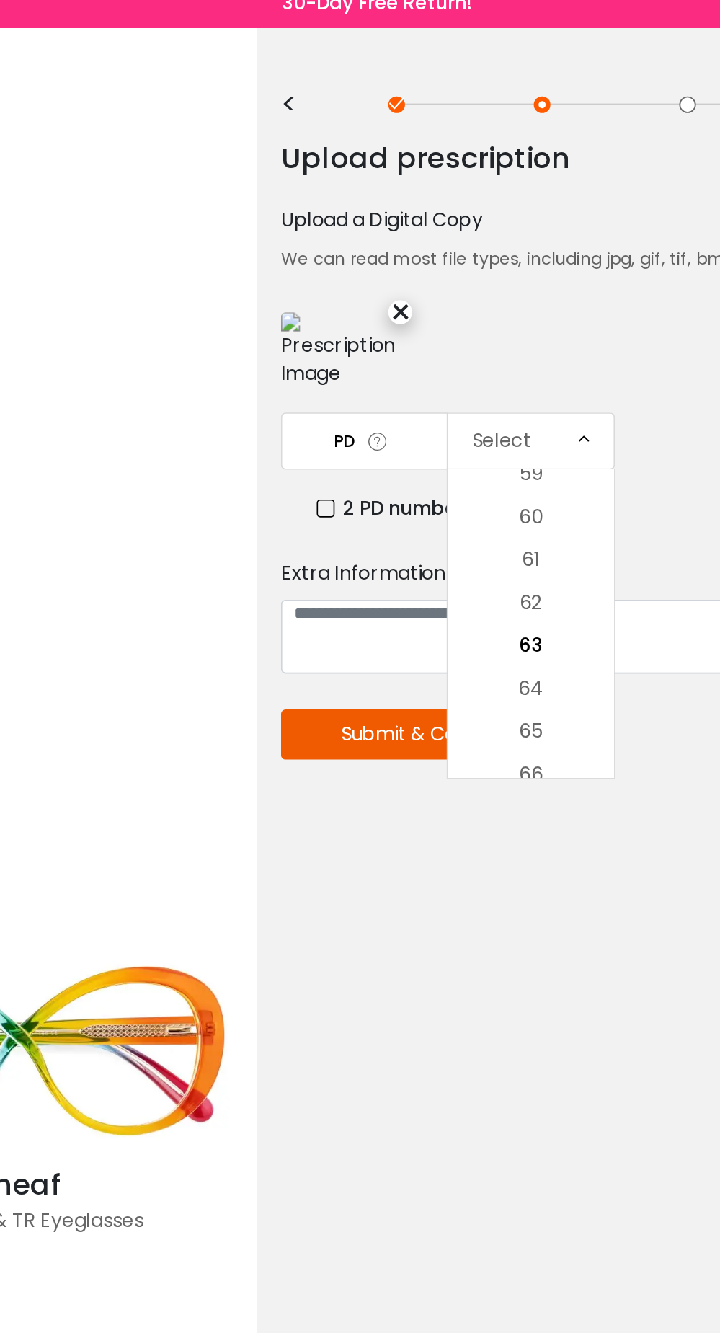
click at [332, 316] on label "2 PD numbers" at bounding box center [371, 320] width 95 height 18
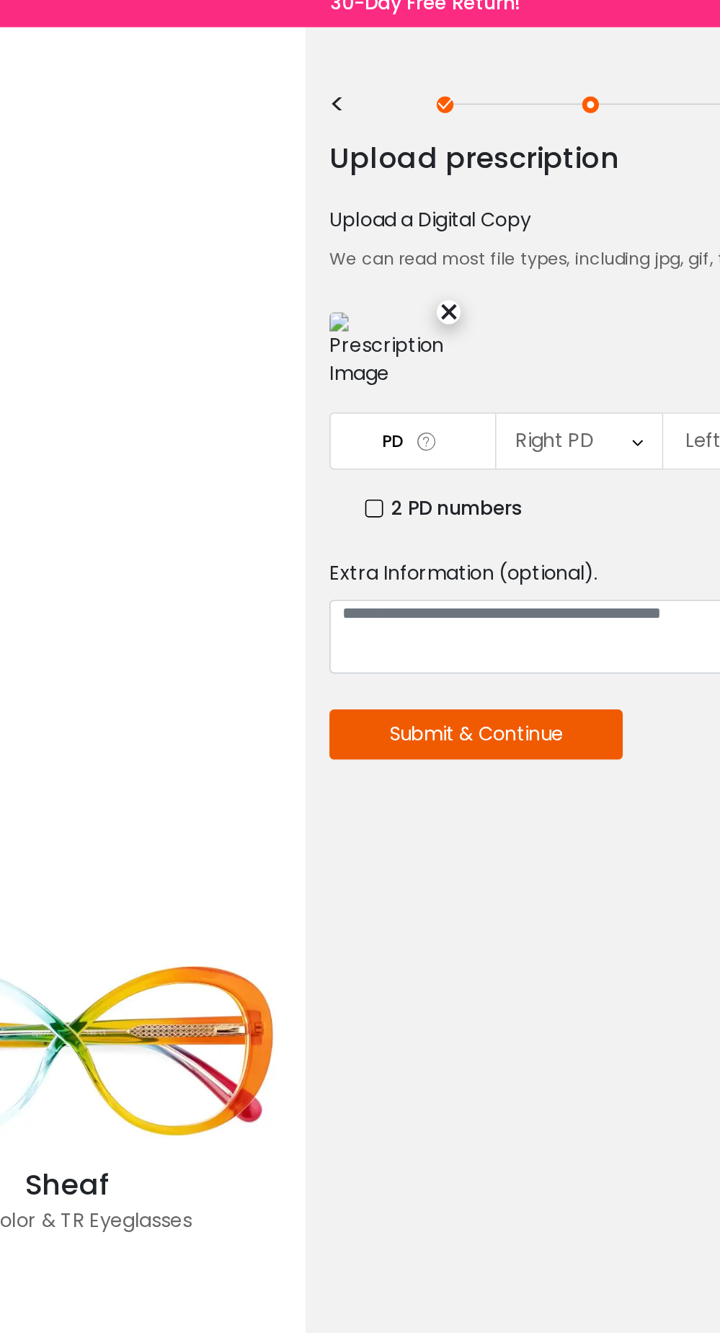
click at [472, 271] on div "Right PD" at bounding box center [453, 278] width 100 height 33
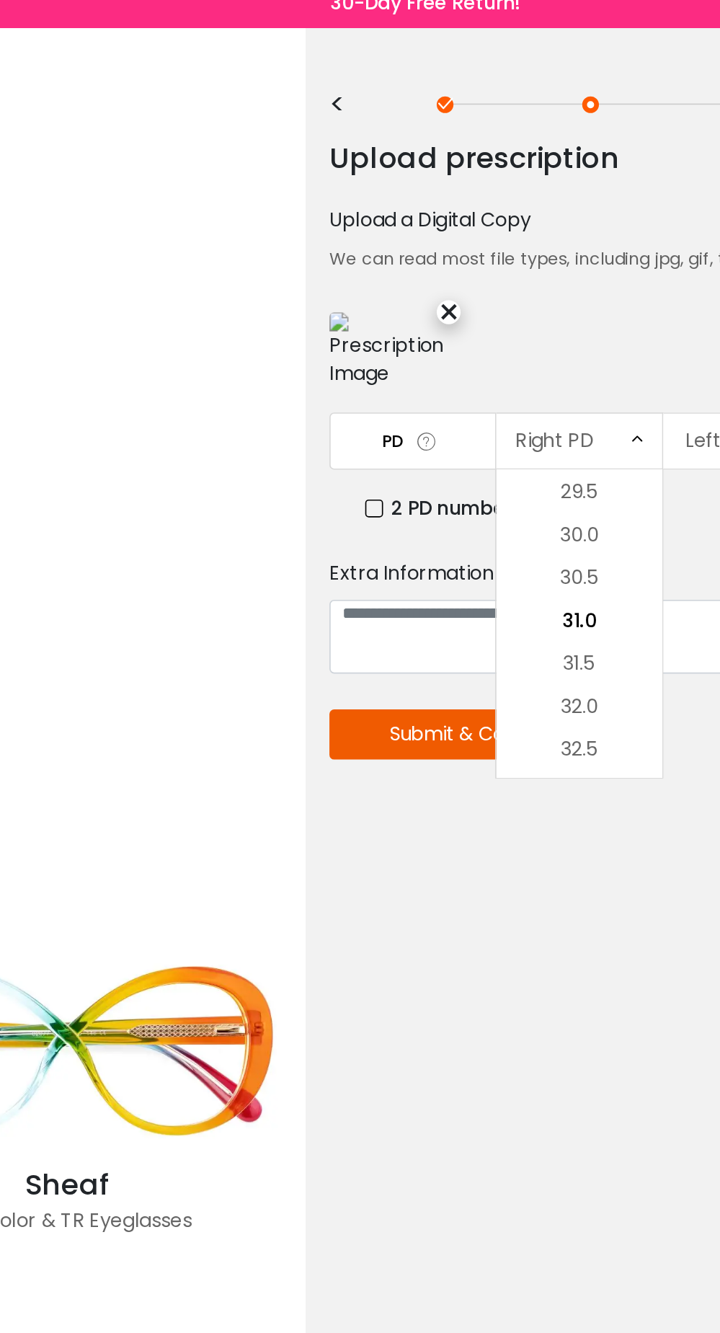
scroll to position [340, 0]
click at [461, 314] on li "29.5" at bounding box center [453, 306] width 100 height 26
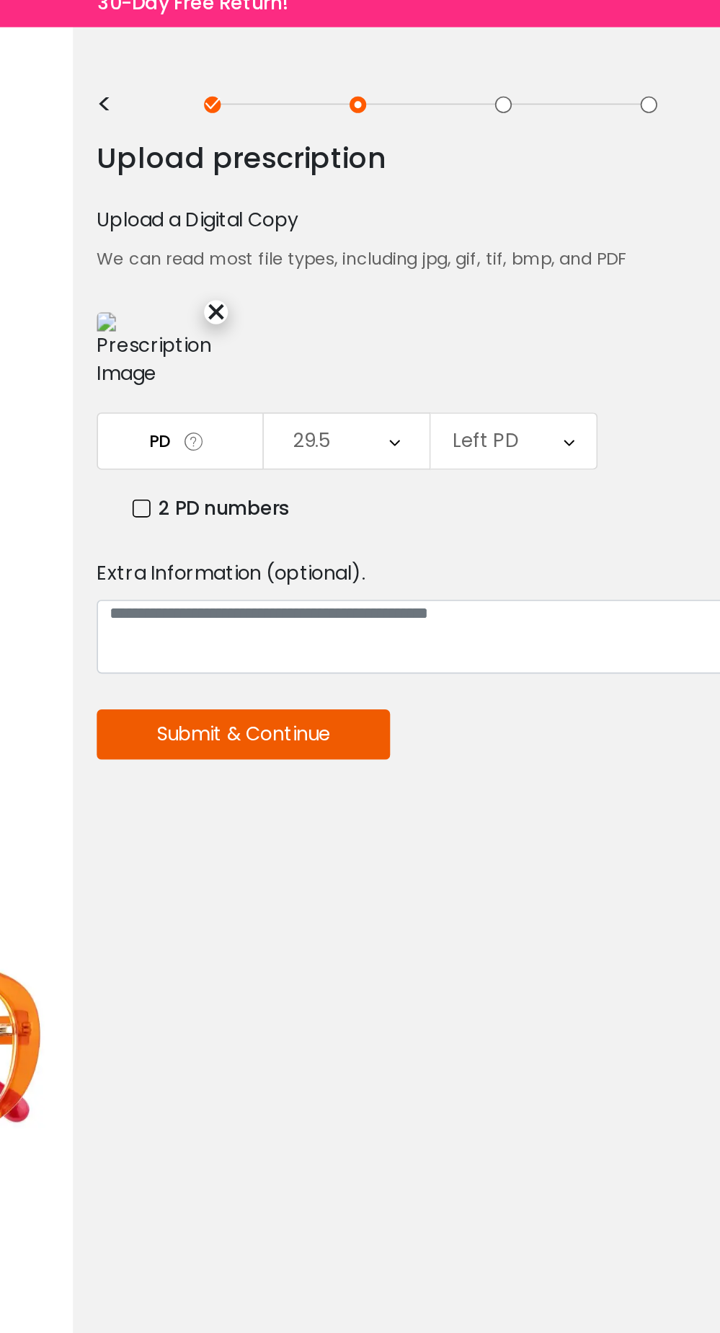
click at [572, 288] on div "Left PD" at bounding box center [554, 278] width 100 height 33
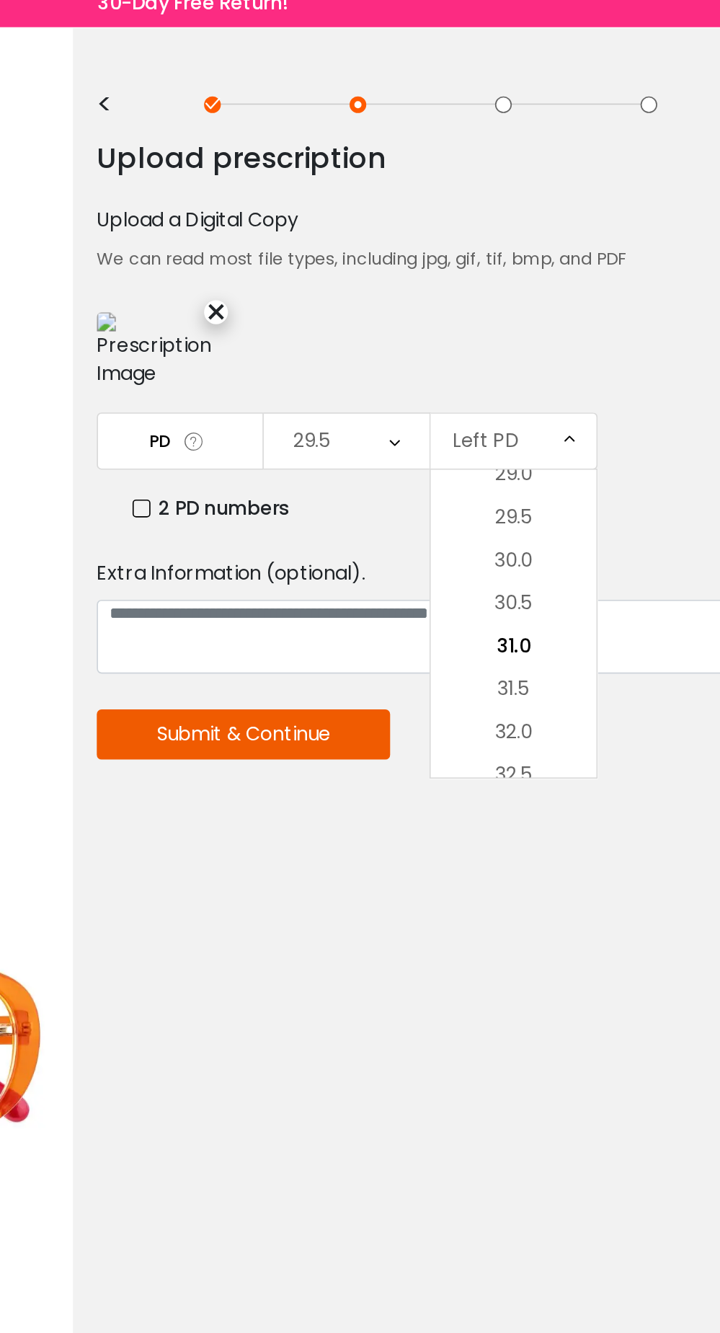
click at [560, 291] on div "Left PD" at bounding box center [554, 278] width 100 height 33
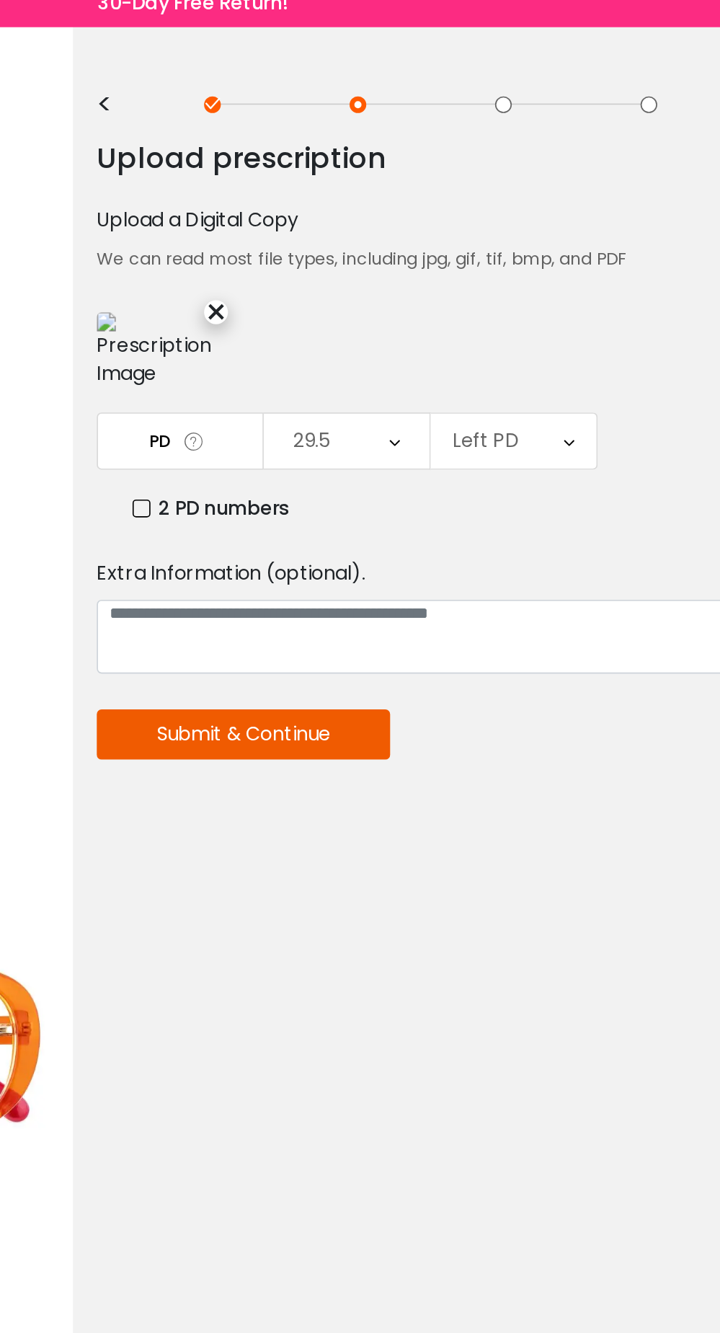
click at [578, 275] on div "Left PD" at bounding box center [554, 278] width 100 height 33
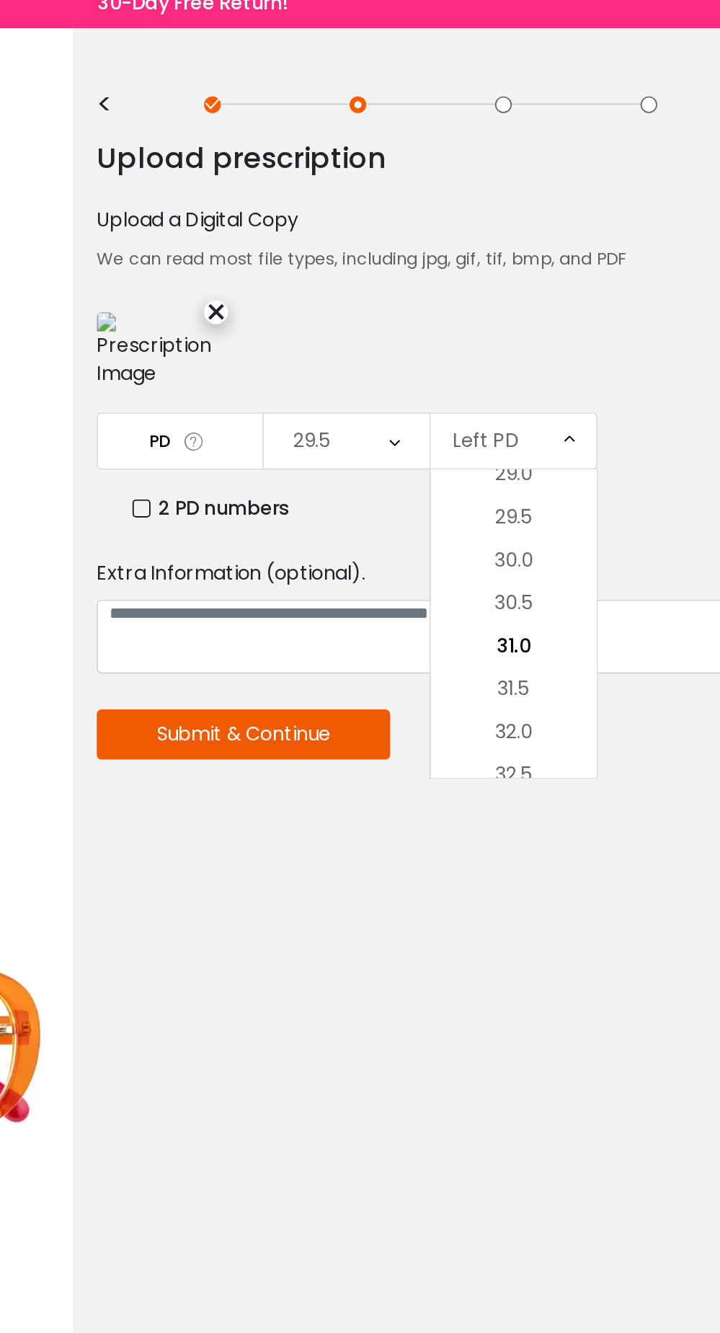
click at [569, 329] on li "29.5" at bounding box center [554, 325] width 100 height 26
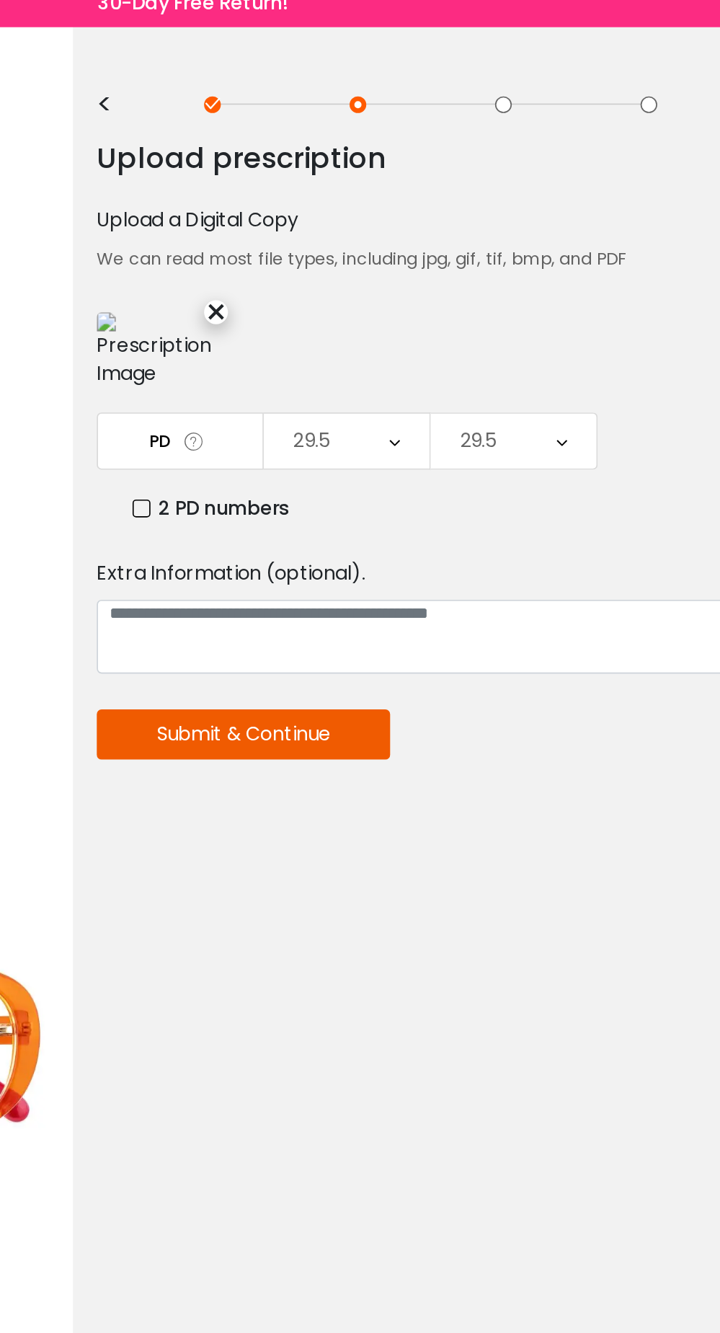
click at [447, 459] on button "Submit & Continue" at bounding box center [390, 456] width 177 height 30
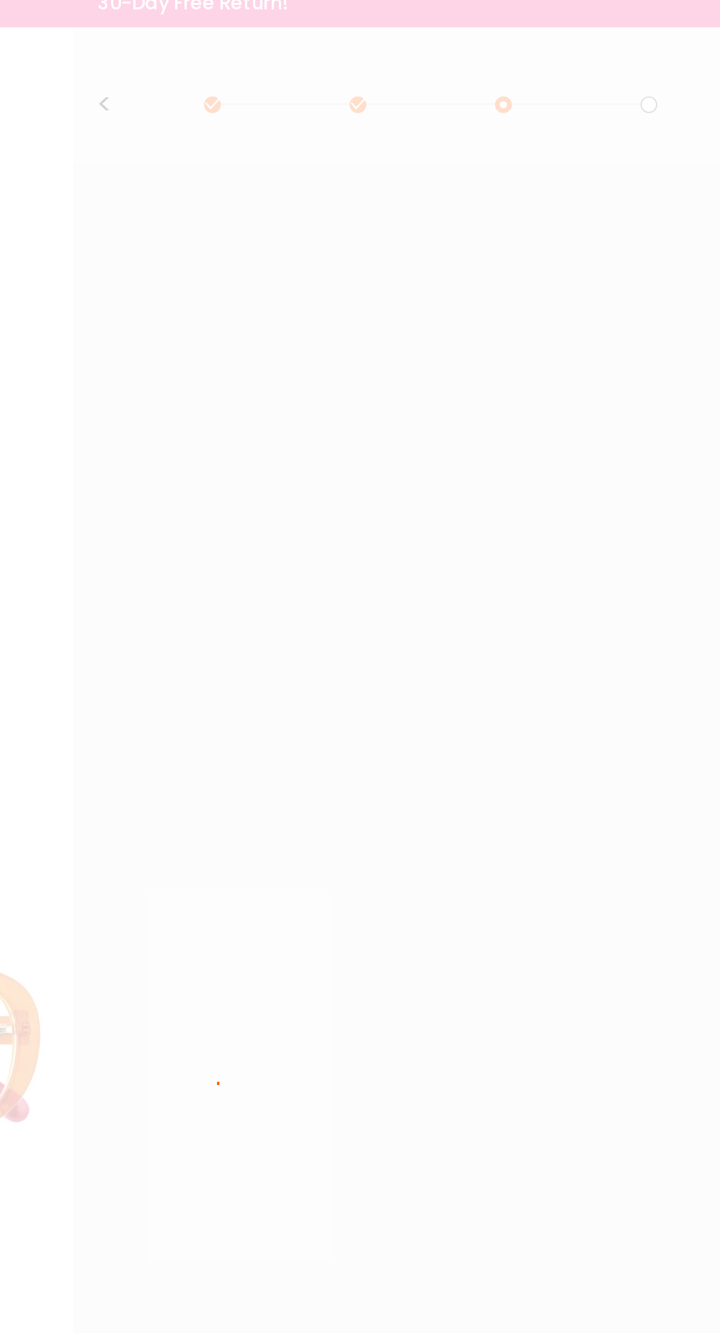
click at [419, 467] on div at bounding box center [360, 666] width 720 height 1333
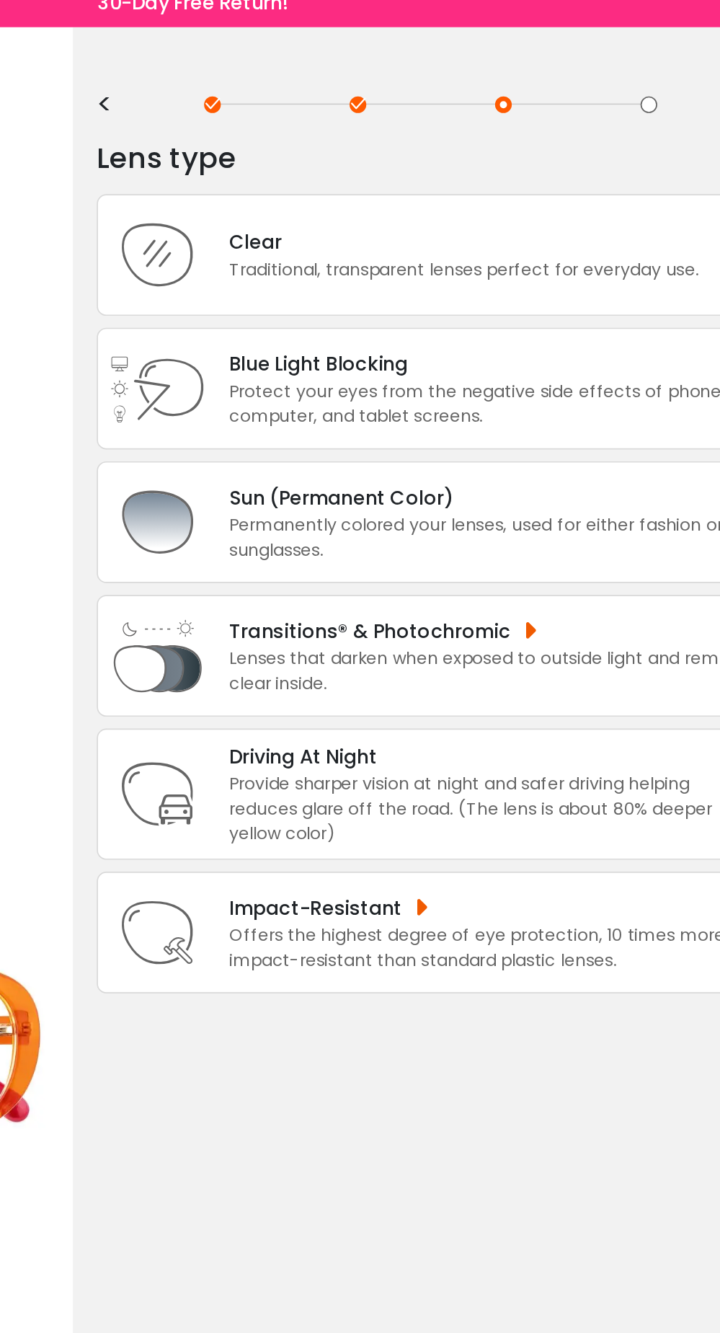
click at [580, 153] on div "Clear" at bounding box center [524, 159] width 284 height 18
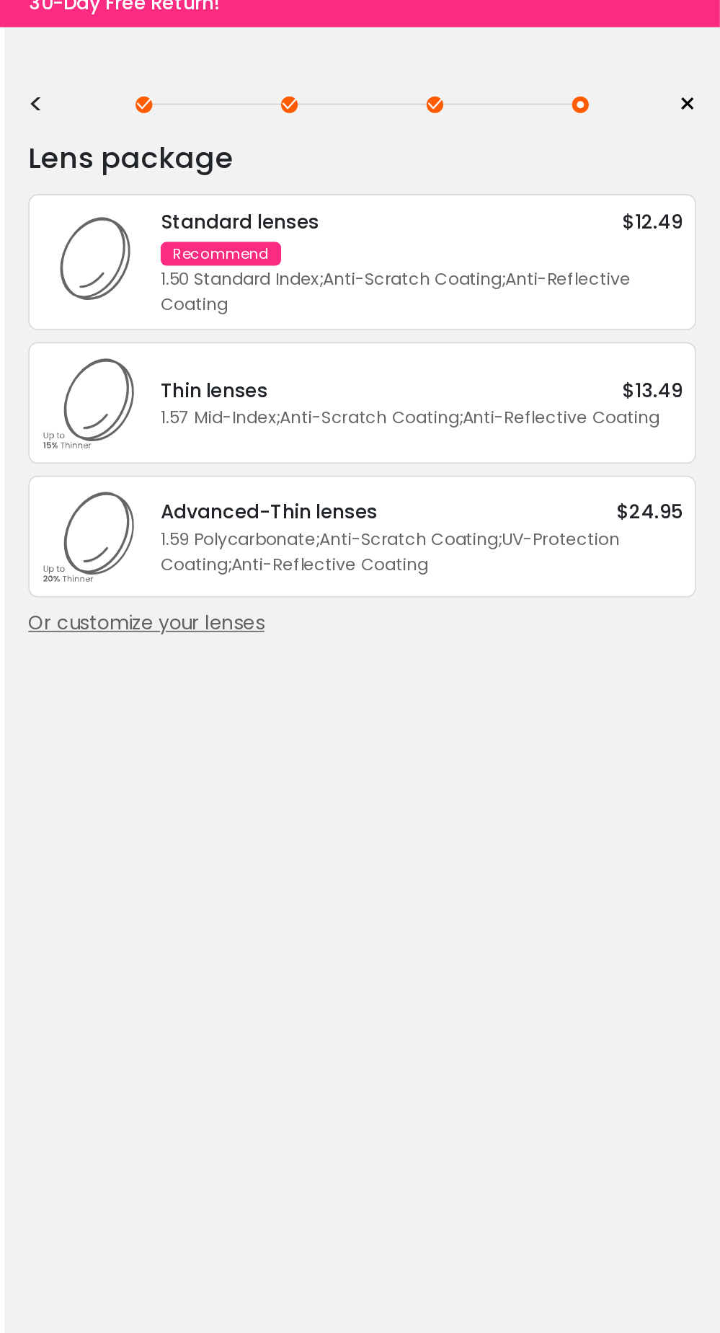
scroll to position [0, 0]
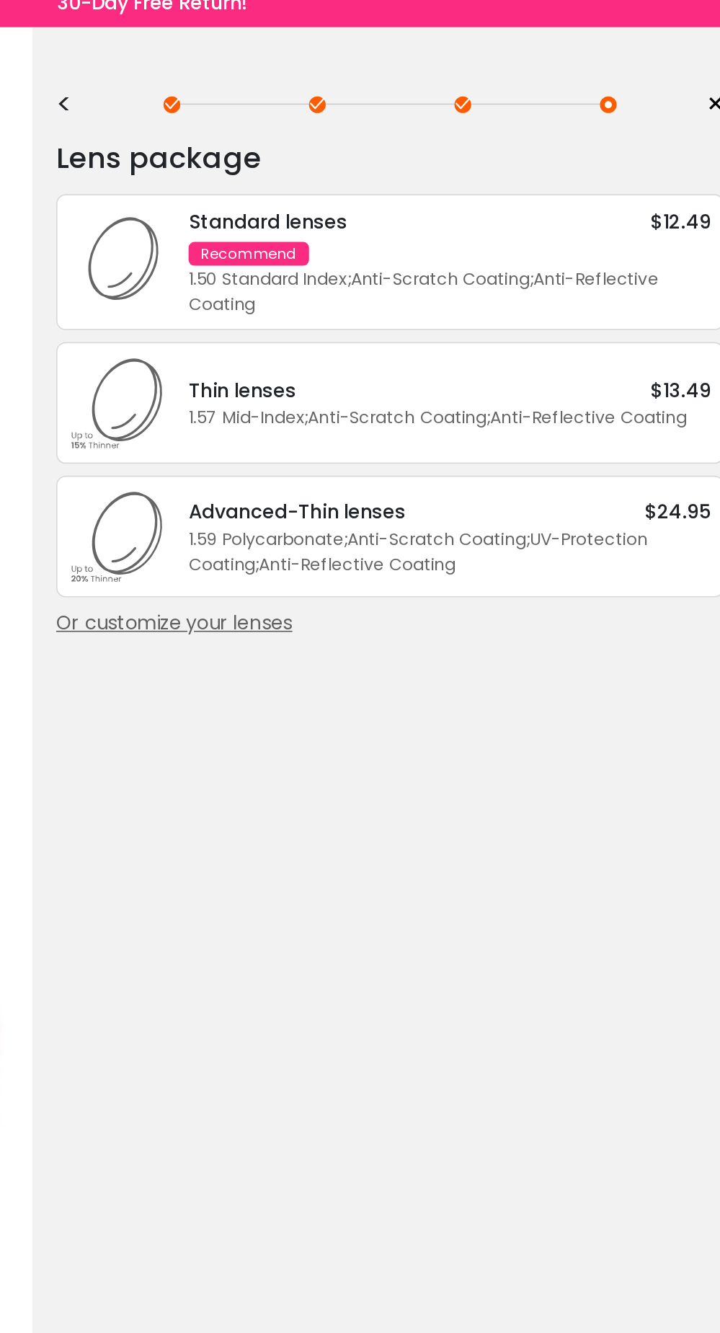
click at [432, 392] on div "Or customize your lenses" at bounding box center [504, 389] width 404 height 17
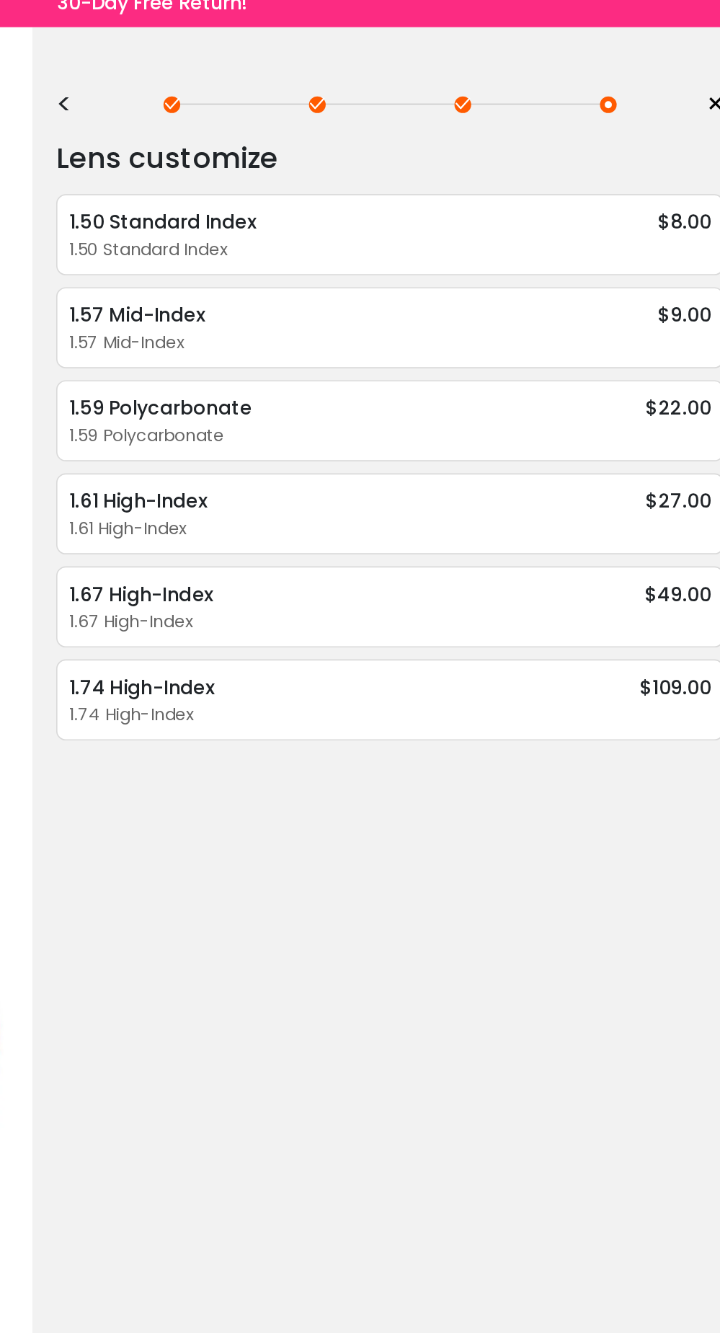
click at [700, 71] on span "×" at bounding box center [700, 76] width 11 height 22
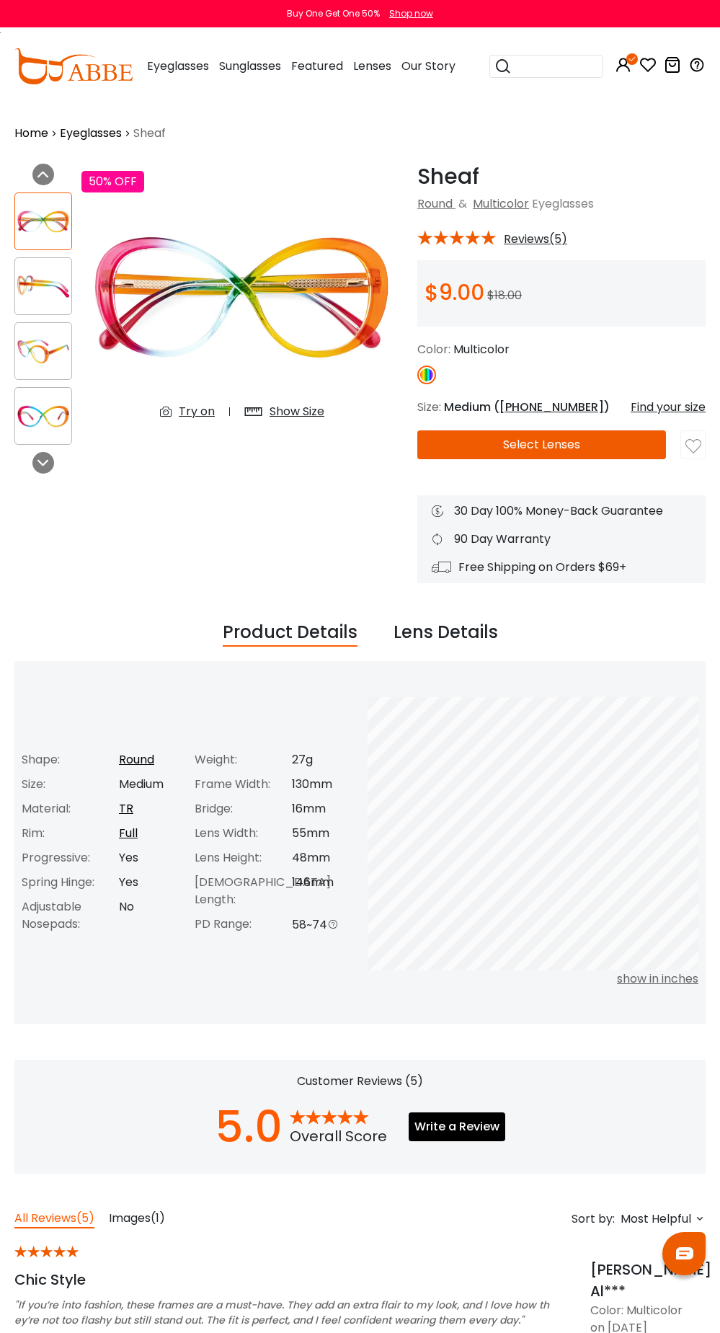
scroll to position [11, 0]
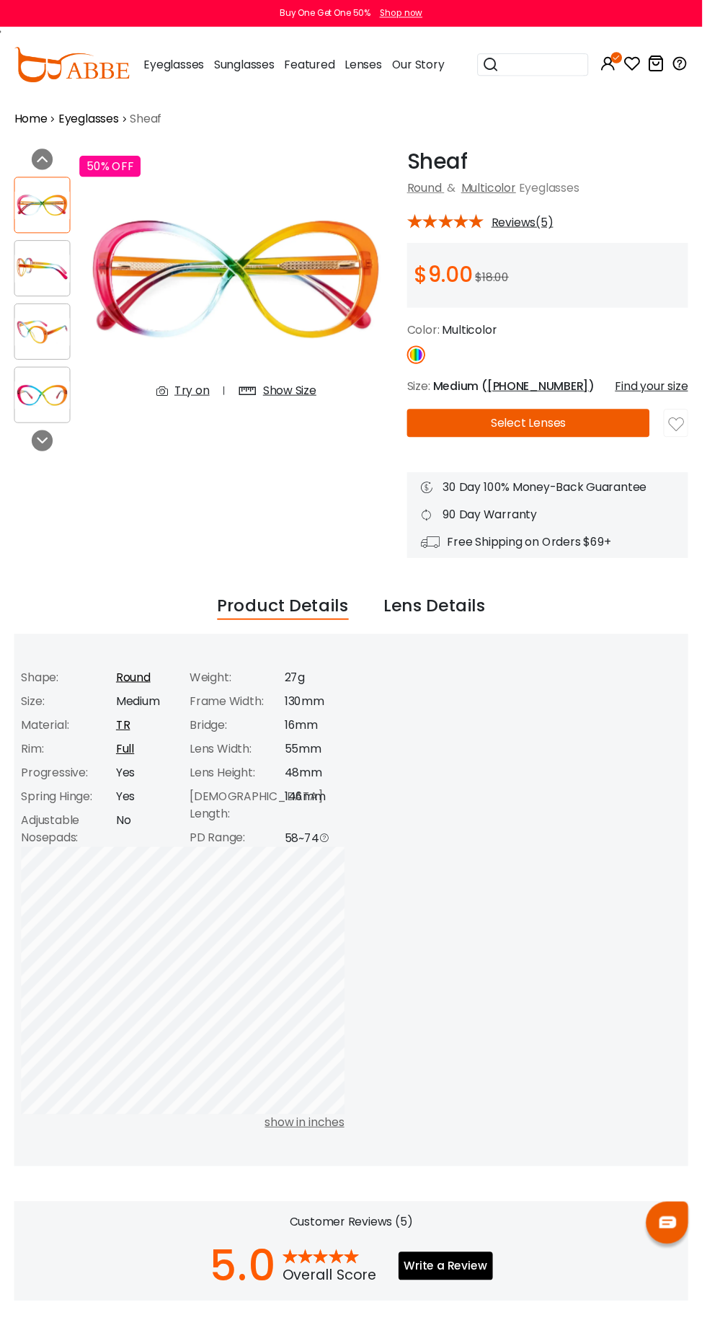
click at [638, 58] on icon at bounding box center [633, 59] width 12 height 12
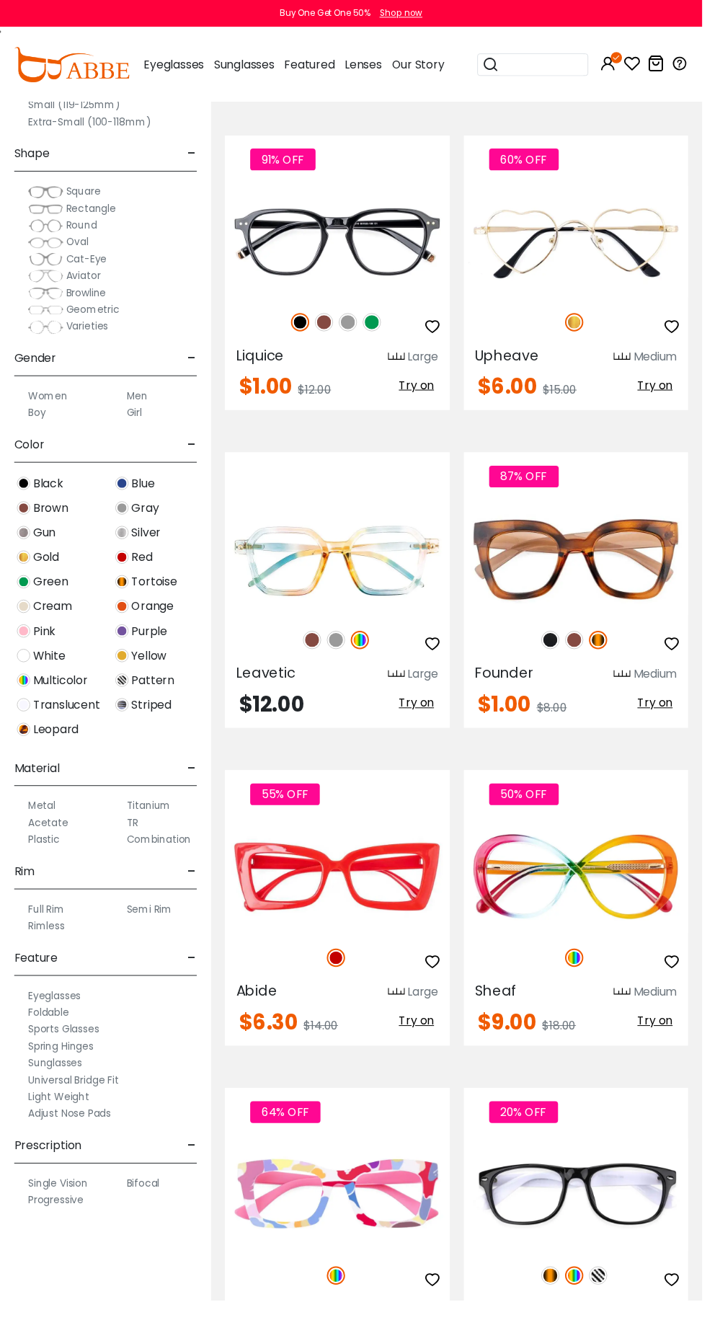
scroll to position [3156, 0]
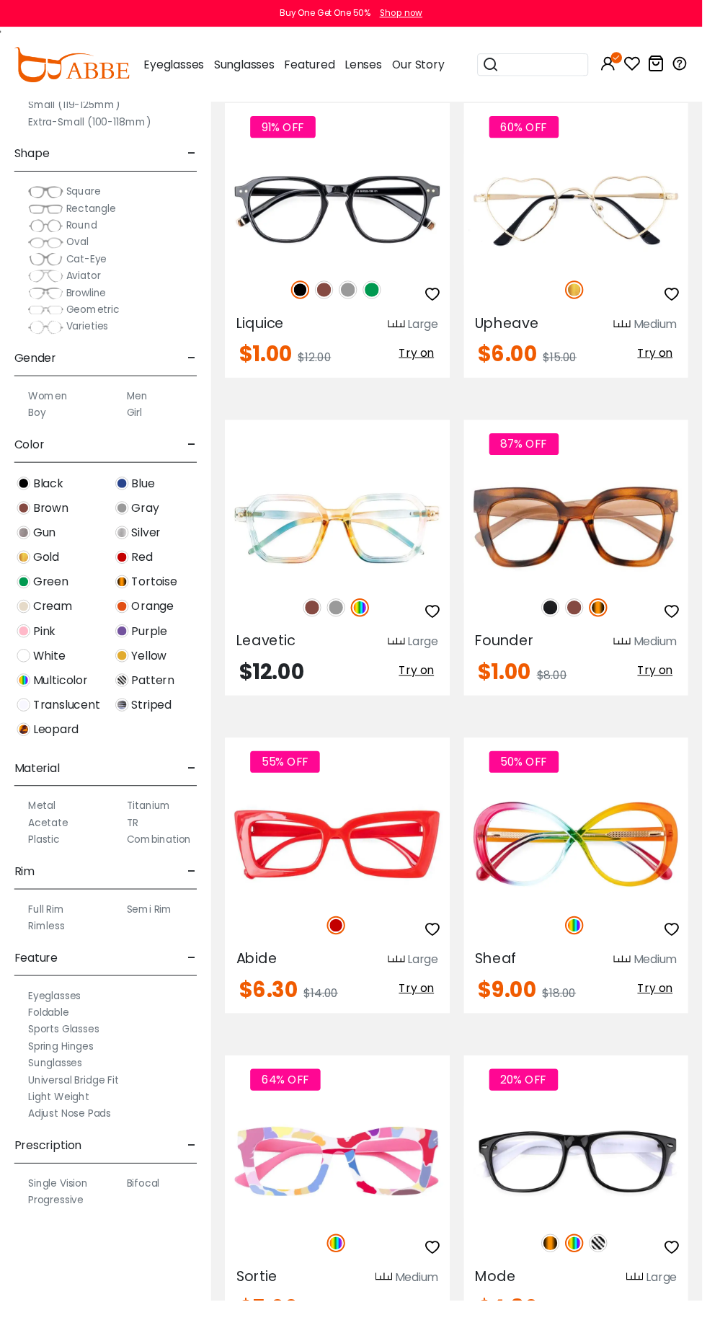
click at [0, 0] on img at bounding box center [0, 0] width 0 height 0
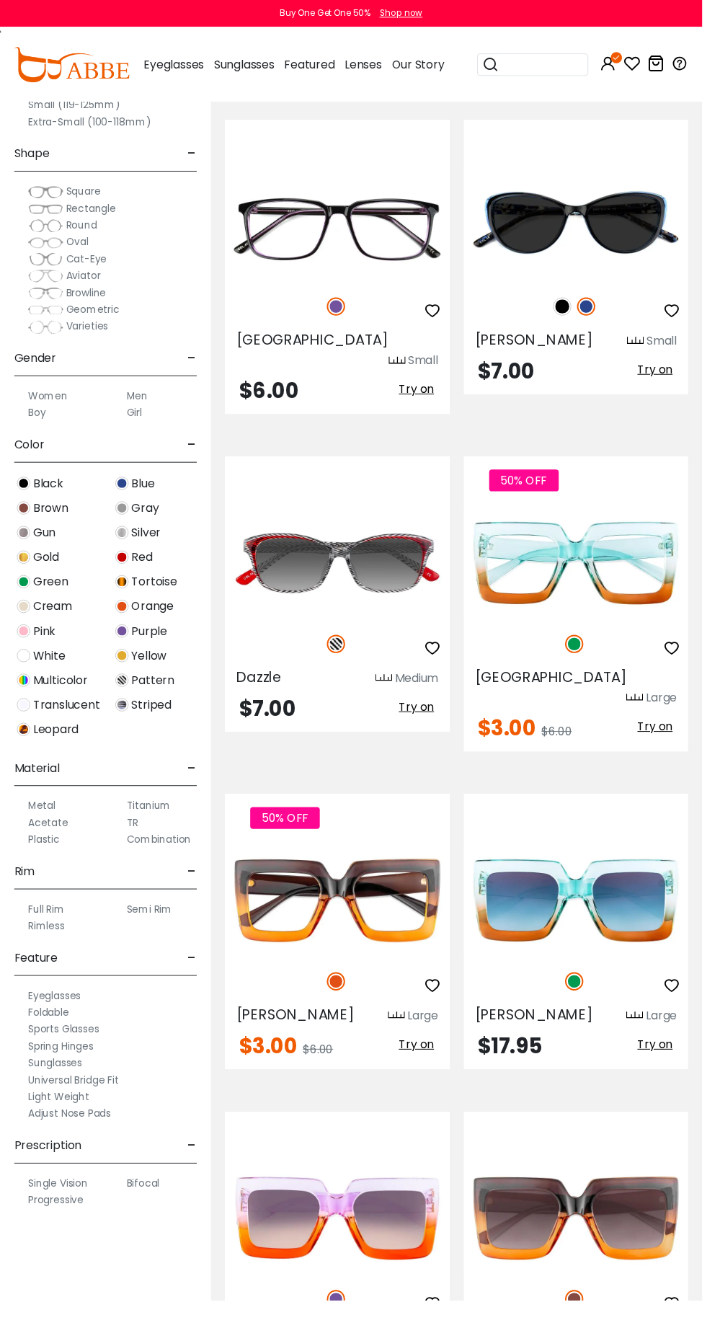
scroll to position [5741, 0]
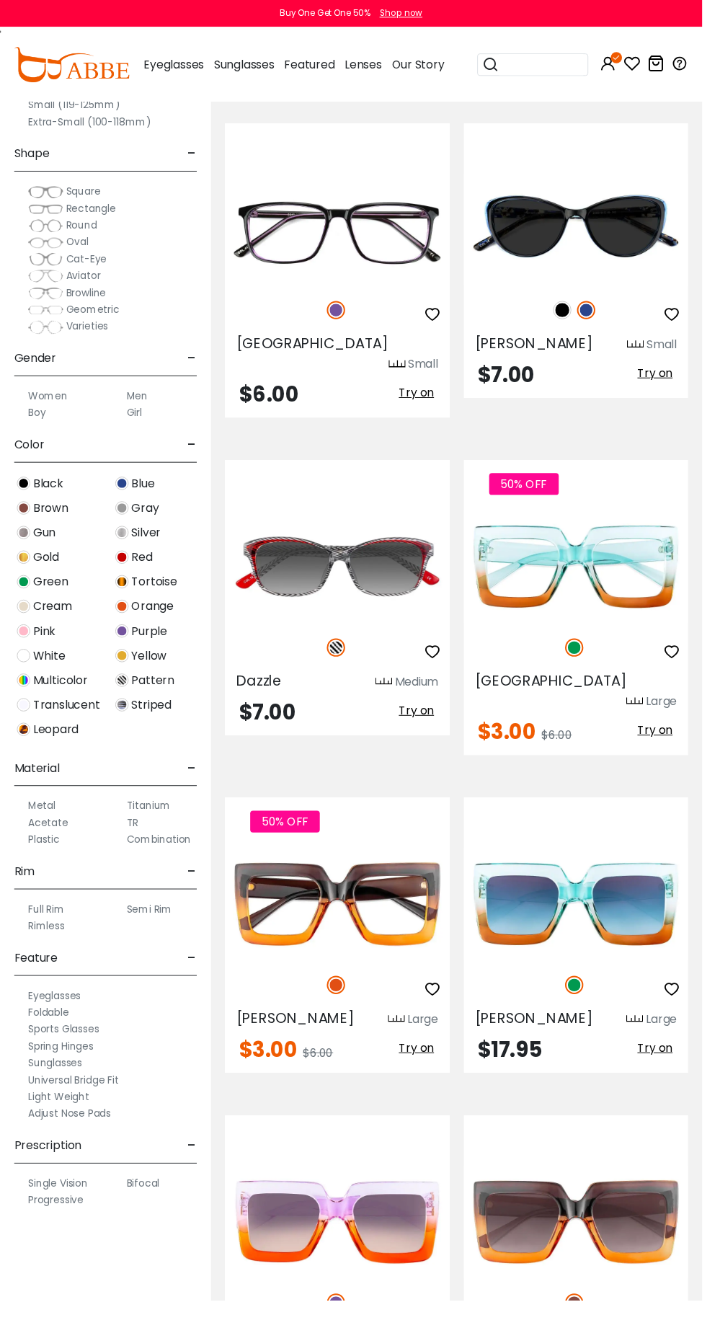
click at [0, 0] on img at bounding box center [0, 0] width 0 height 0
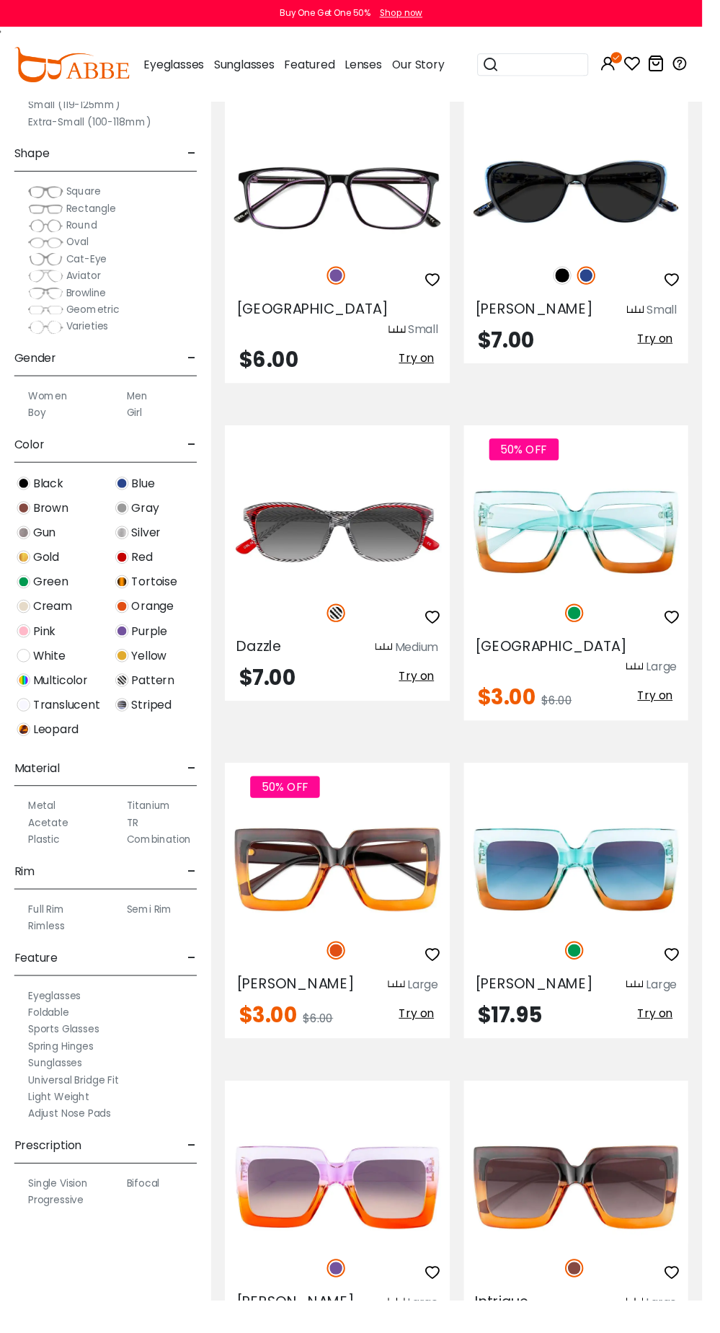
scroll to position [5848, 0]
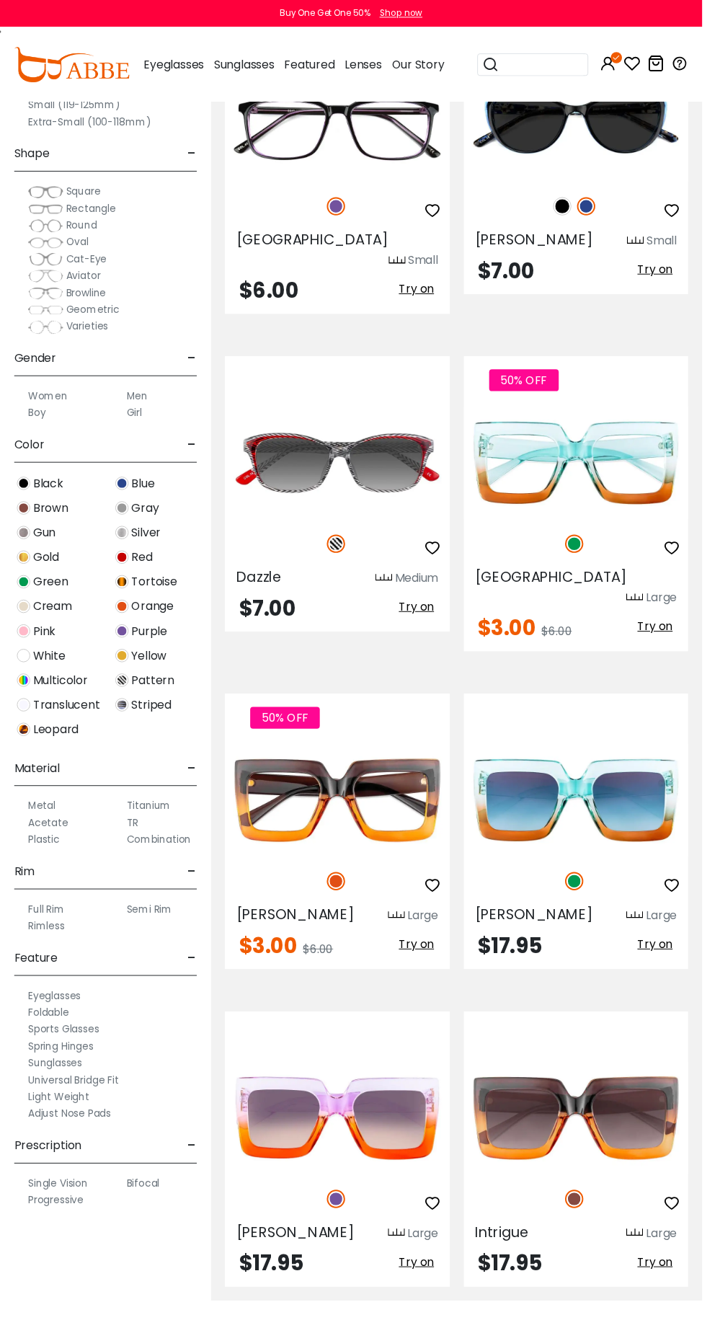
click at [0, 0] on img at bounding box center [0, 0] width 0 height 0
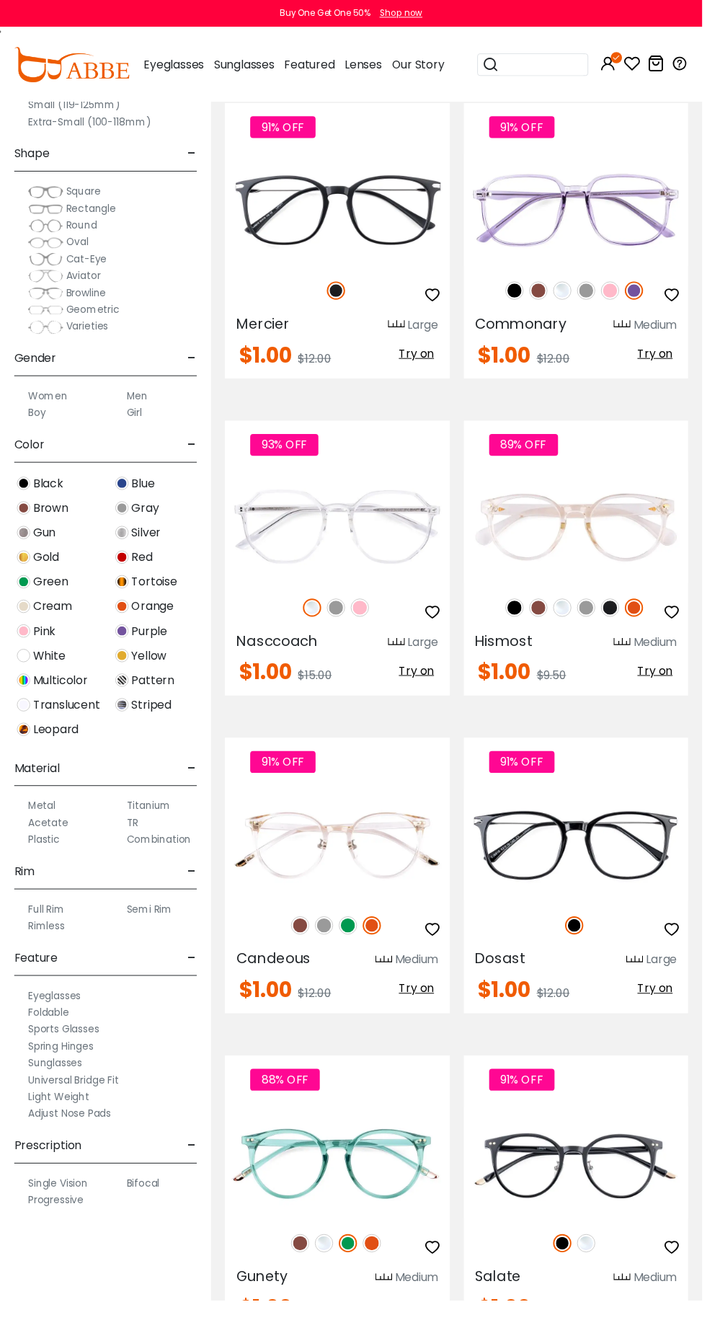
scroll to position [8105, 0]
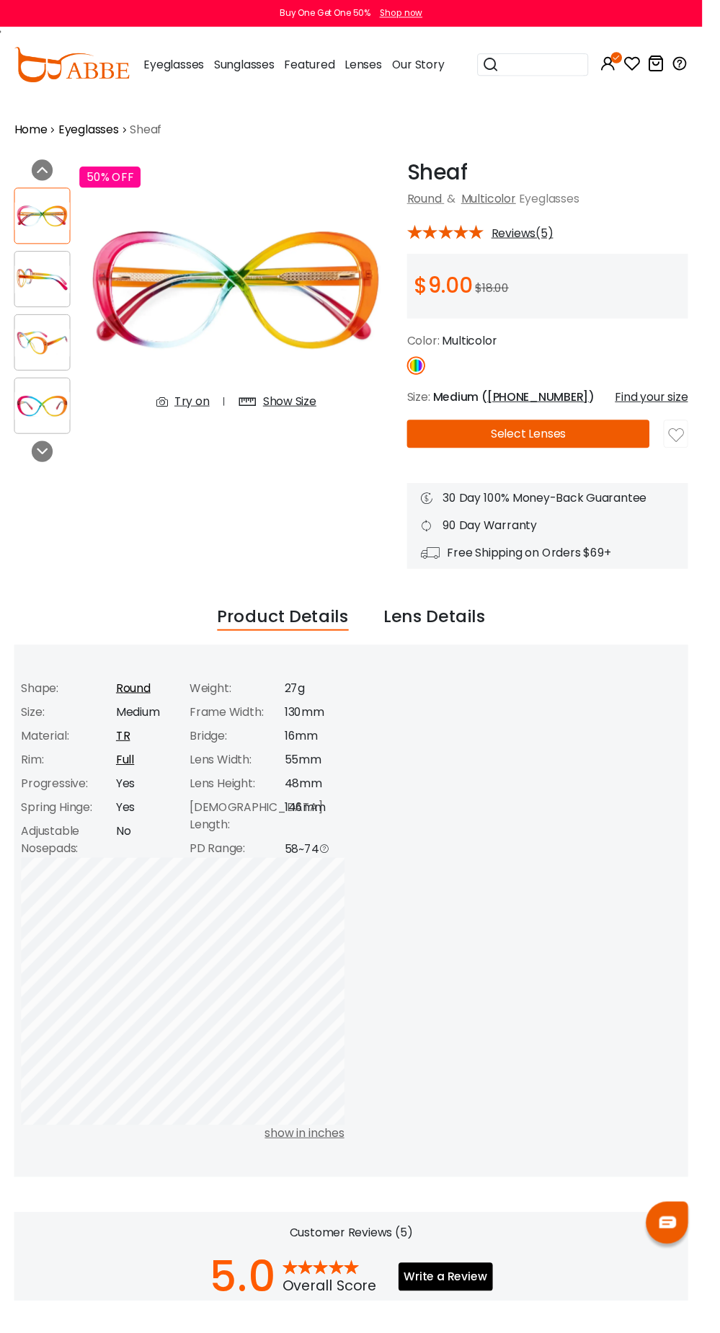
click at [570, 453] on button "Select Lenses" at bounding box center [541, 444] width 249 height 29
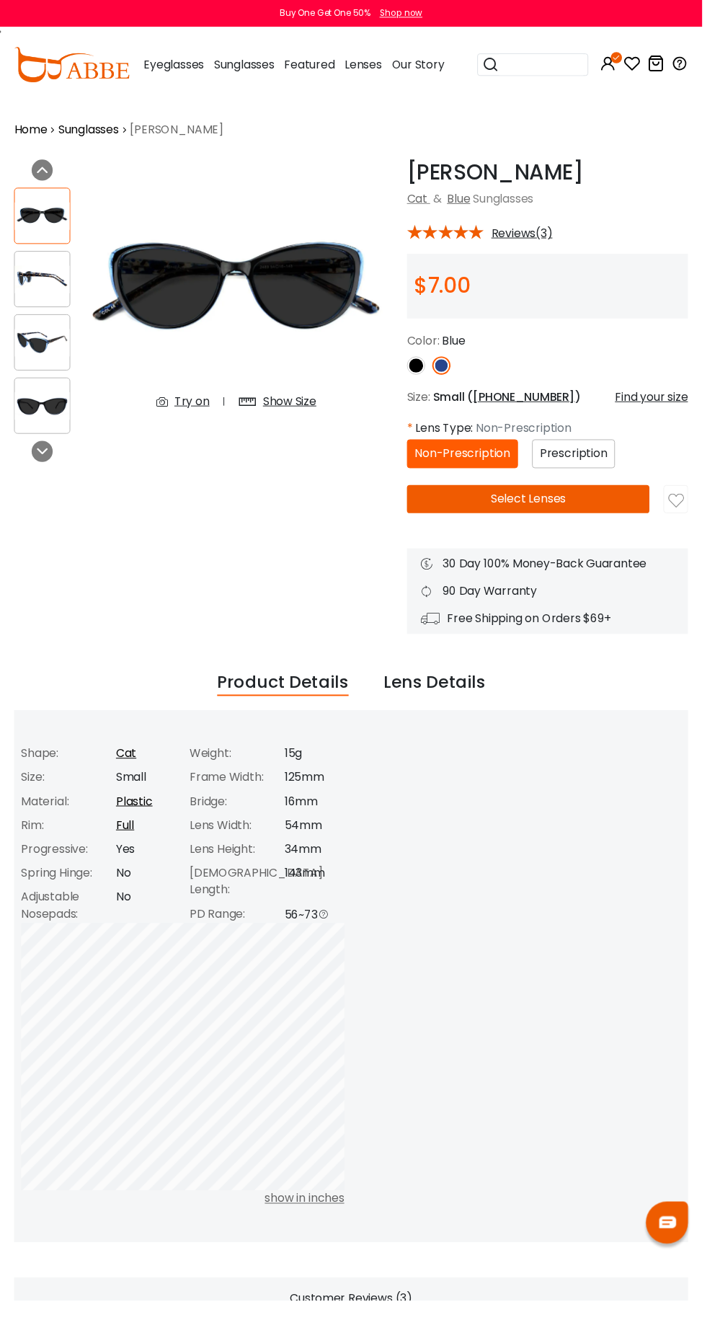
click at [588, 547] on div "Morla Blue Cat & Blue Sunglasses * Reviews(3) $7.00 Blue" at bounding box center [561, 407] width 288 height 487
click at [571, 518] on button "Select Lenses" at bounding box center [541, 512] width 249 height 29
click at [604, 464] on span "Prescription" at bounding box center [588, 464] width 69 height 17
click at [606, 464] on span "Prescription" at bounding box center [588, 464] width 69 height 17
click at [611, 508] on button "Select Lenses" at bounding box center [541, 512] width 249 height 29
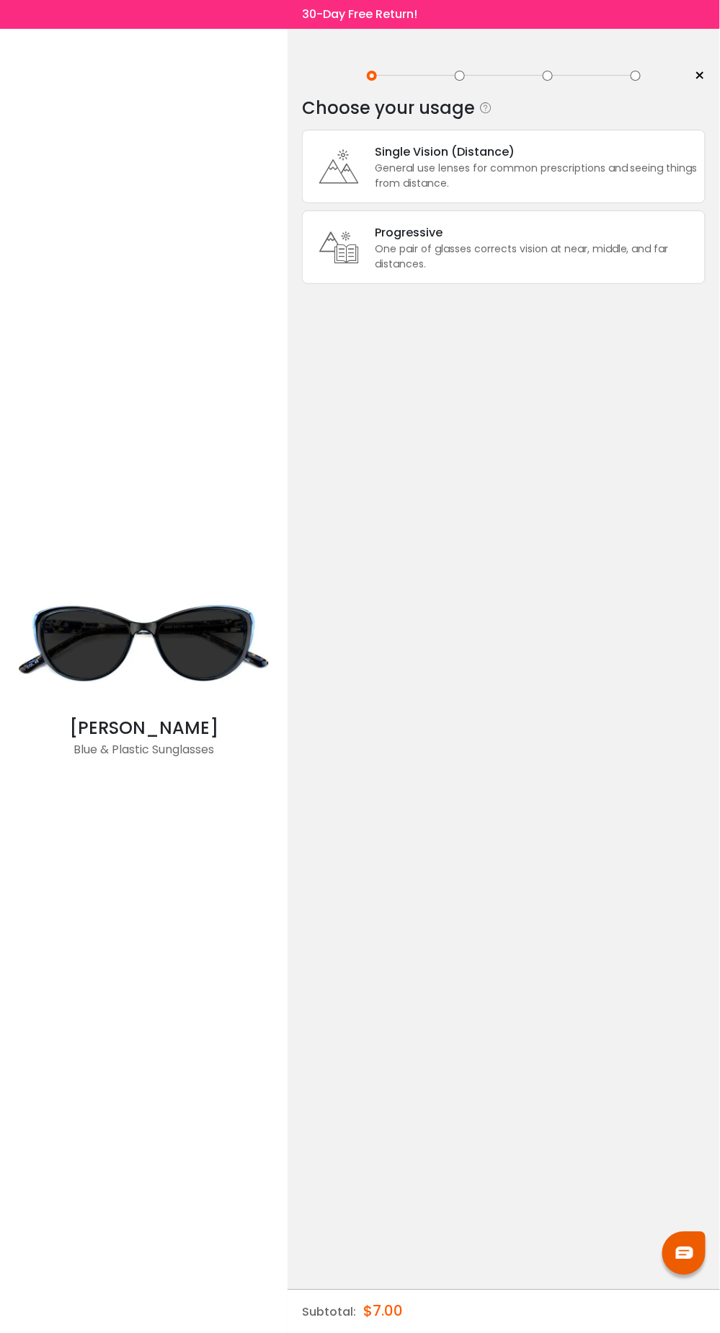
click at [623, 123] on div "Choose your usage Single Vision (Distance) This lens helps you see details at a…" at bounding box center [504, 222] width 404 height 270
click at [593, 130] on div "Single Vision (Distance) General use lenses for common prescriptions and seeing…" at bounding box center [504, 167] width 404 height 74
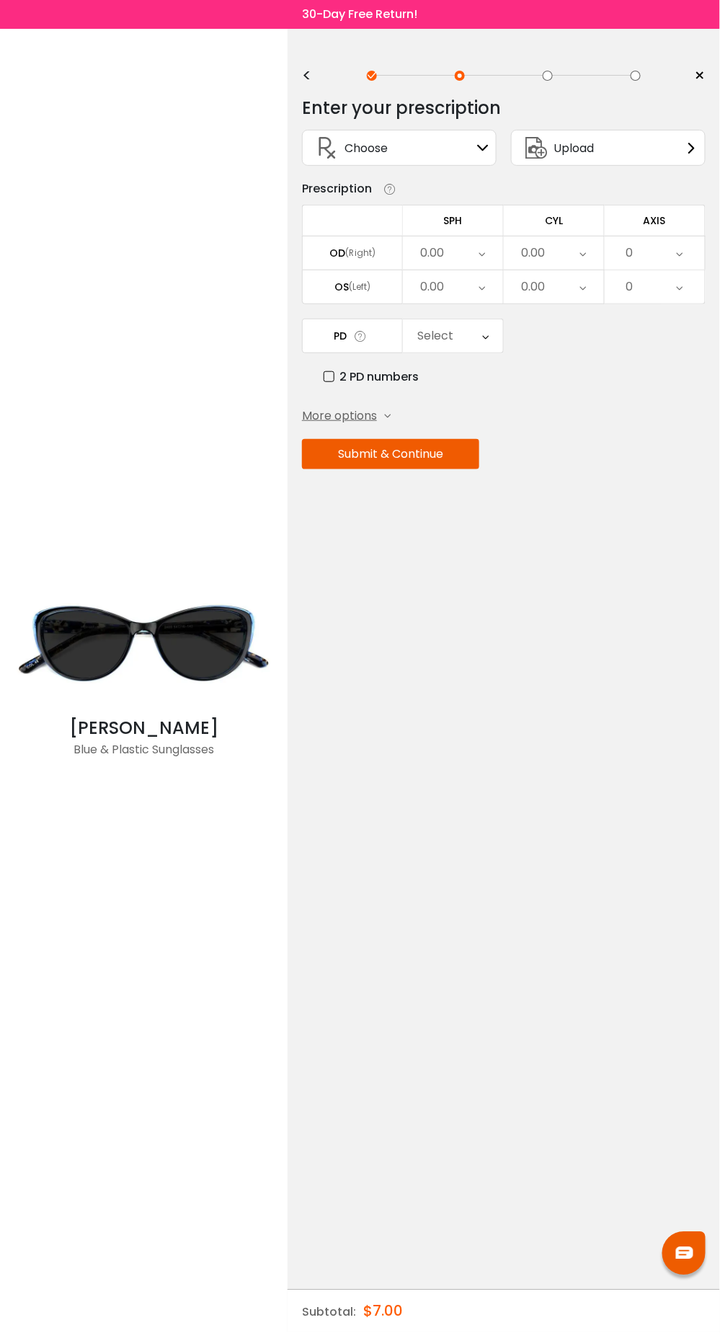
scroll to position [0, 0]
click at [406, 369] on label "2 PD numbers" at bounding box center [371, 377] width 95 height 18
click at [459, 340] on div "Right PD" at bounding box center [439, 336] width 48 height 29
